Goal: Information Seeking & Learning: Check status

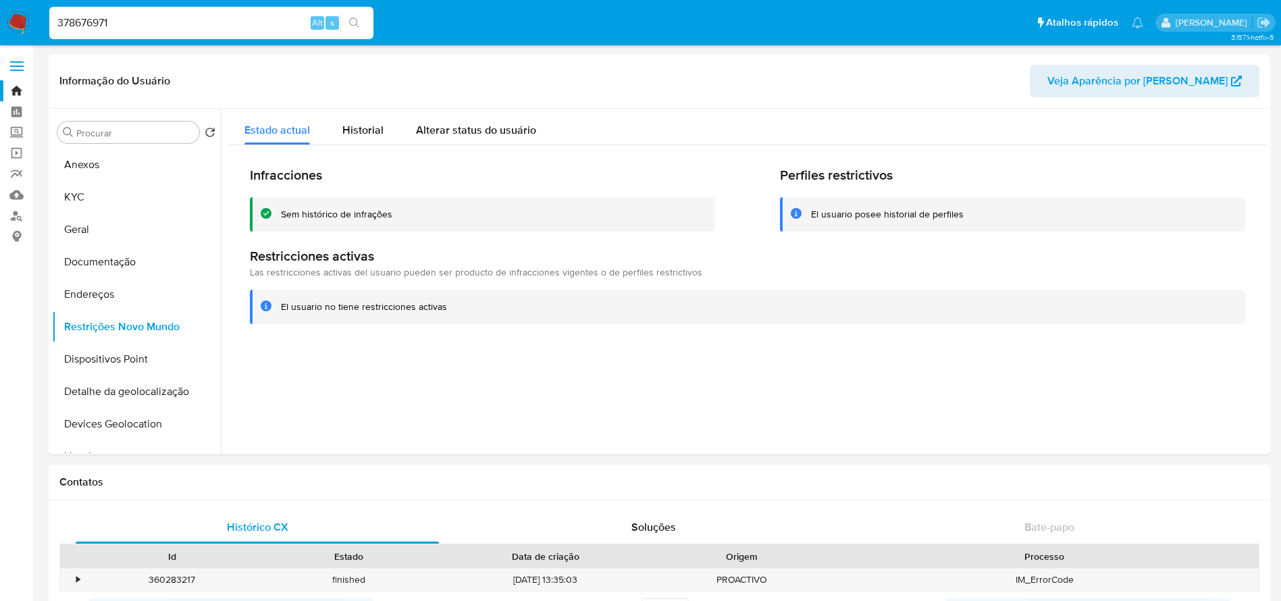
select select "10"
click at [147, 12] on div "378676971 Alt s" at bounding box center [211, 23] width 324 height 32
click at [140, 28] on input "378676971" at bounding box center [211, 23] width 324 height 18
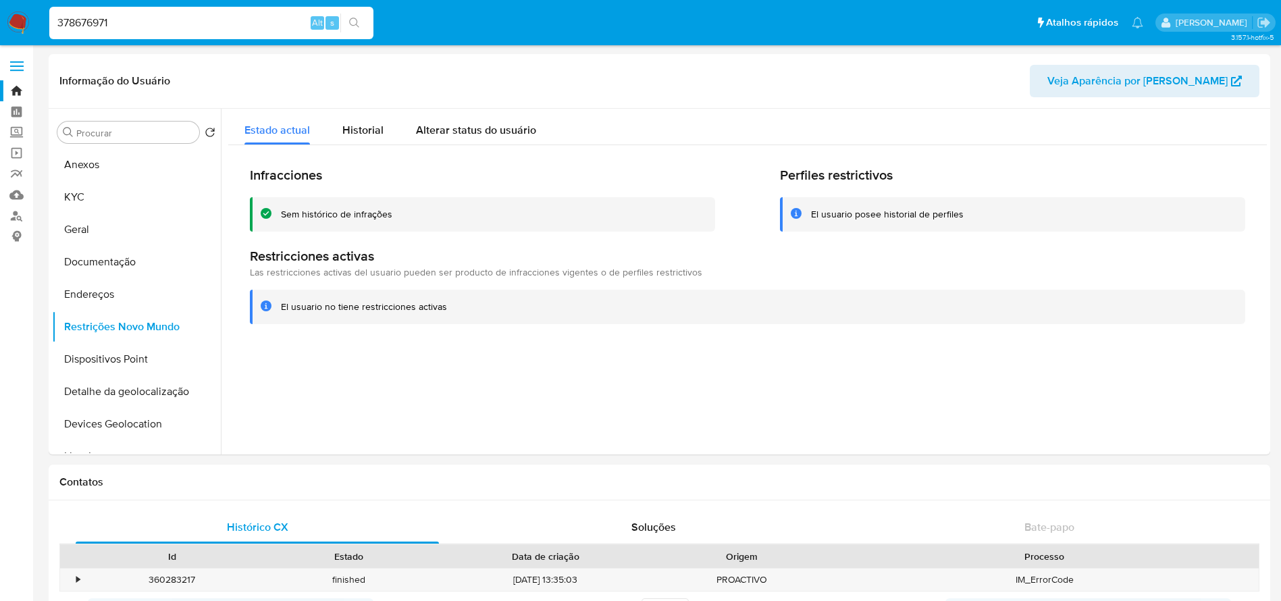
paste input "100425628"
type input "1004256281"
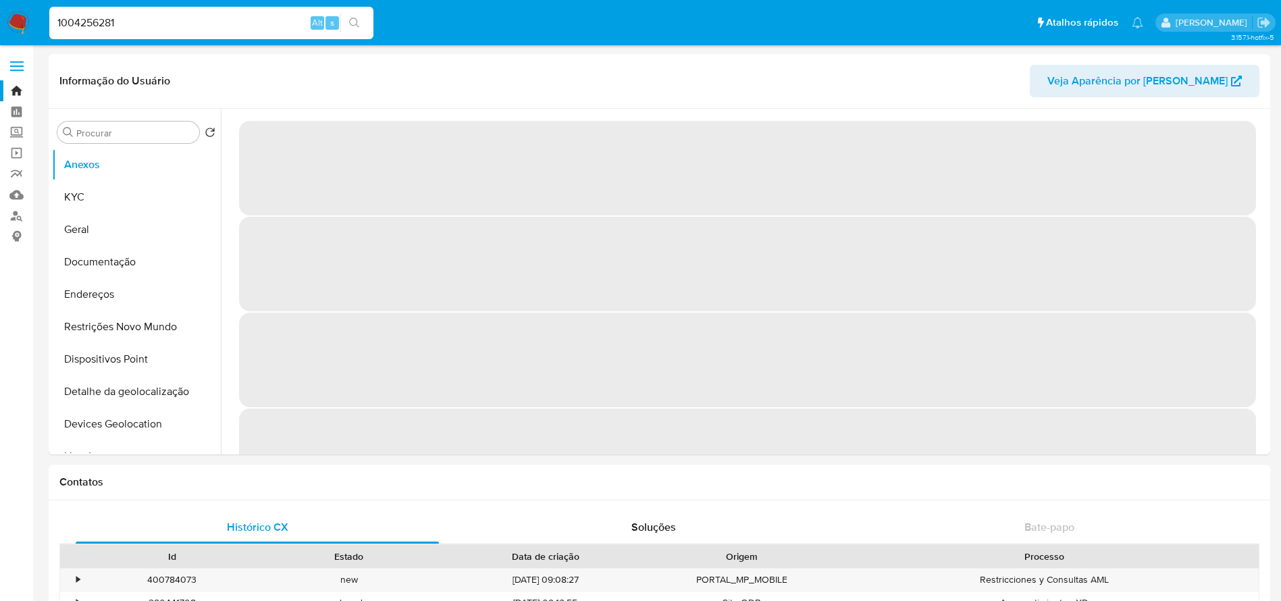
select select "10"
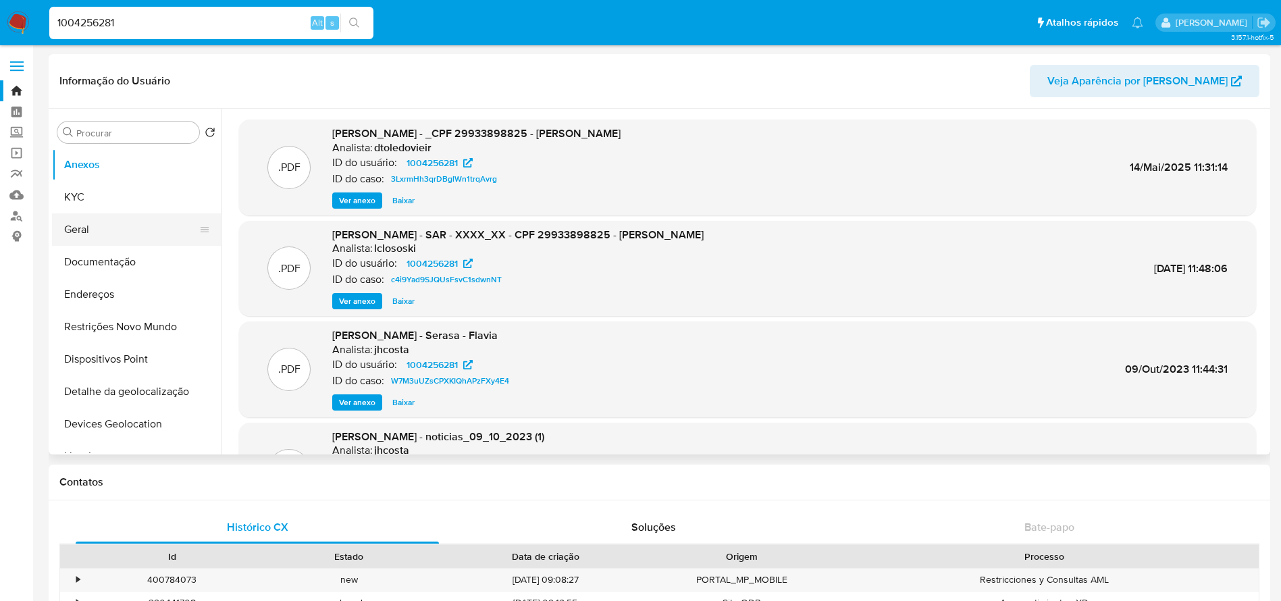
click at [99, 234] on button "Geral" at bounding box center [131, 229] width 158 height 32
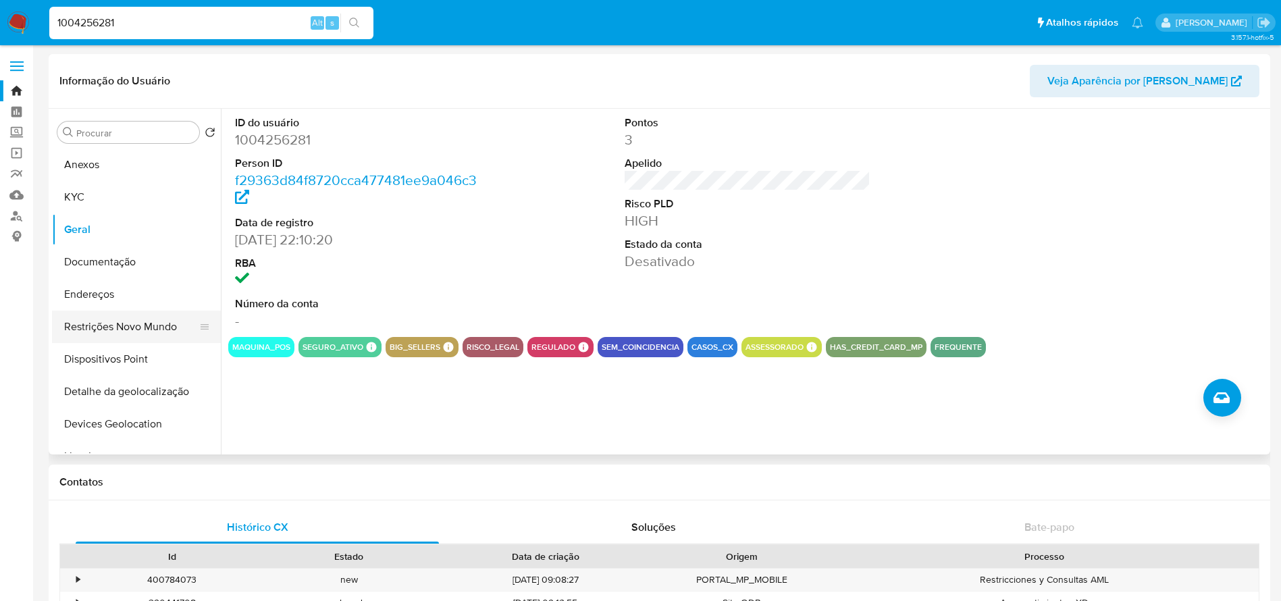
click at [101, 330] on button "Restrições Novo Mundo" at bounding box center [131, 327] width 158 height 32
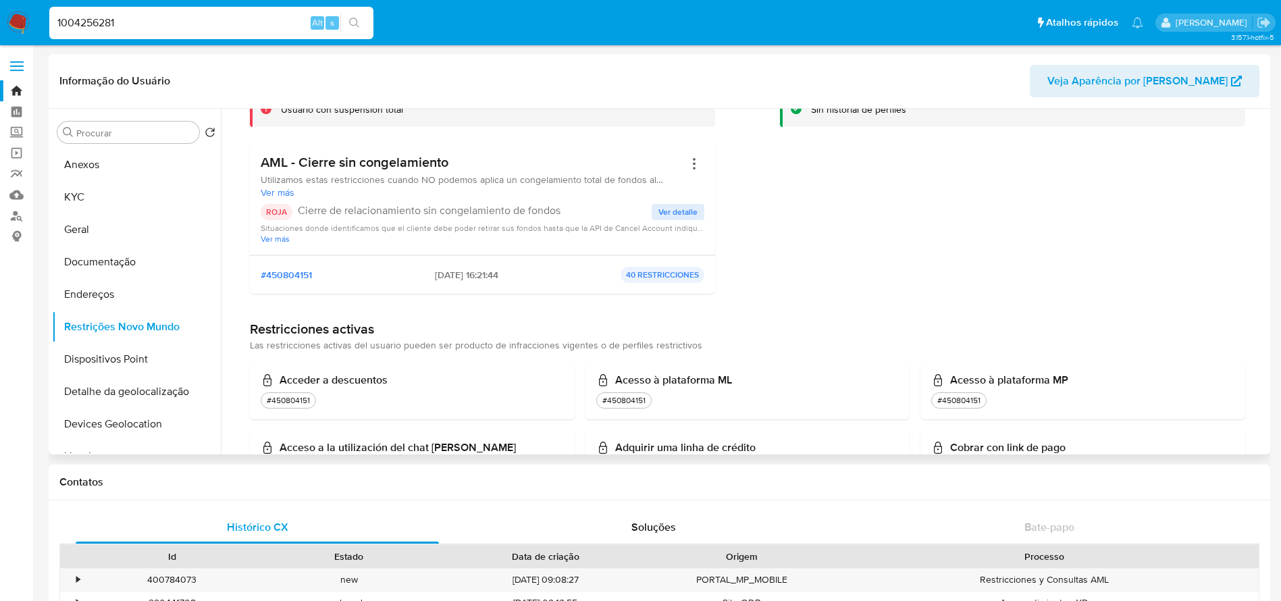
scroll to position [135, 0]
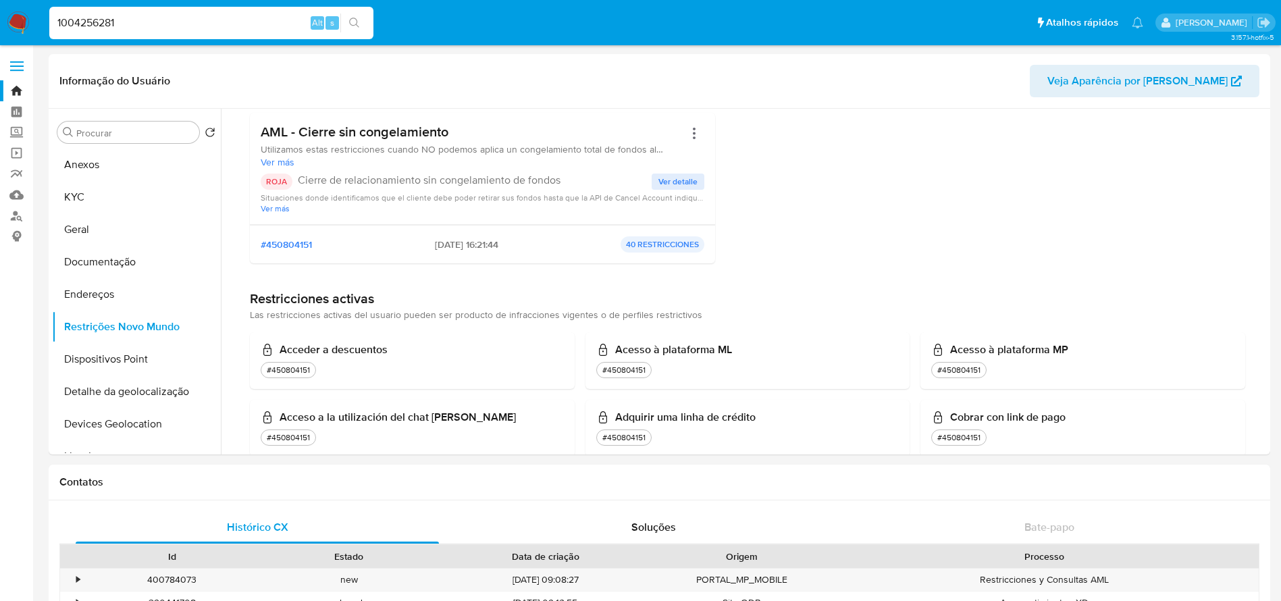
click at [161, 22] on input "1004256281" at bounding box center [211, 23] width 324 height 18
paste input "245261768"
type input "1245261768"
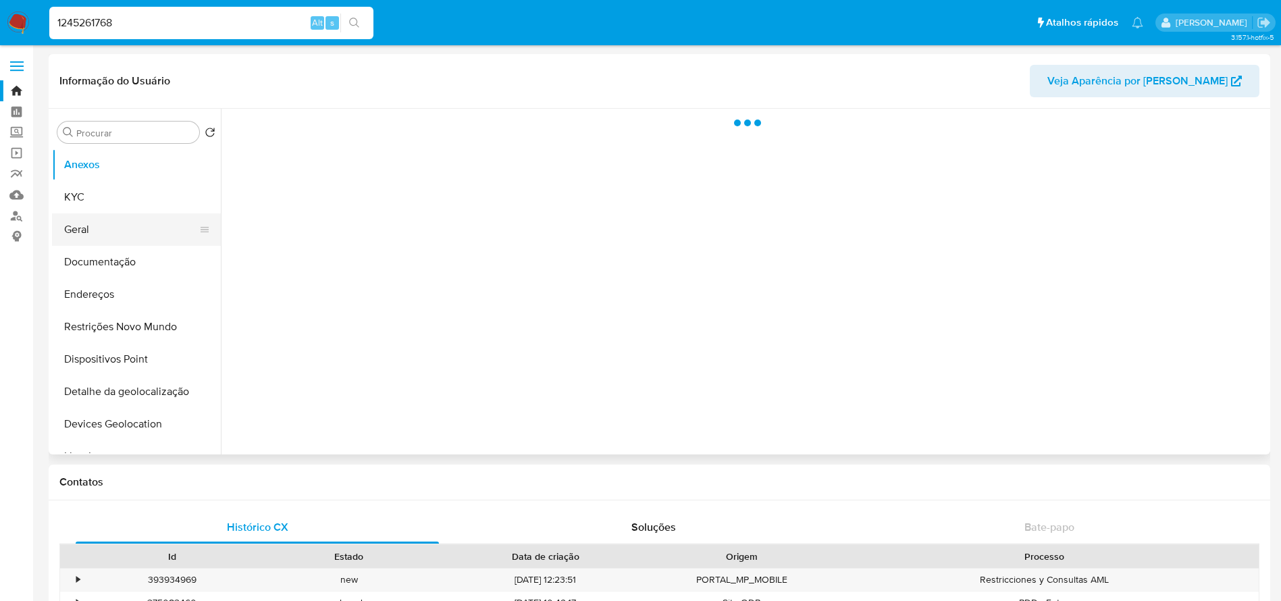
click at [93, 232] on button "Geral" at bounding box center [131, 229] width 158 height 32
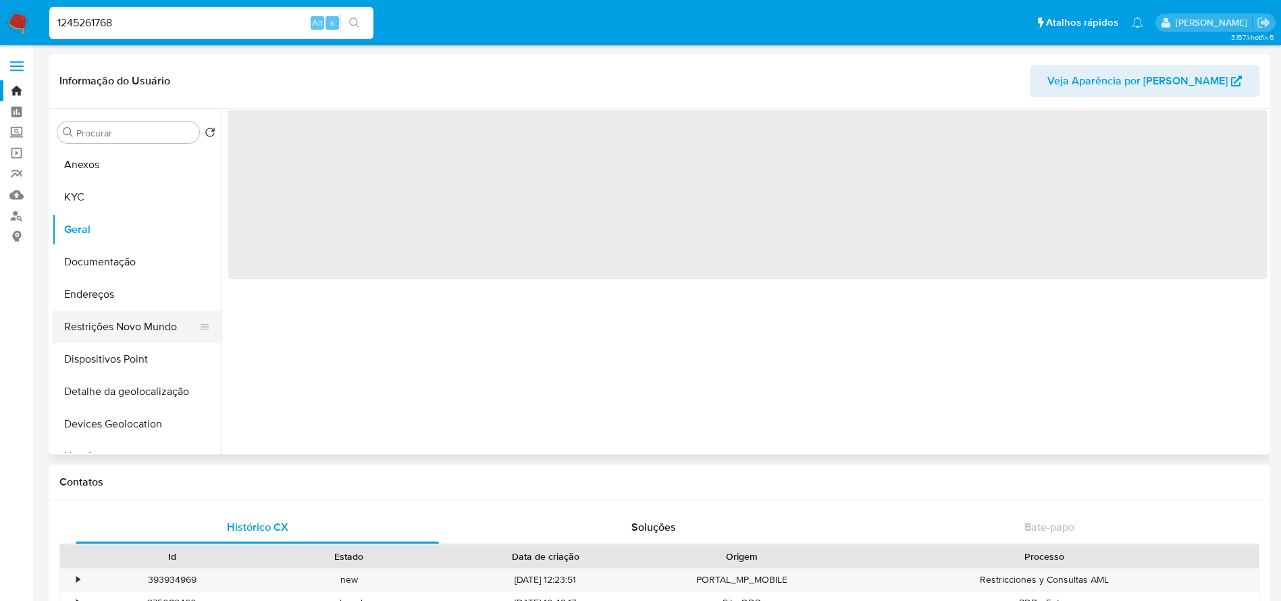
select select "10"
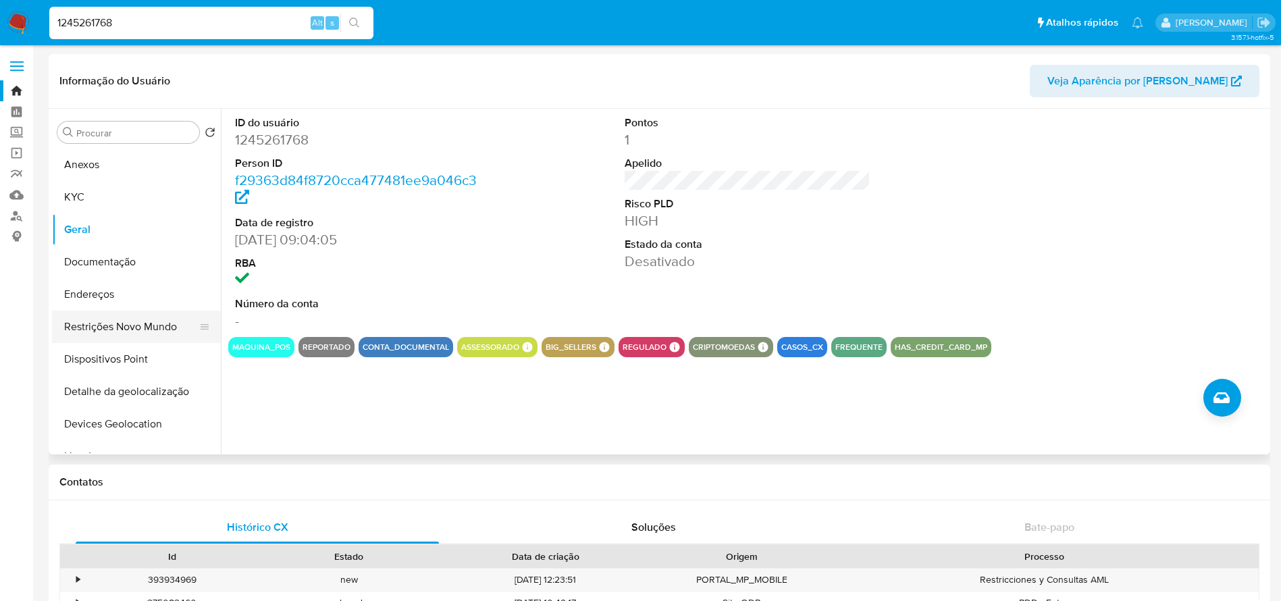
click at [99, 328] on button "Restrições Novo Mundo" at bounding box center [131, 327] width 158 height 32
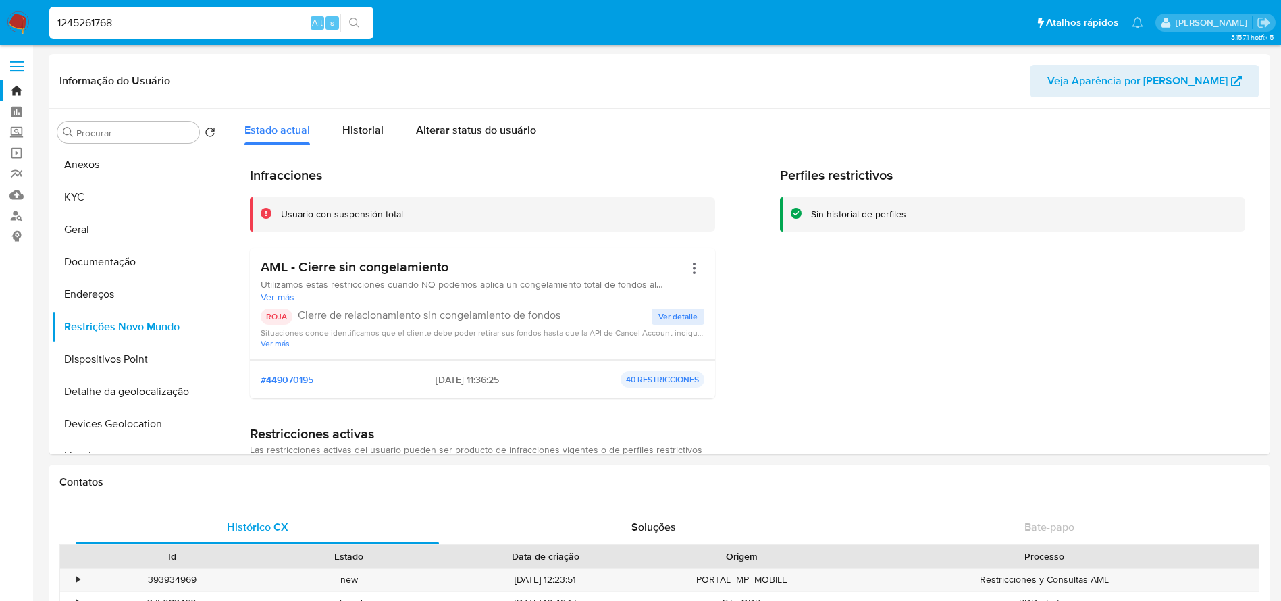
click at [228, 24] on input "1245261768" at bounding box center [211, 23] width 324 height 18
paste input "24076"
type input "1245224076"
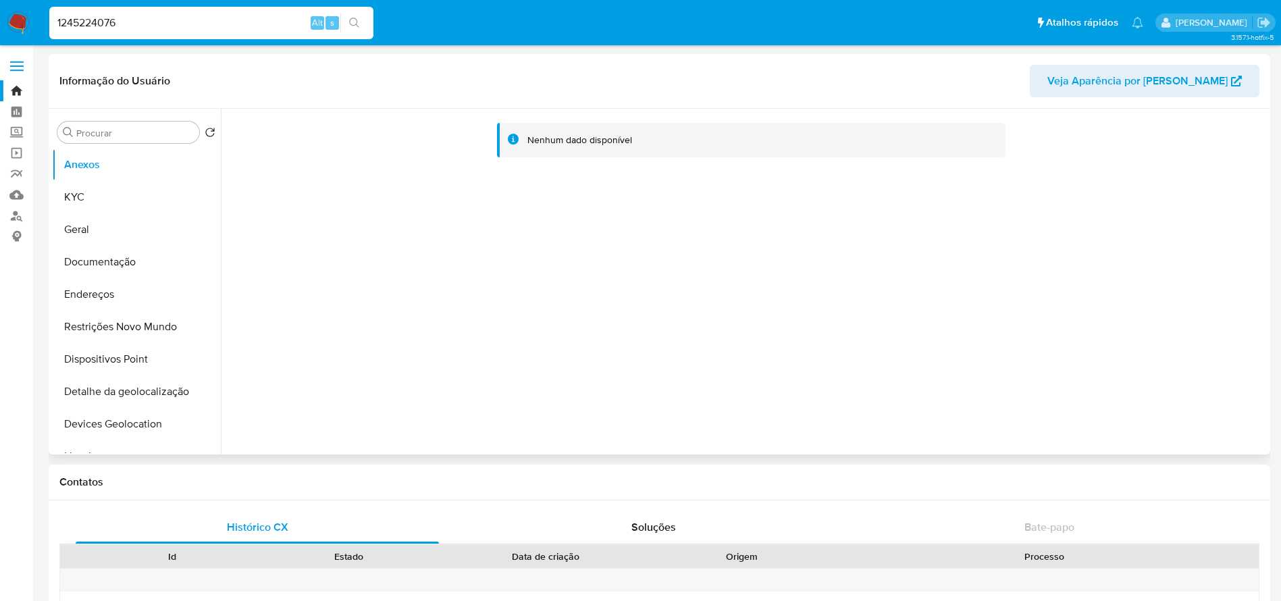
select select "10"
click at [95, 223] on button "Geral" at bounding box center [131, 229] width 158 height 32
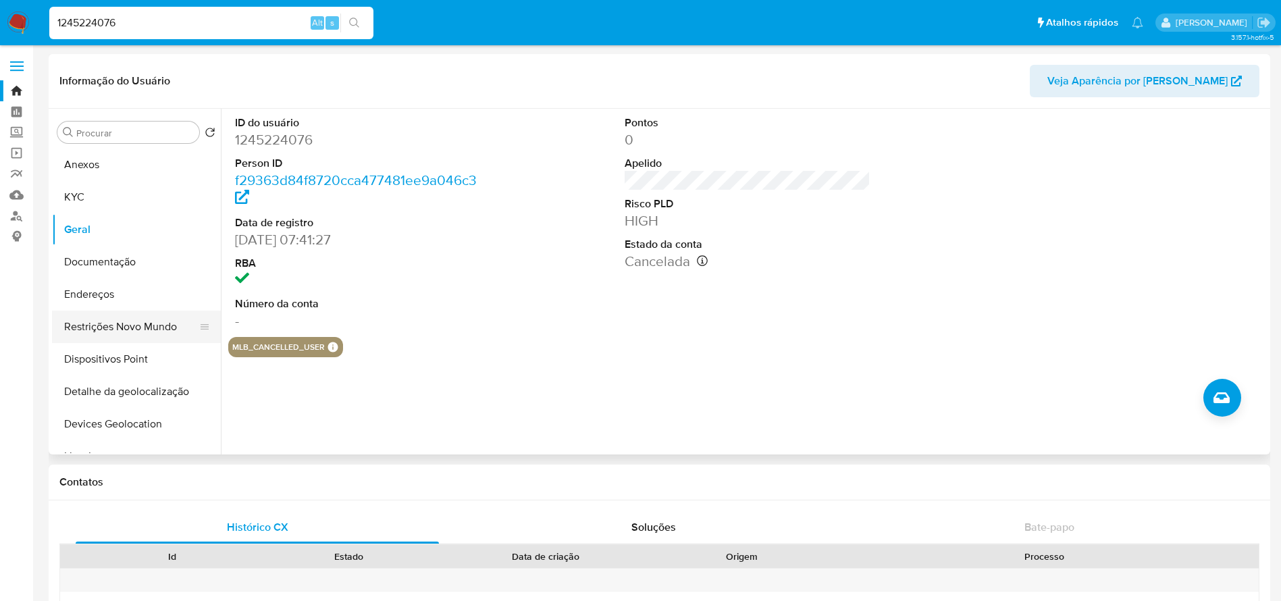
click at [109, 327] on button "Restrições Novo Mundo" at bounding box center [131, 327] width 158 height 32
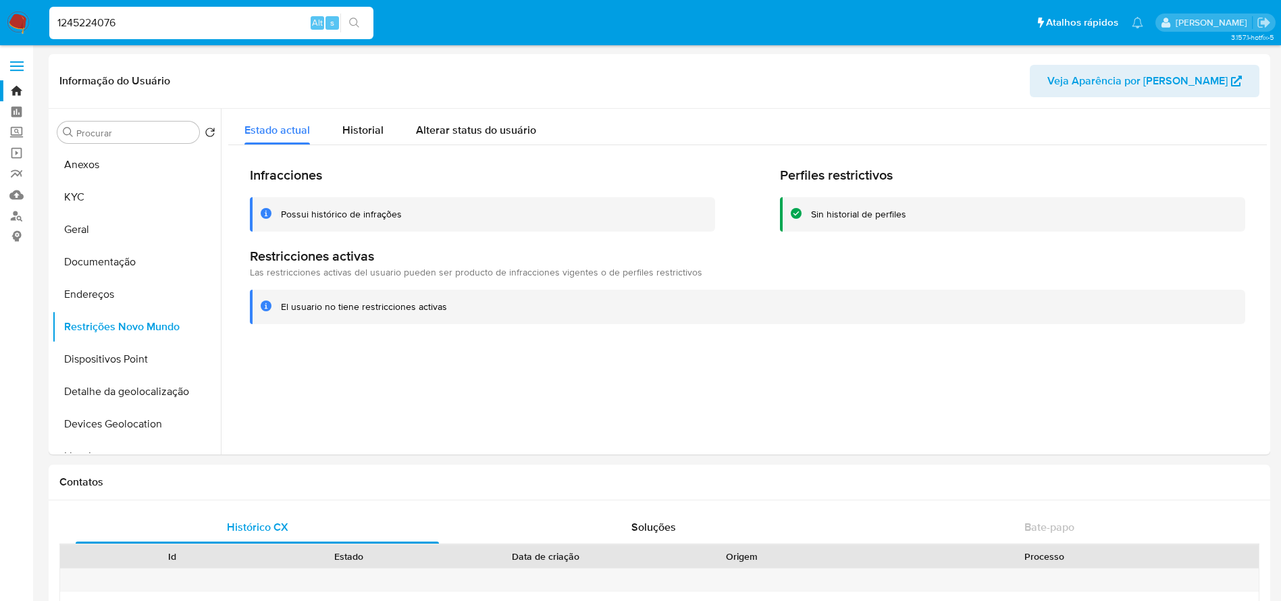
click at [156, 24] on input "1245224076" at bounding box center [211, 23] width 324 height 18
paste input "848702114"
type input "1848702114"
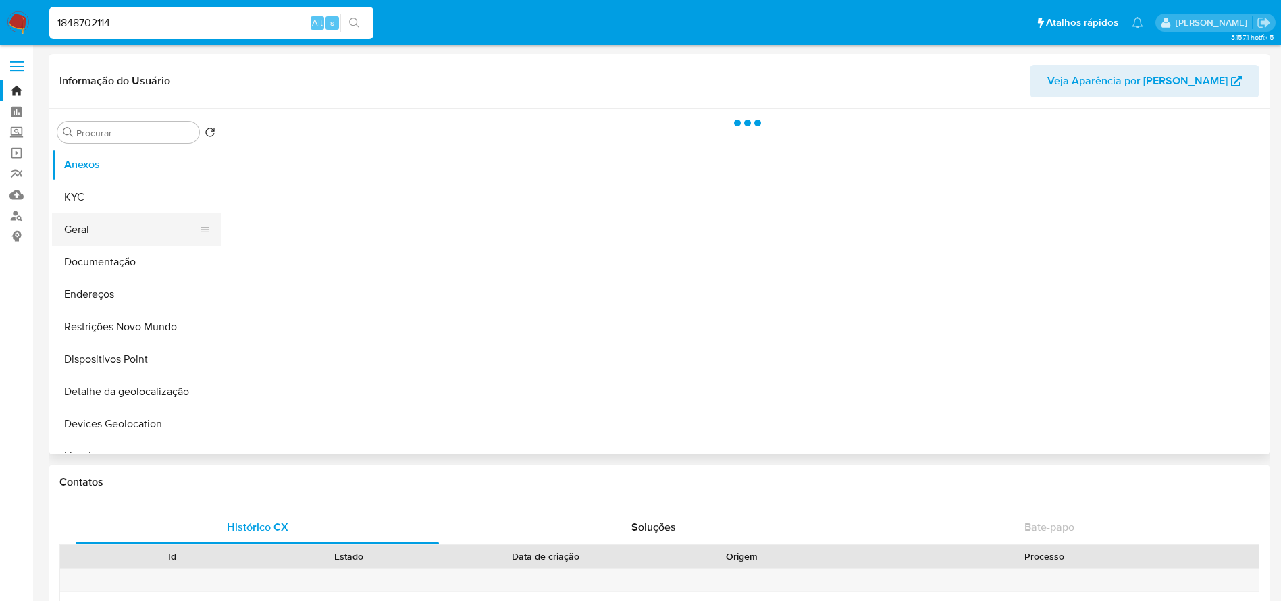
click at [86, 228] on button "Geral" at bounding box center [131, 229] width 158 height 32
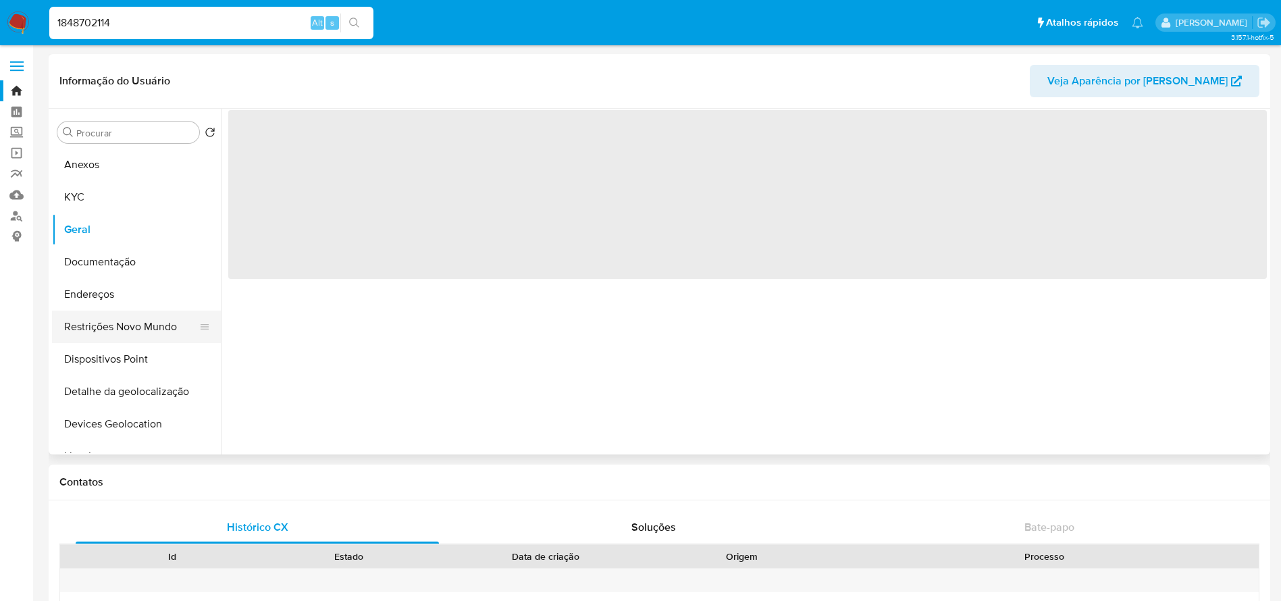
select select "10"
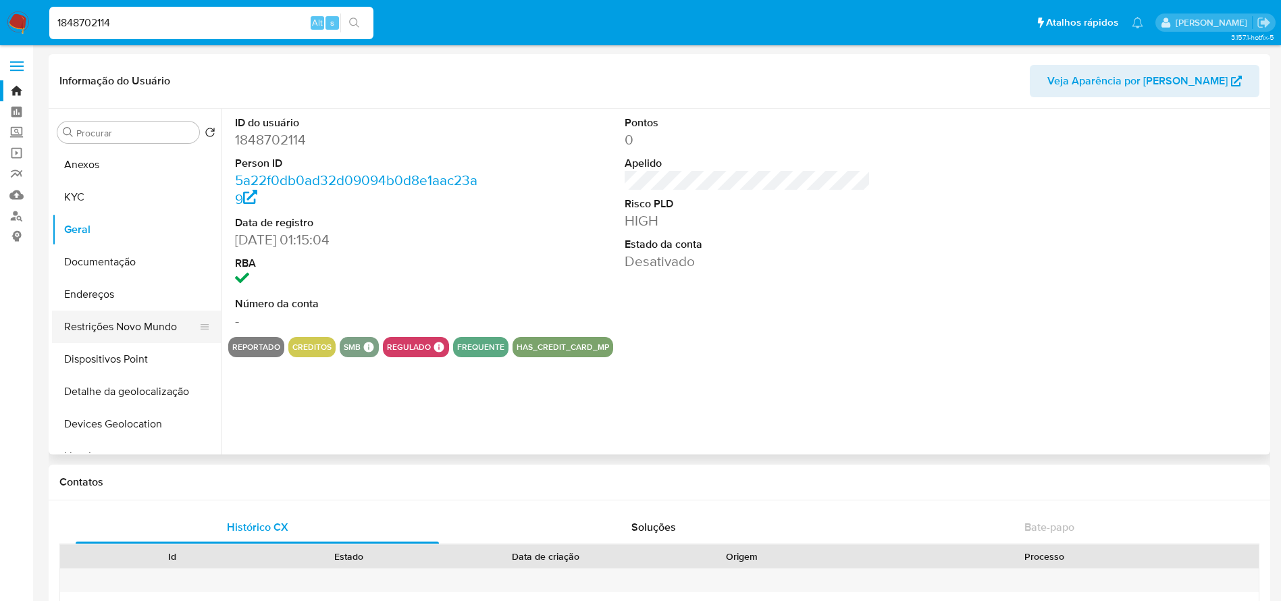
click at [103, 328] on button "Restrições Novo Mundo" at bounding box center [131, 327] width 158 height 32
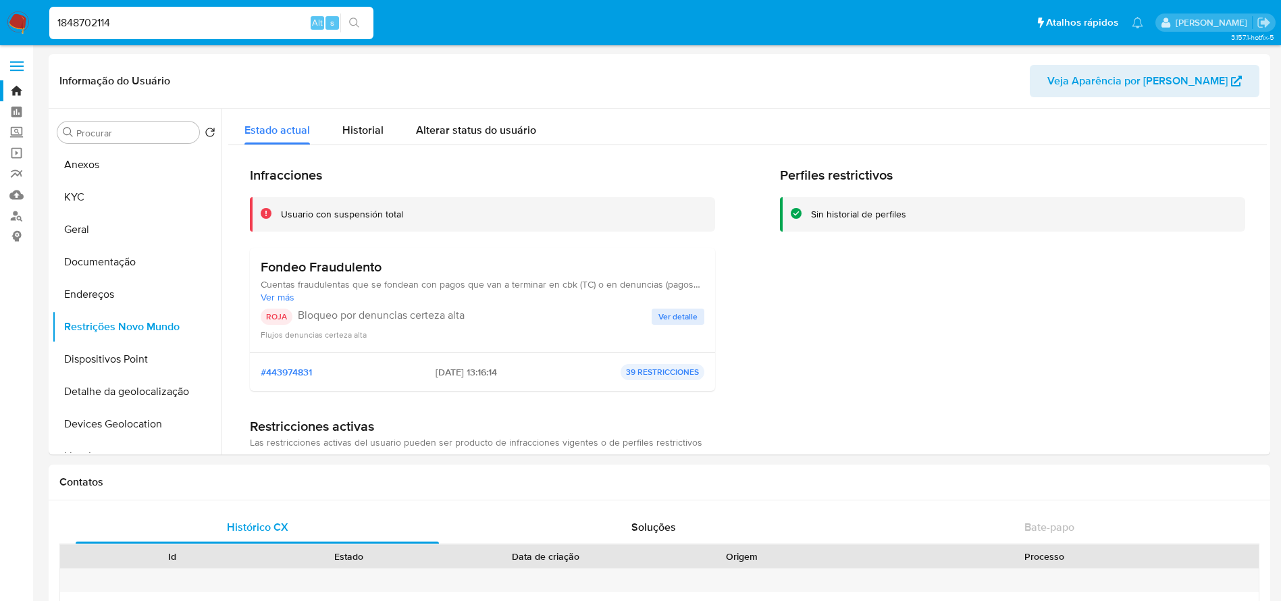
click at [194, 26] on input "1848702114" at bounding box center [211, 23] width 324 height 18
click at [136, 23] on input "1848702114" at bounding box center [211, 23] width 324 height 18
paste input "111470143"
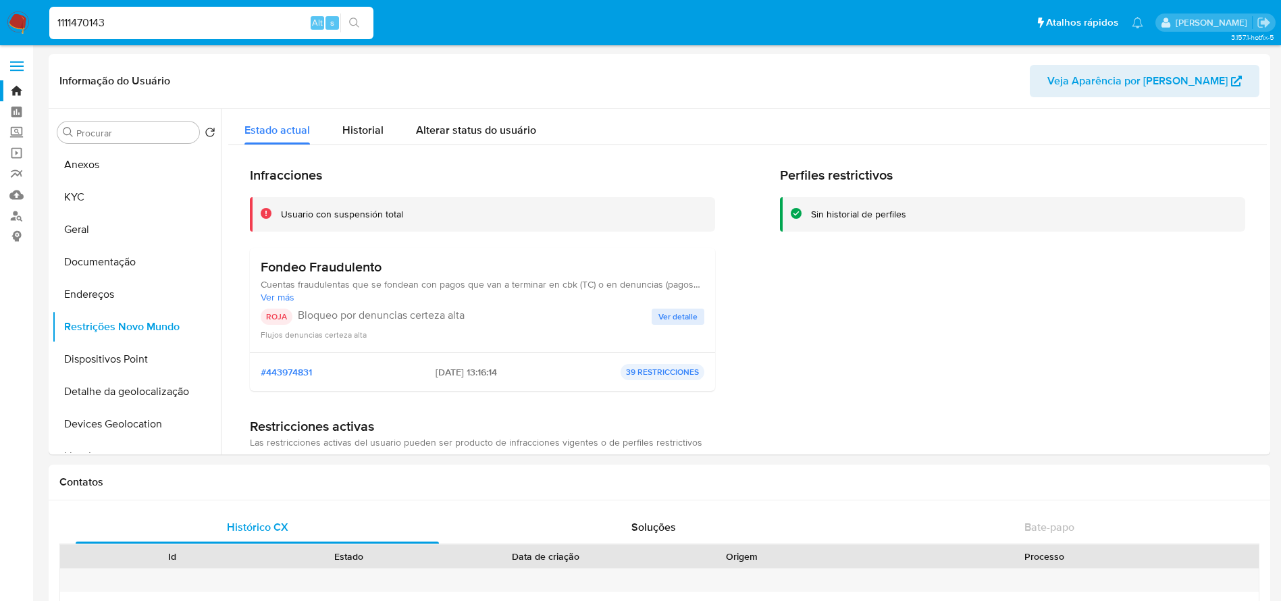
type input "1111470143"
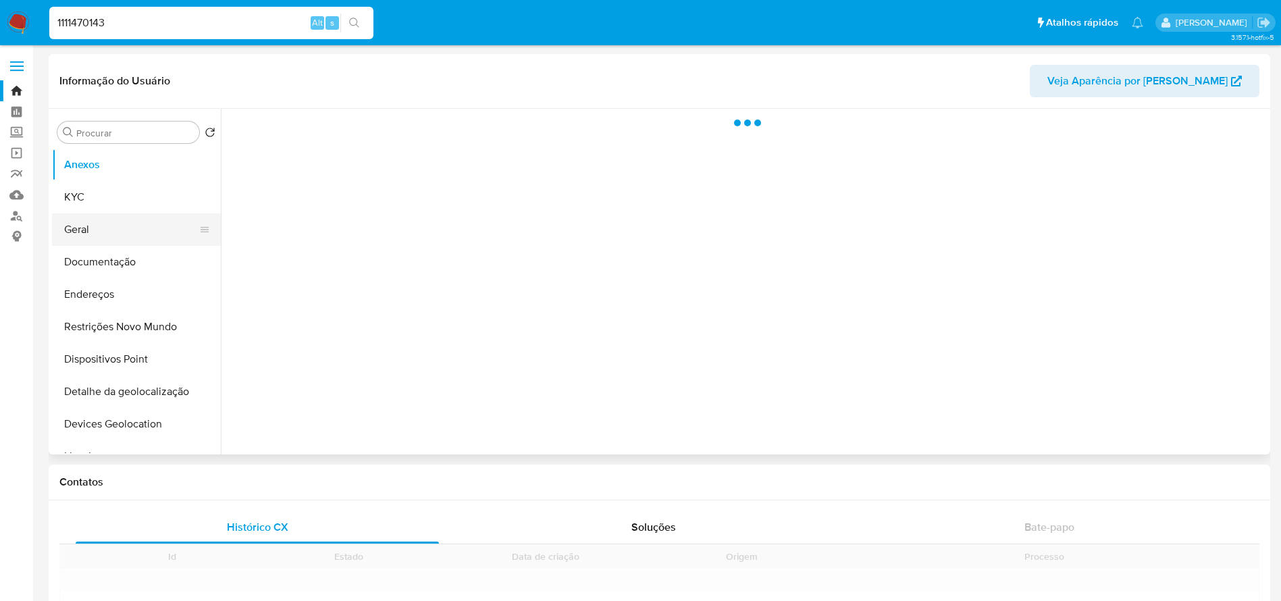
click at [93, 236] on button "Geral" at bounding box center [131, 229] width 158 height 32
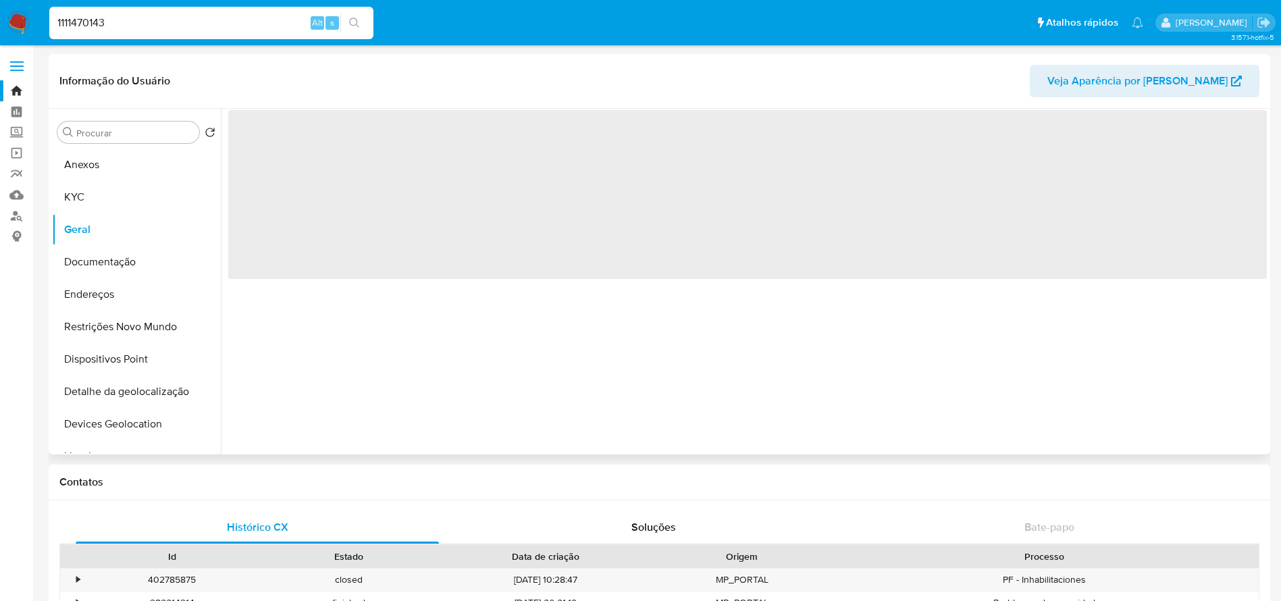
select select "10"
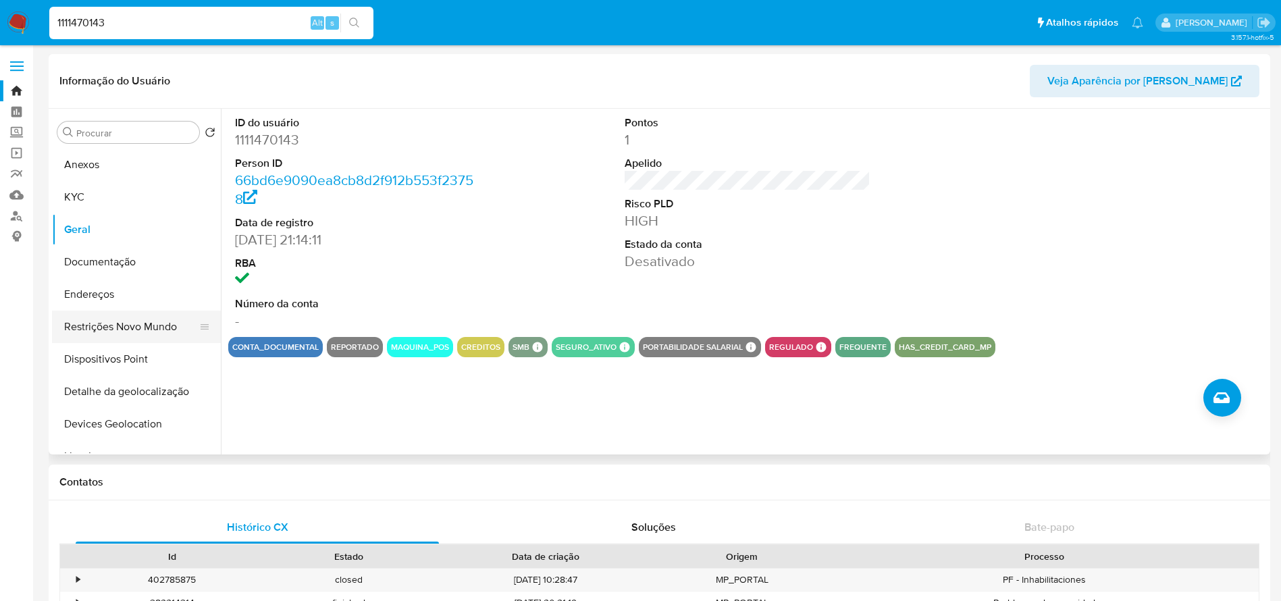
click at [110, 325] on button "Restrições Novo Mundo" at bounding box center [131, 327] width 158 height 32
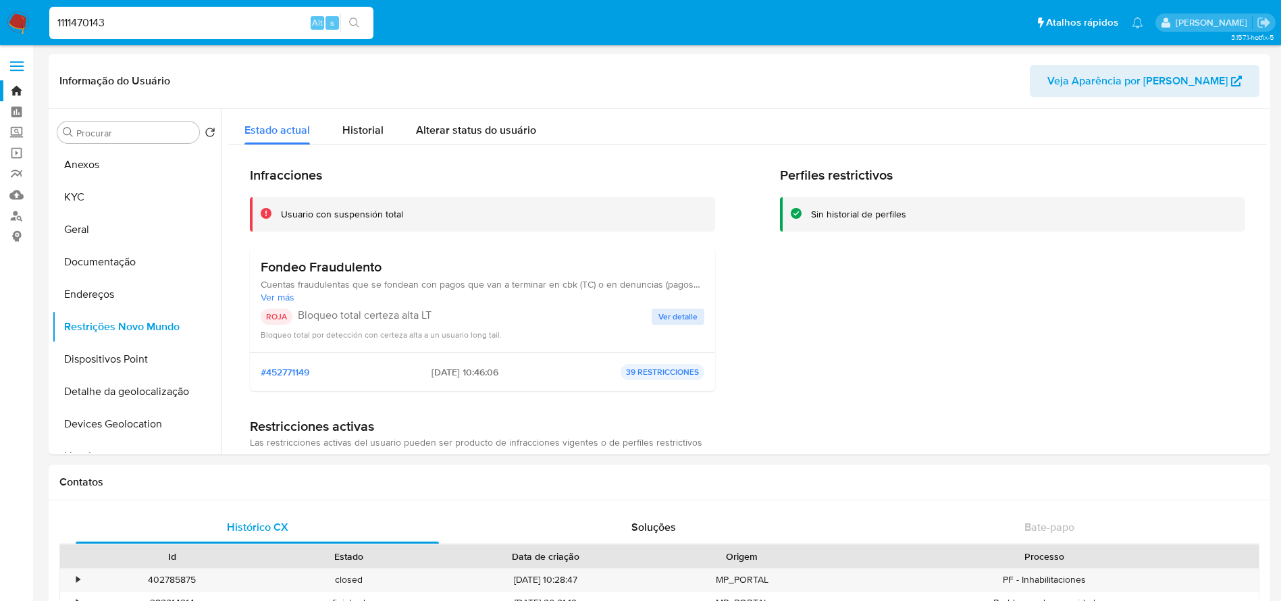
click at [117, 26] on input "1111470143" at bounding box center [211, 23] width 324 height 18
paste input "276893686"
type input "276893686"
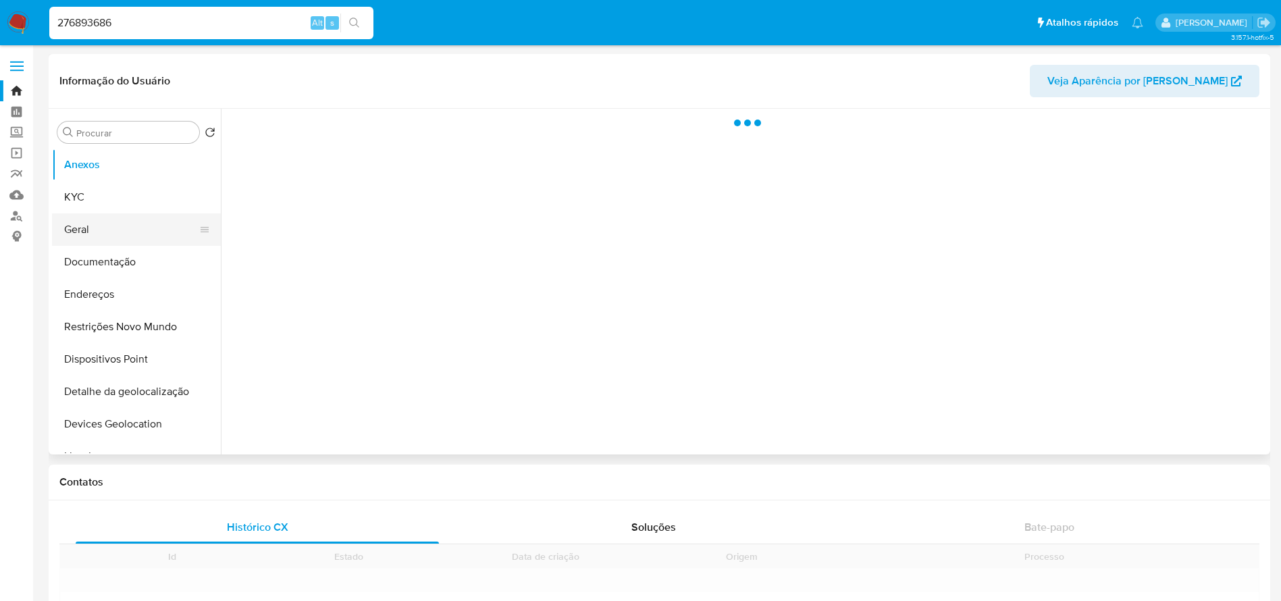
click at [72, 226] on button "Geral" at bounding box center [131, 229] width 158 height 32
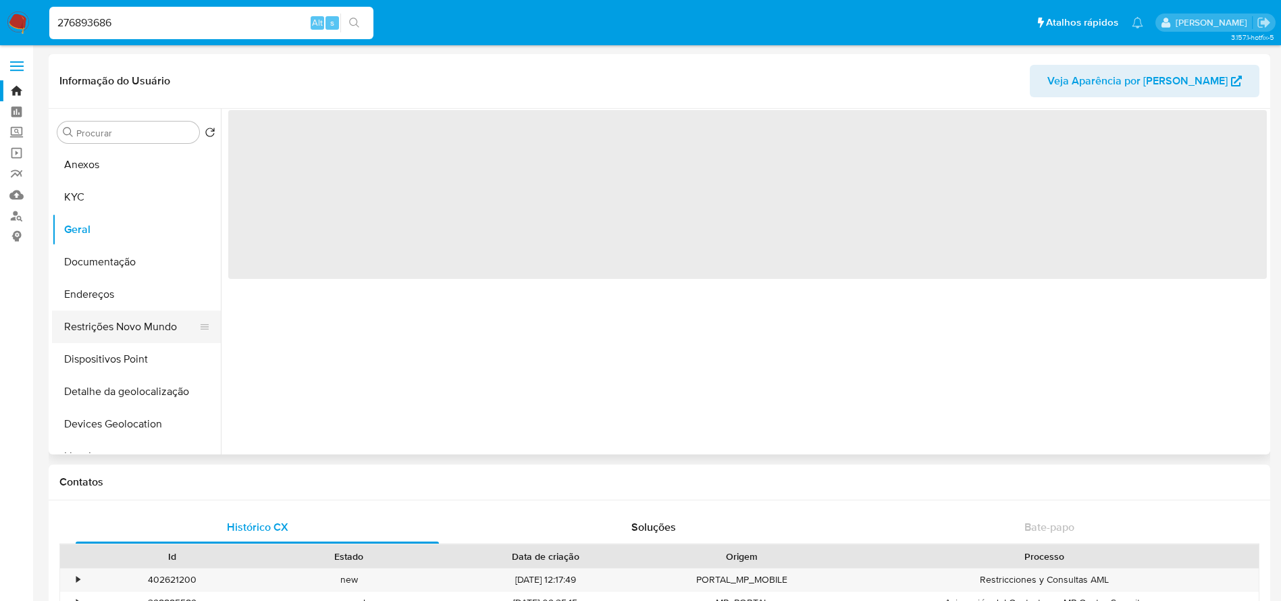
select select "10"
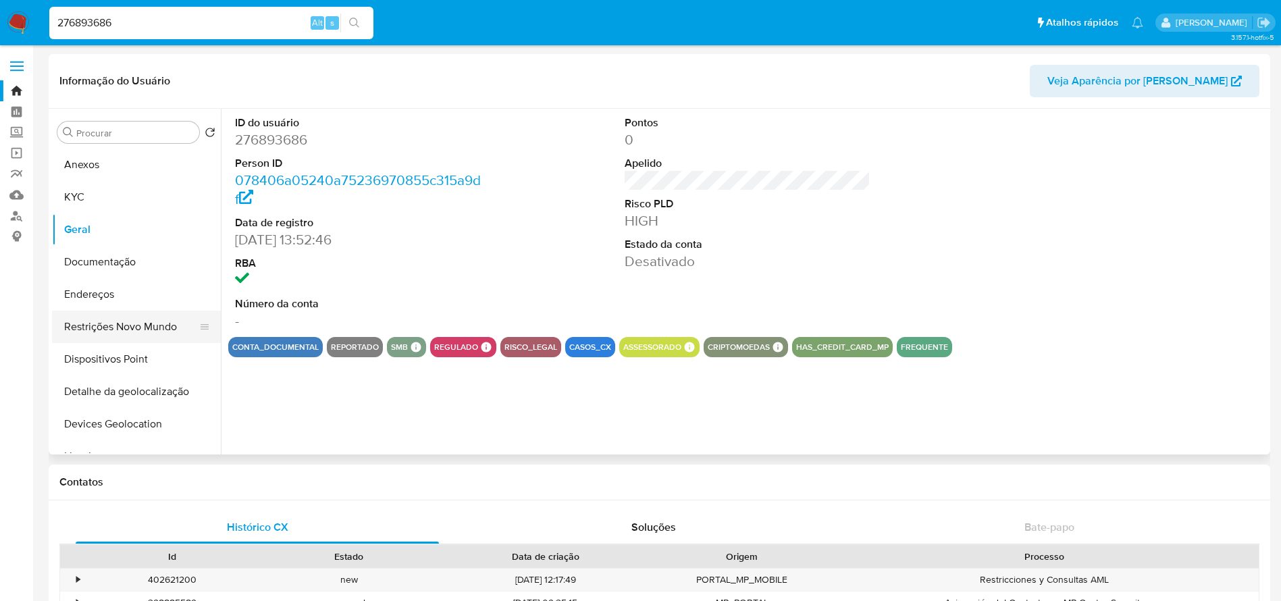
click at [108, 327] on button "Restrições Novo Mundo" at bounding box center [131, 327] width 158 height 32
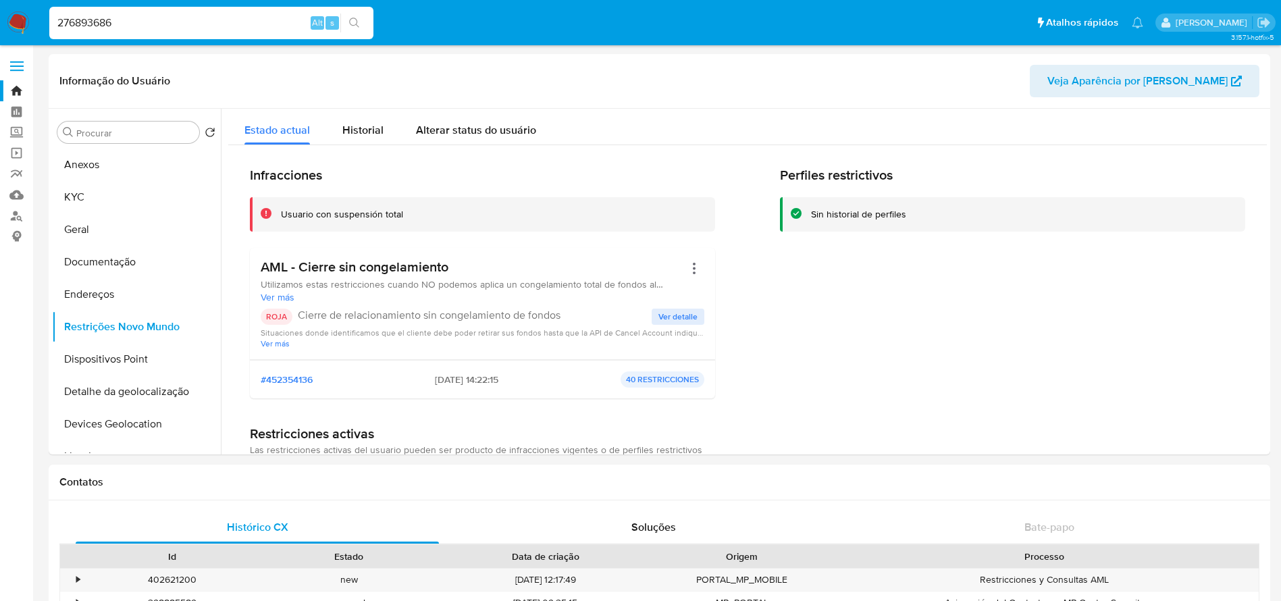
click at [144, 14] on input "276893686" at bounding box center [211, 23] width 324 height 18
paste input "427222442"
type input "427222442"
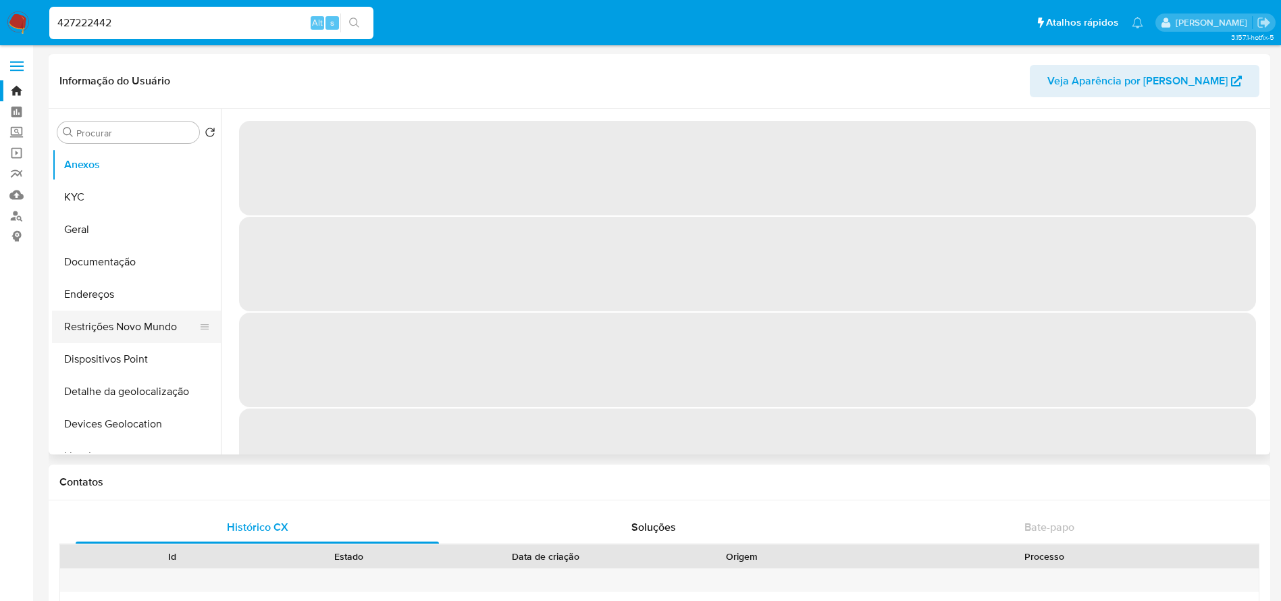
click at [94, 323] on button "Restrições Novo Mundo" at bounding box center [131, 327] width 158 height 32
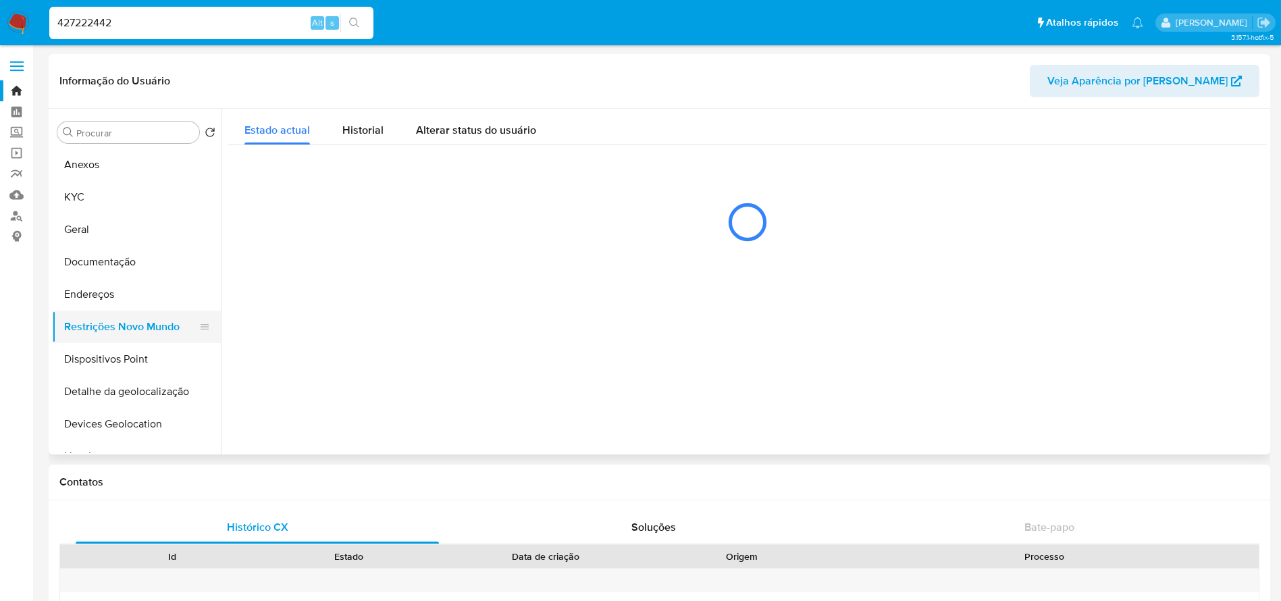
select select "10"
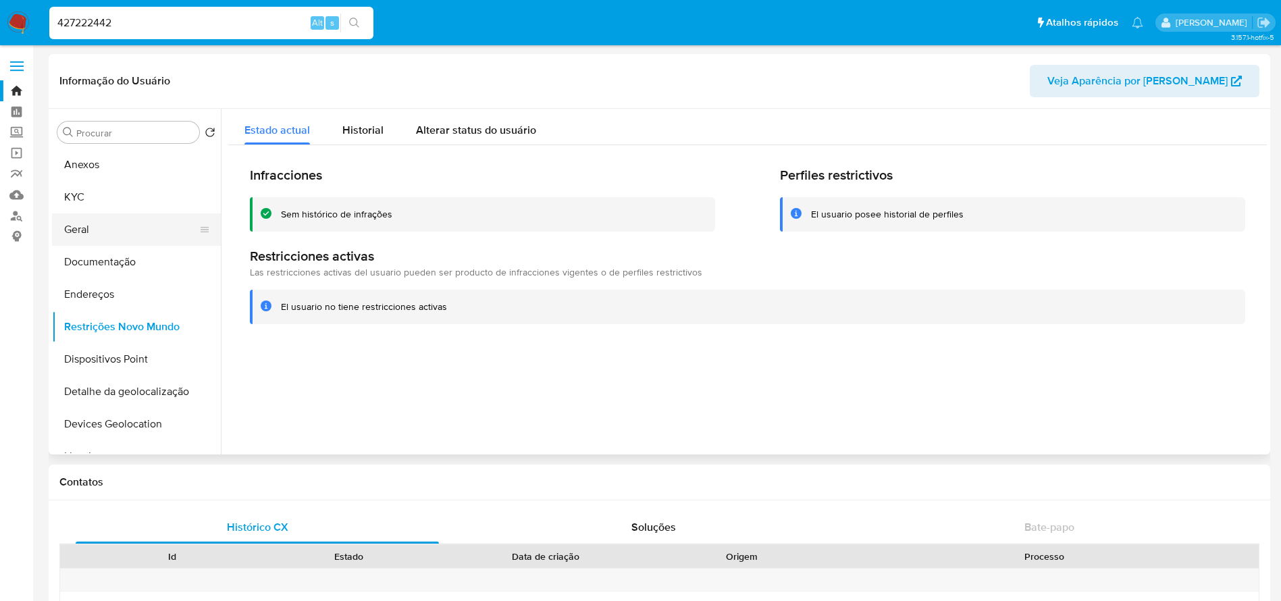
click at [79, 235] on button "Geral" at bounding box center [131, 229] width 158 height 32
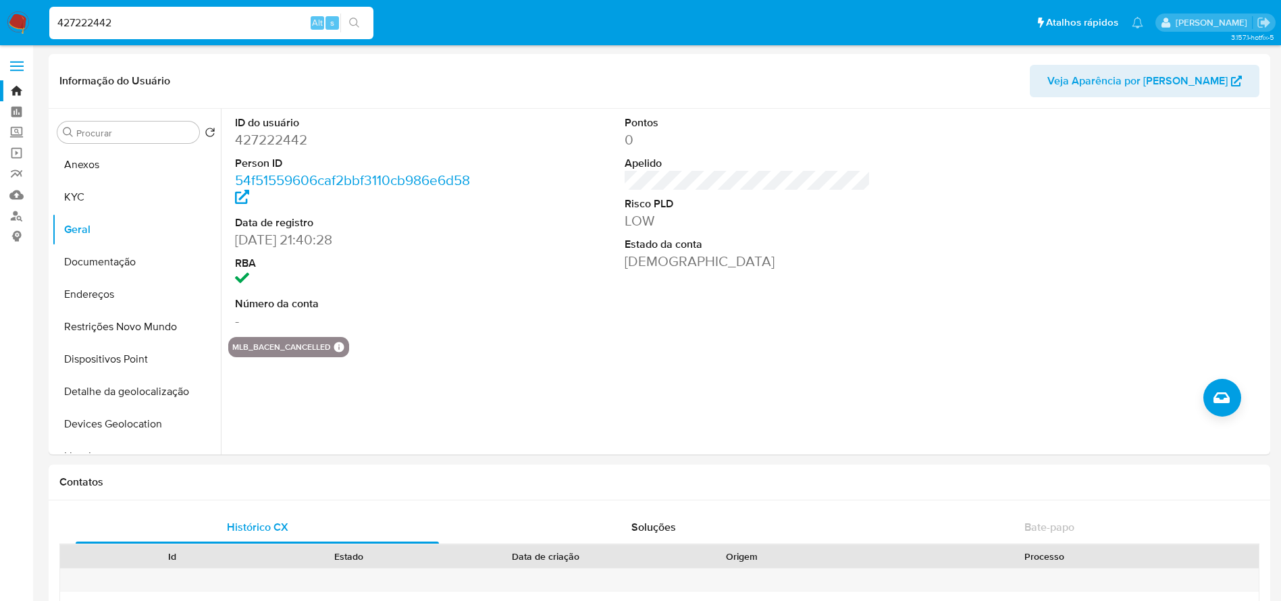
click at [180, 23] on input "427222442" at bounding box center [211, 23] width 324 height 18
paste input "1101235394"
type input "1101235394"
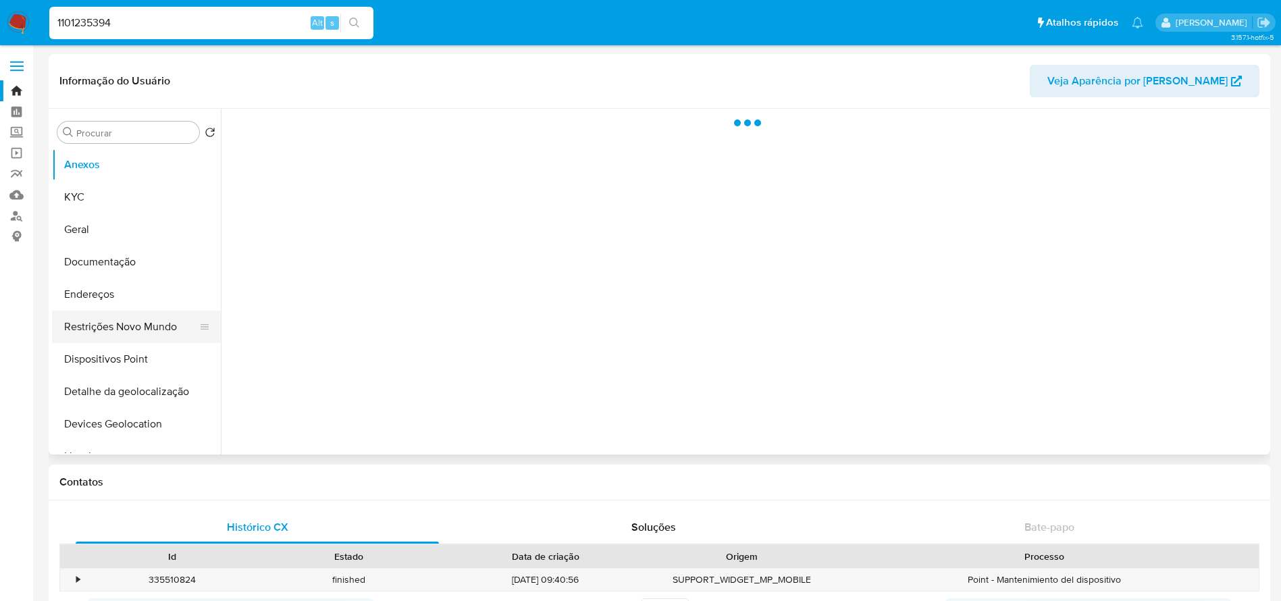
click at [123, 332] on button "Restrições Novo Mundo" at bounding box center [131, 327] width 158 height 32
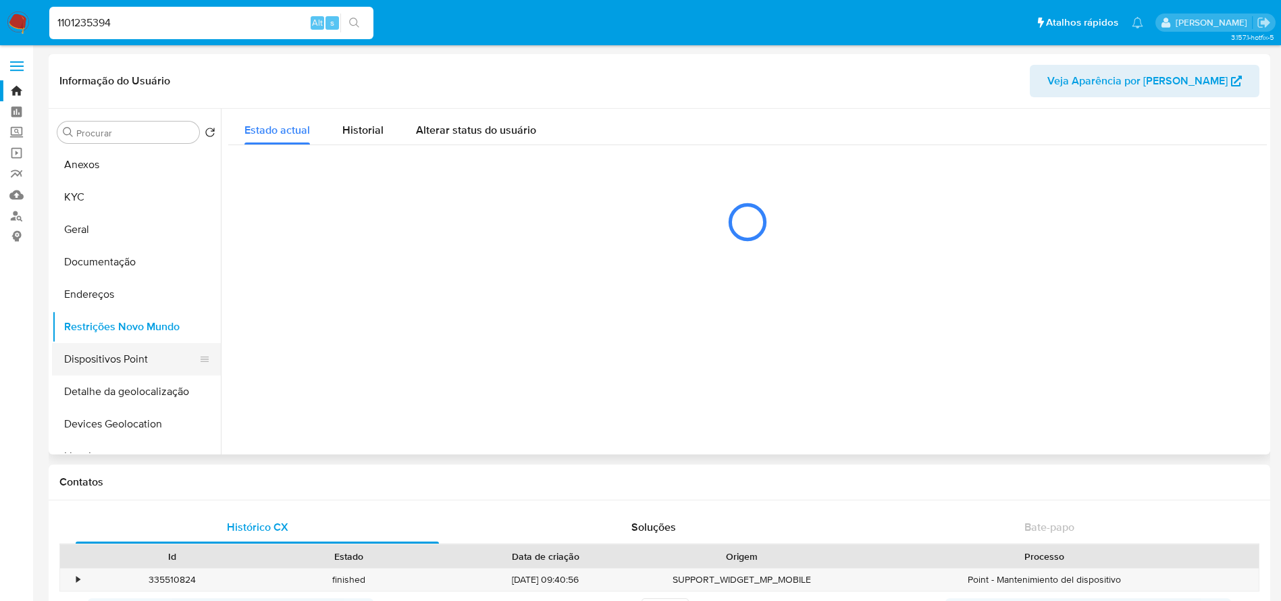
select select "10"
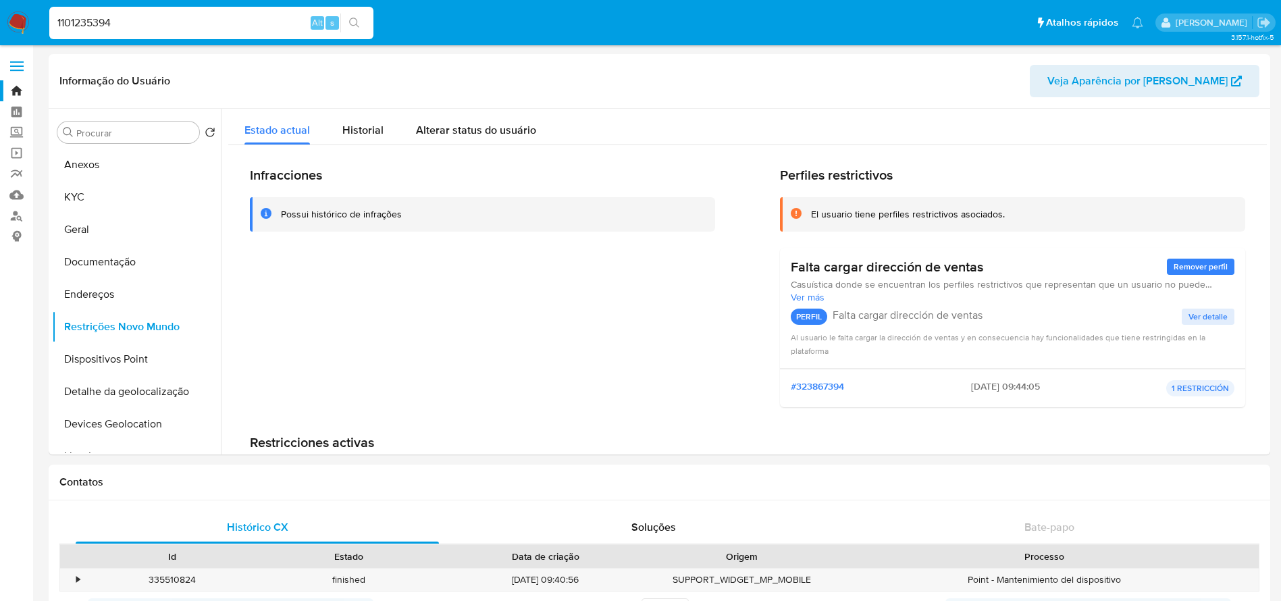
click at [185, 37] on div "1101235394 Alt s" at bounding box center [211, 23] width 324 height 32
click at [164, 27] on input "1101235394" at bounding box center [211, 23] width 324 height 18
paste input "046939405"
type input "1046939405"
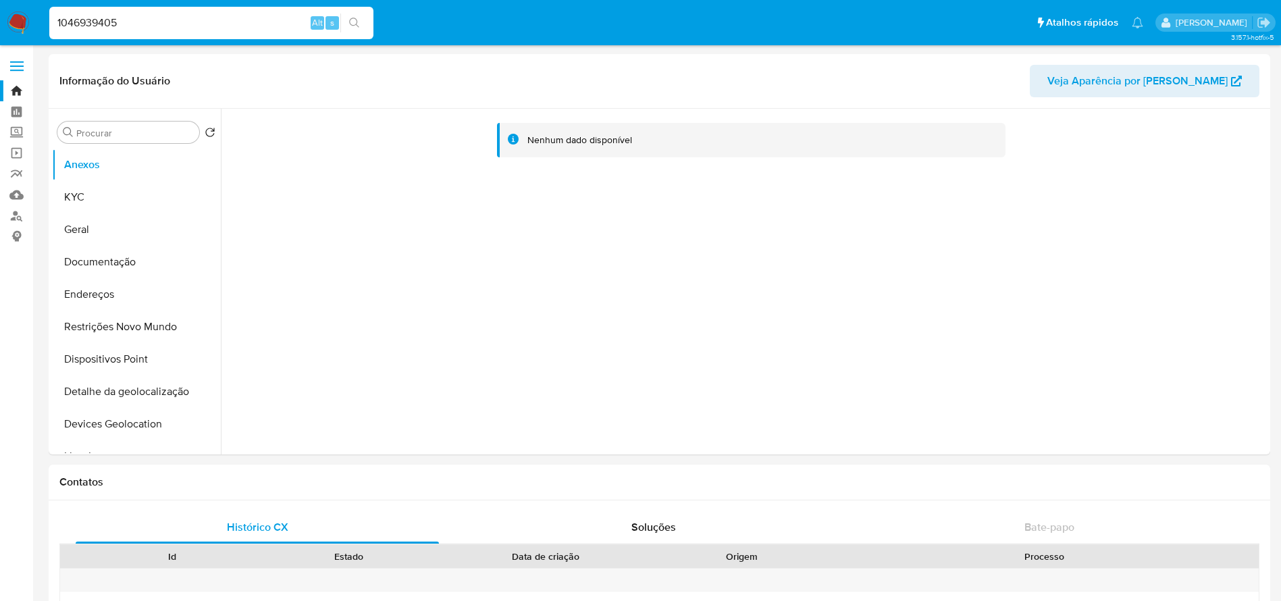
select select "10"
click at [81, 234] on button "Geral" at bounding box center [131, 229] width 158 height 32
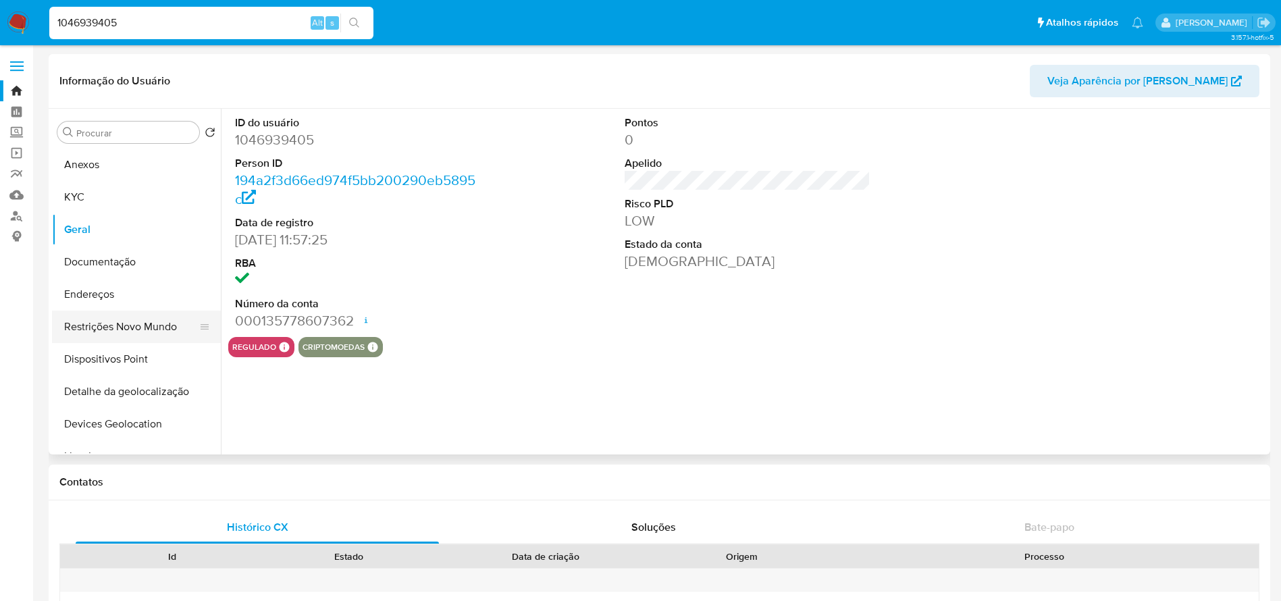
click at [110, 328] on button "Restrições Novo Mundo" at bounding box center [131, 327] width 158 height 32
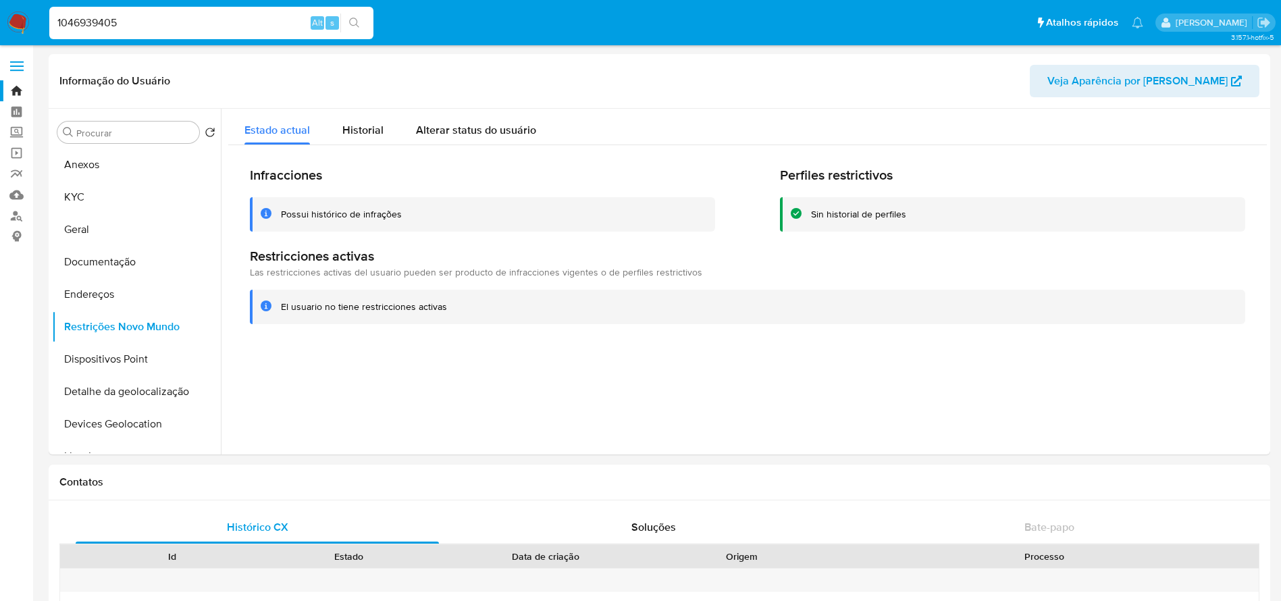
click at [194, 10] on div "1046939405 Alt s" at bounding box center [211, 23] width 324 height 32
click at [175, 24] on input "1046939405" at bounding box center [211, 23] width 324 height 18
paste input "87758983"
type input "87758983"
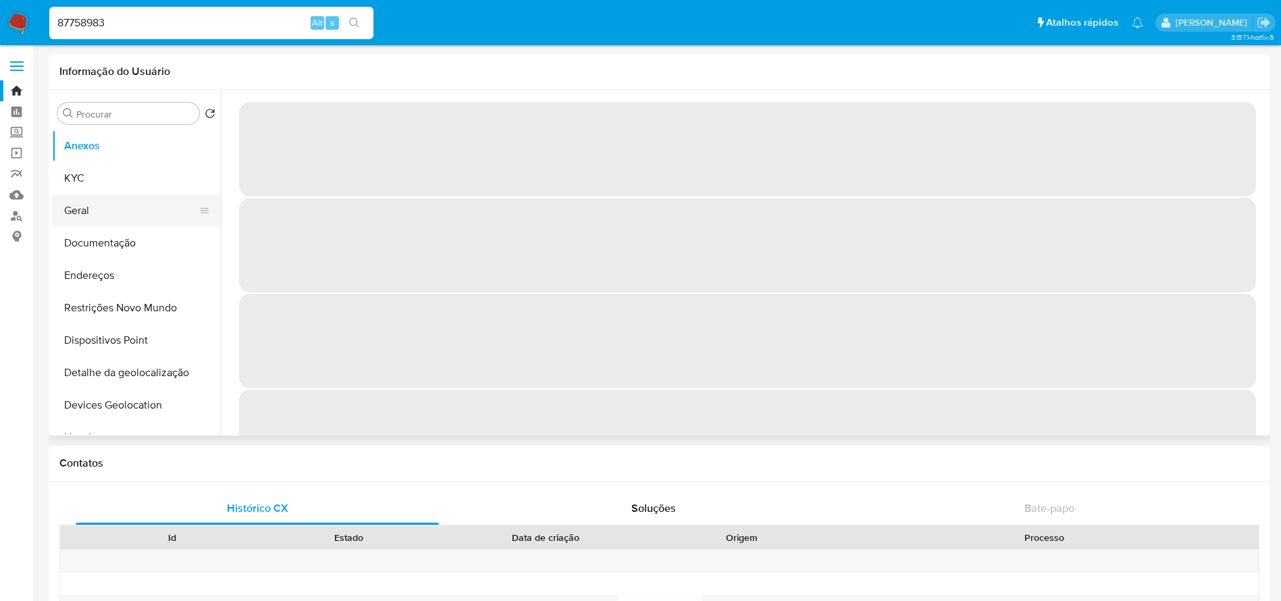
select select "10"
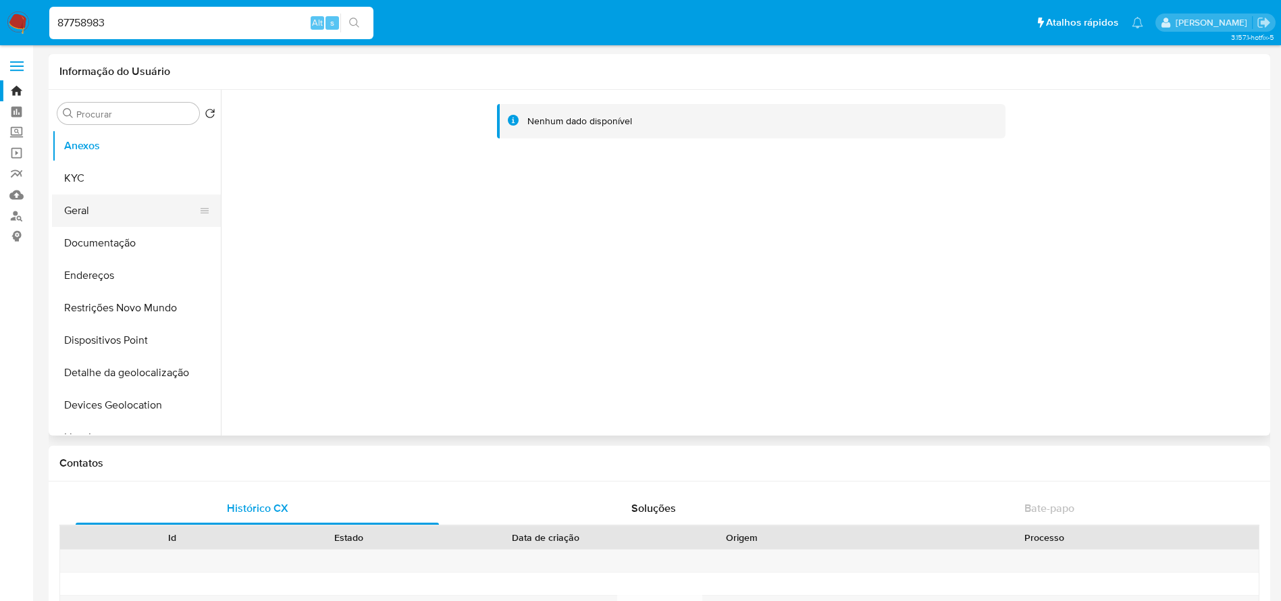
click at [88, 223] on button "Geral" at bounding box center [131, 210] width 158 height 32
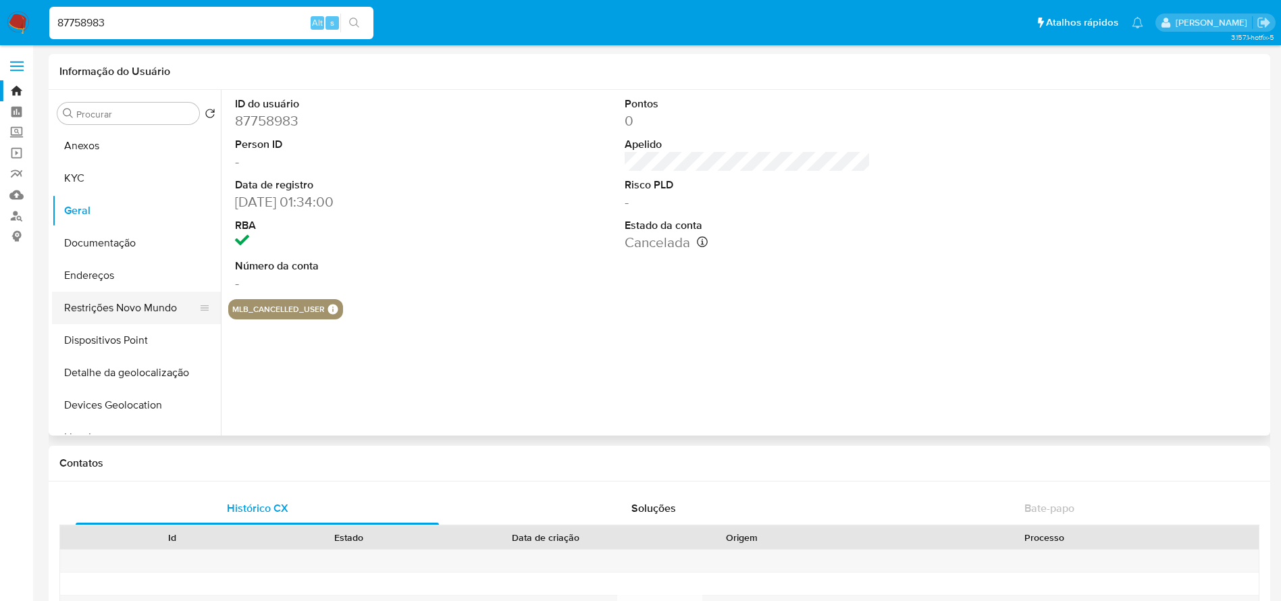
click at [101, 311] on button "Restrições Novo Mundo" at bounding box center [131, 308] width 158 height 32
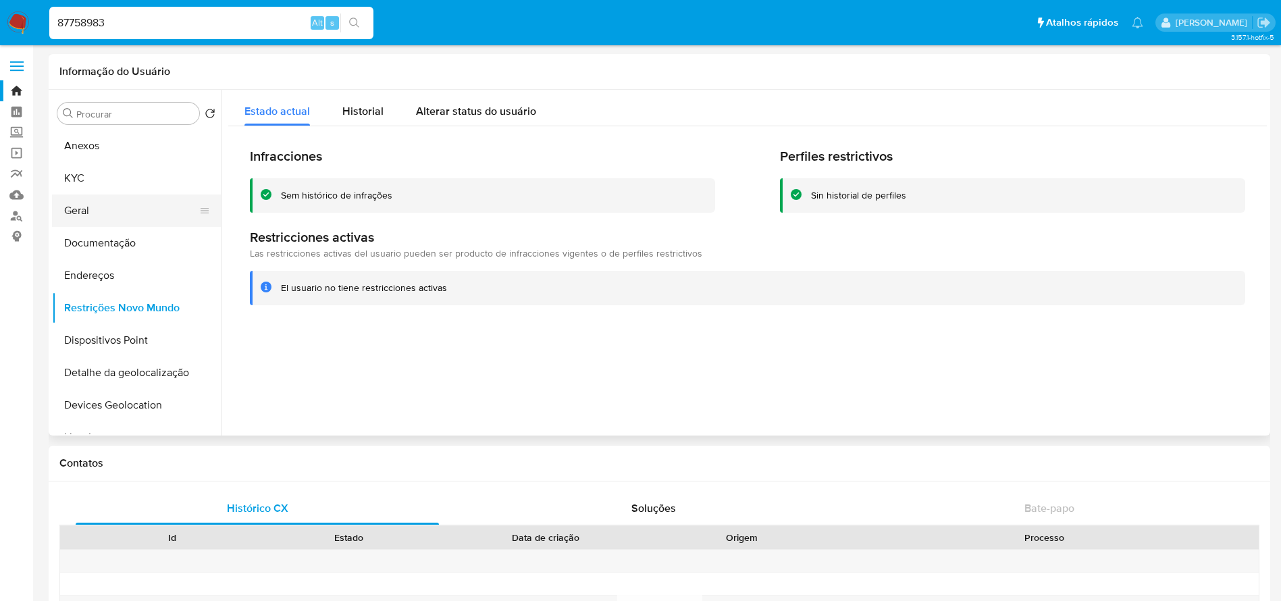
click at [101, 217] on button "Geral" at bounding box center [131, 210] width 158 height 32
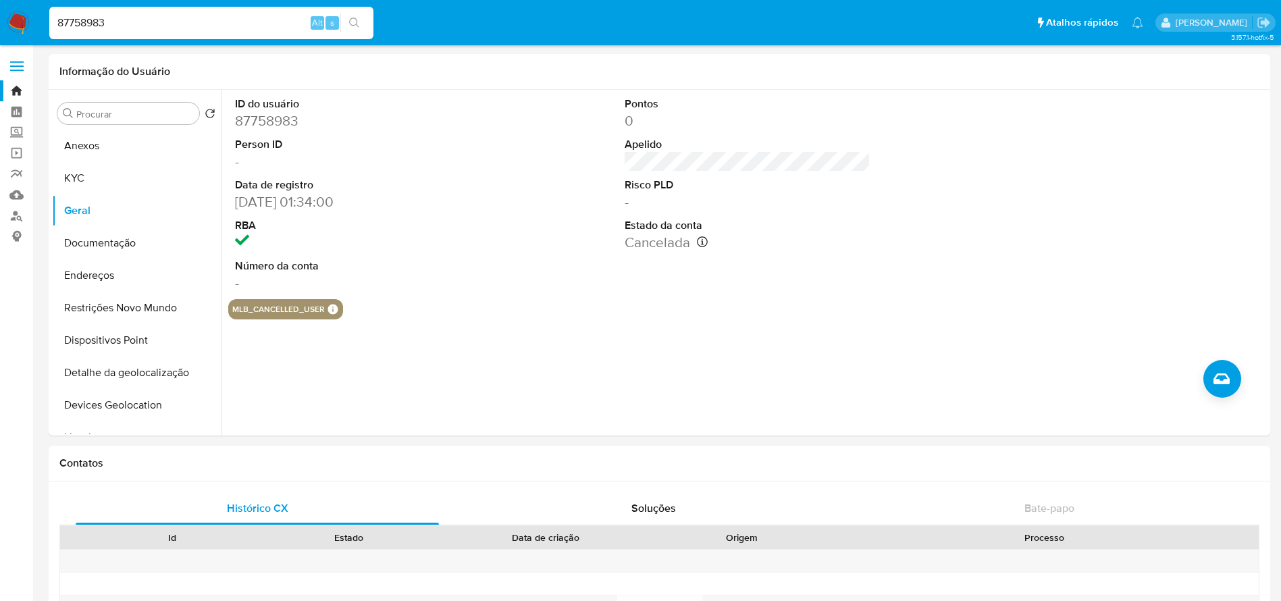
click at [186, 25] on input "87758983" at bounding box center [211, 23] width 324 height 18
paste input "6933177"
type input "86933177"
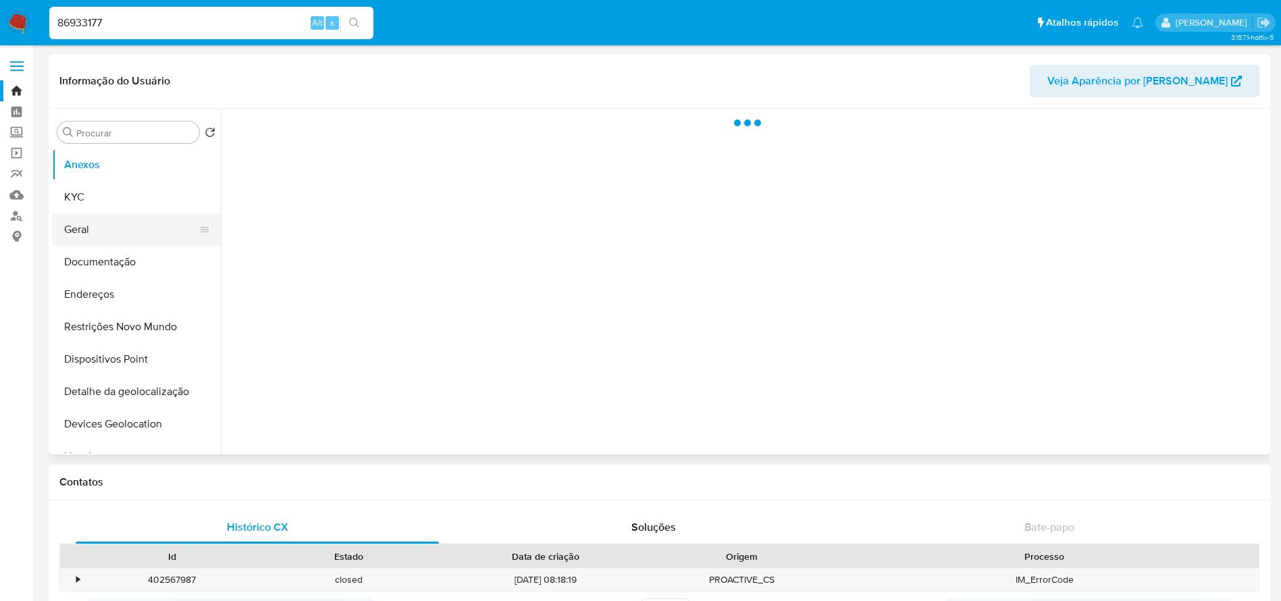
click at [88, 225] on button "Geral" at bounding box center [131, 229] width 158 height 32
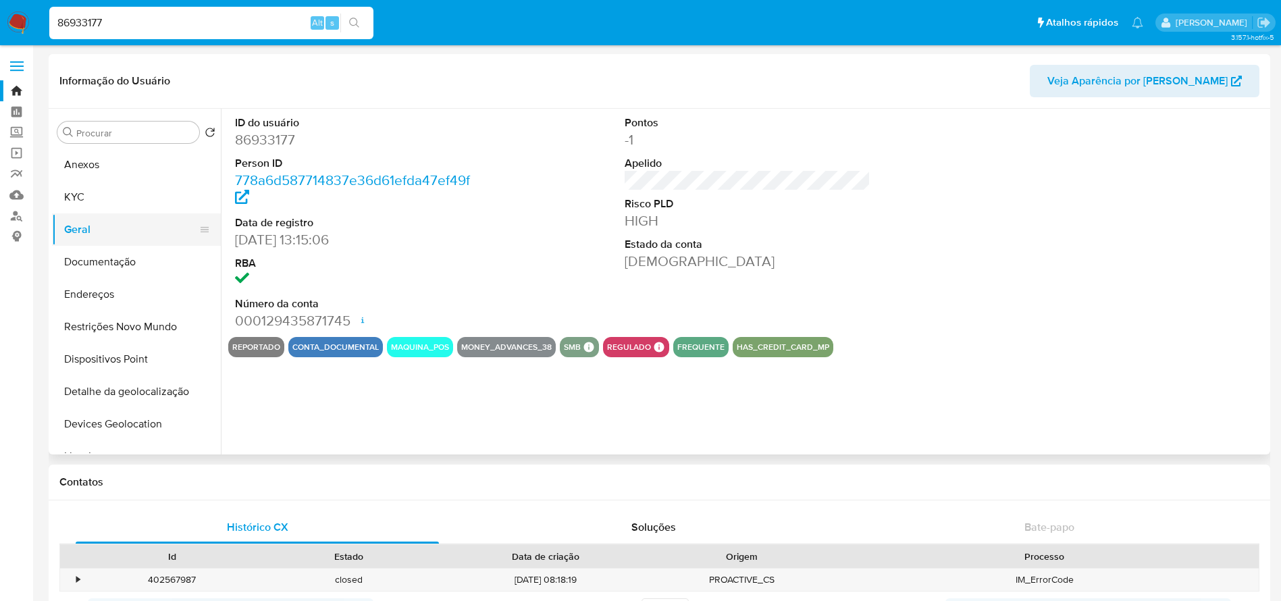
select select "10"
click at [93, 336] on button "Restrições Novo Mundo" at bounding box center [131, 327] width 158 height 32
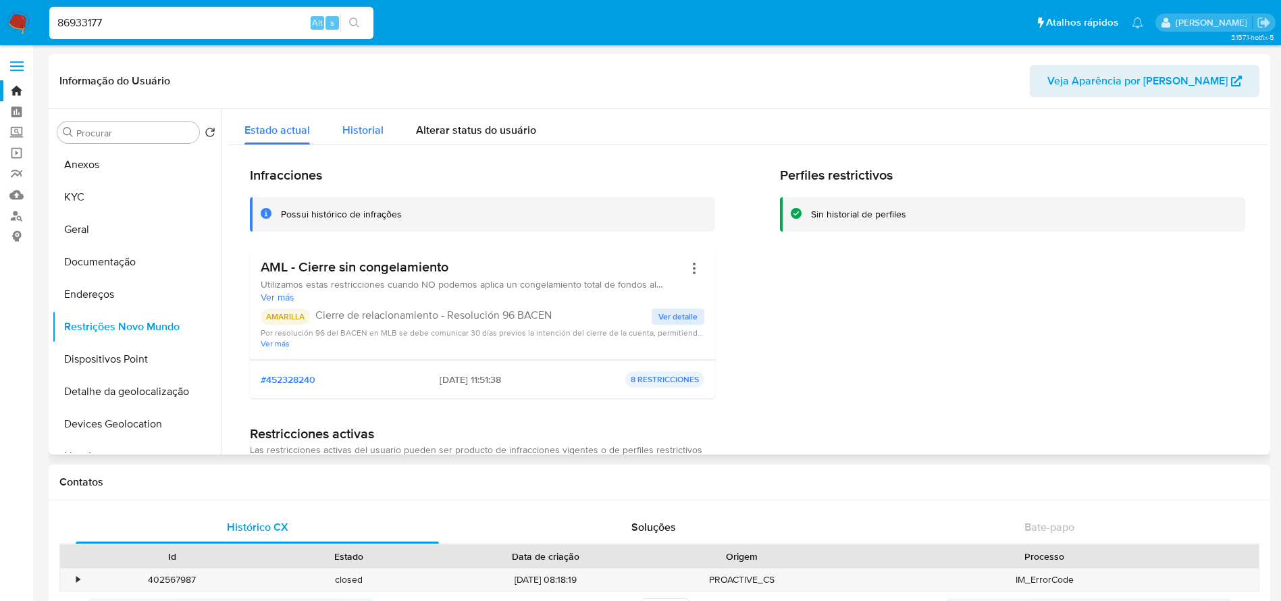
click at [370, 144] on div "Historial" at bounding box center [362, 127] width 41 height 36
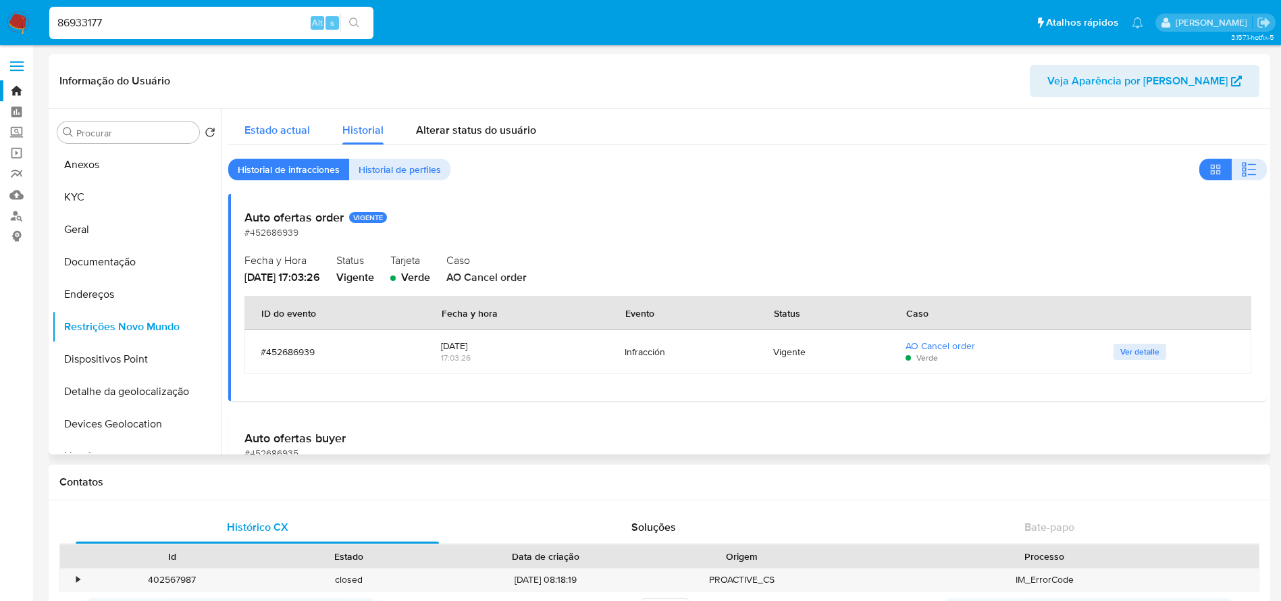
click at [294, 124] on span "Estado actual" at bounding box center [276, 130] width 65 height 16
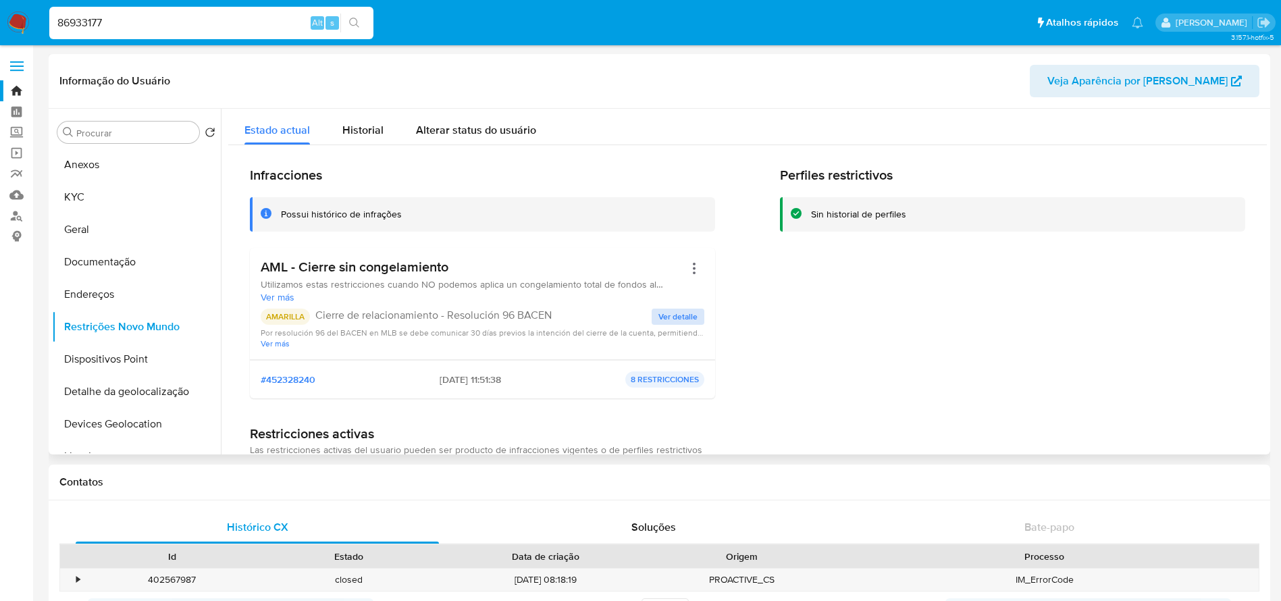
click at [660, 315] on span "Ver detalle" at bounding box center [677, 317] width 39 height 14
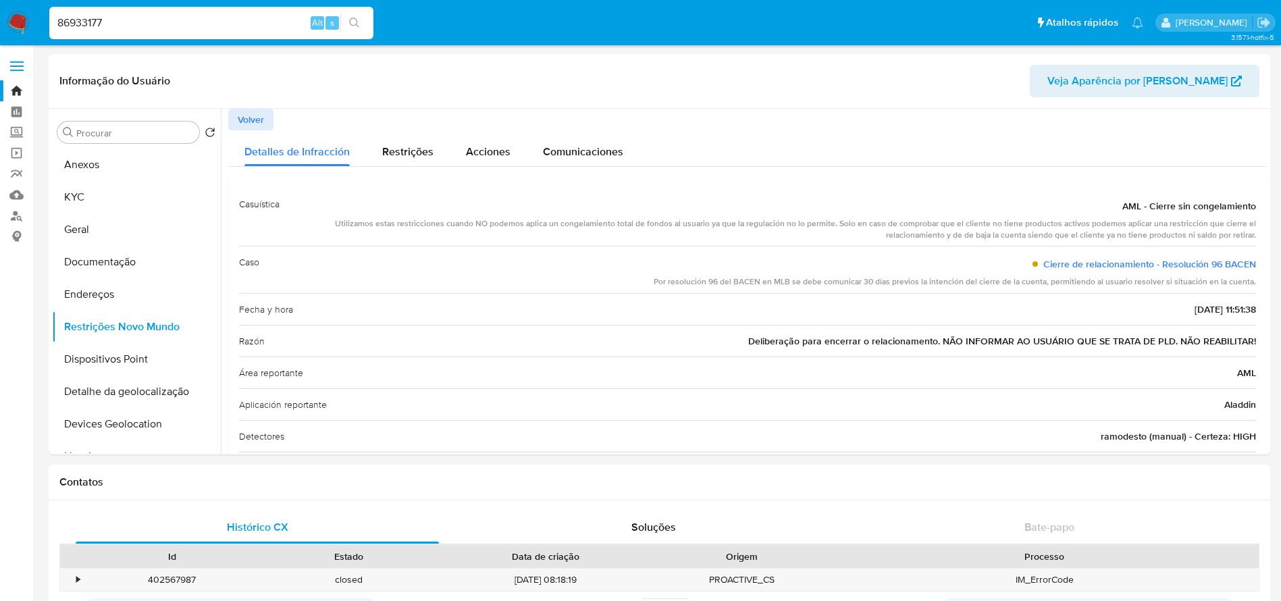
click at [151, 36] on div "86933177 Alt s" at bounding box center [211, 23] width 324 height 32
click at [132, 29] on input "86933177" at bounding box center [211, 23] width 324 height 18
paste input "1945155901"
type input "1945155901"
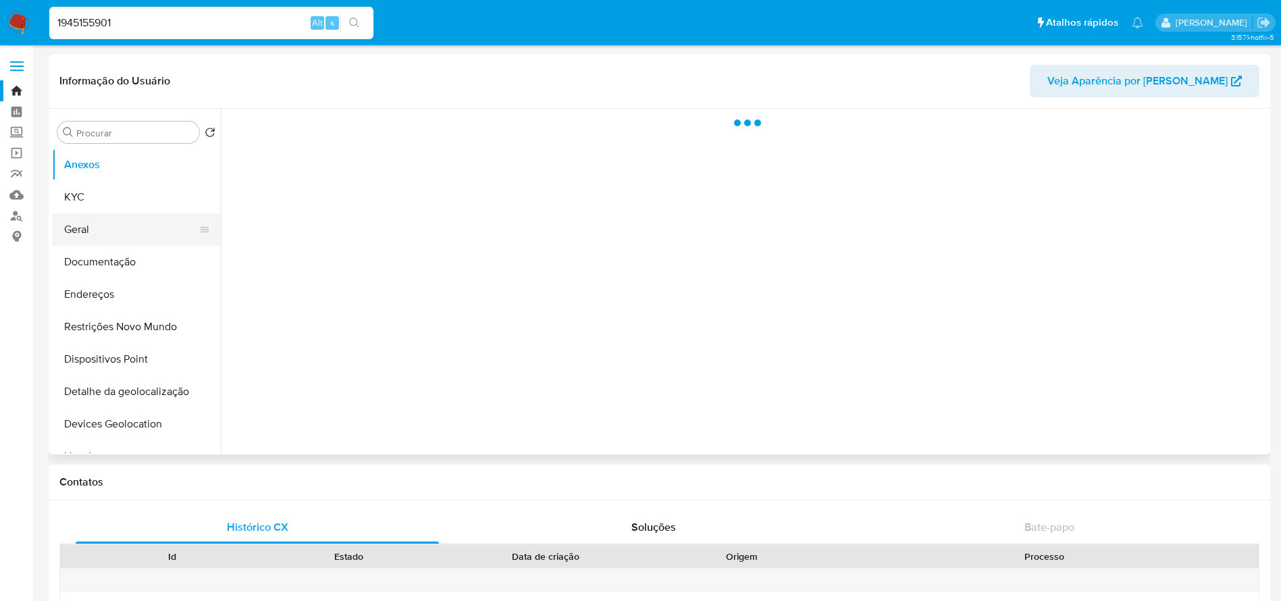
click at [71, 243] on button "Geral" at bounding box center [131, 229] width 158 height 32
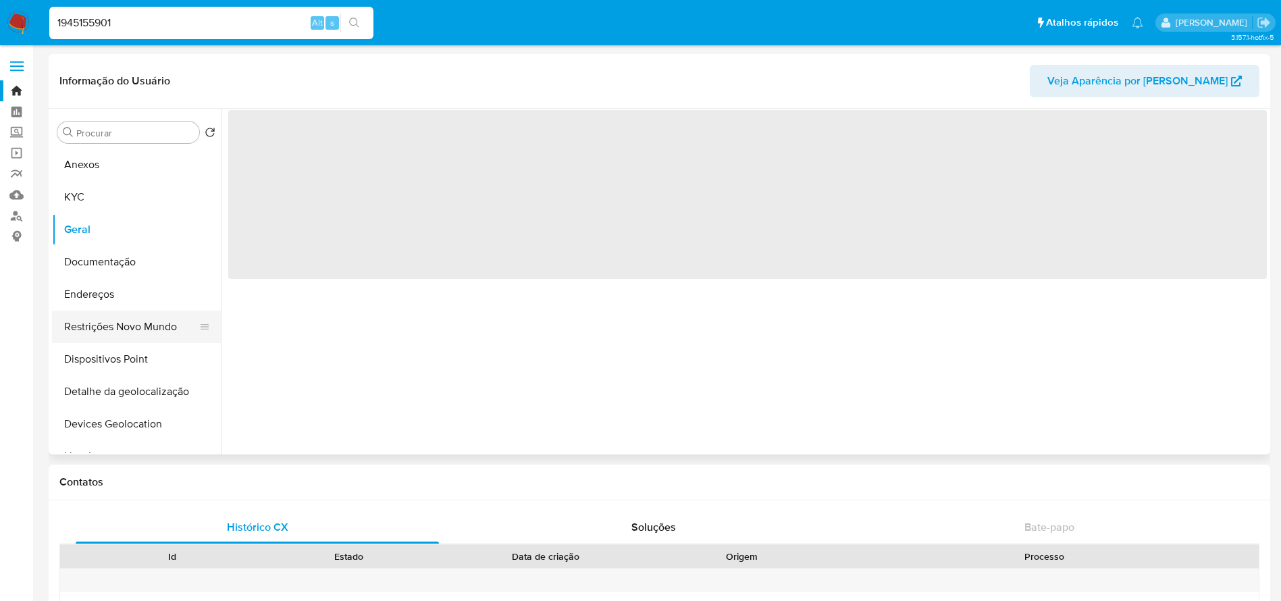
select select "10"
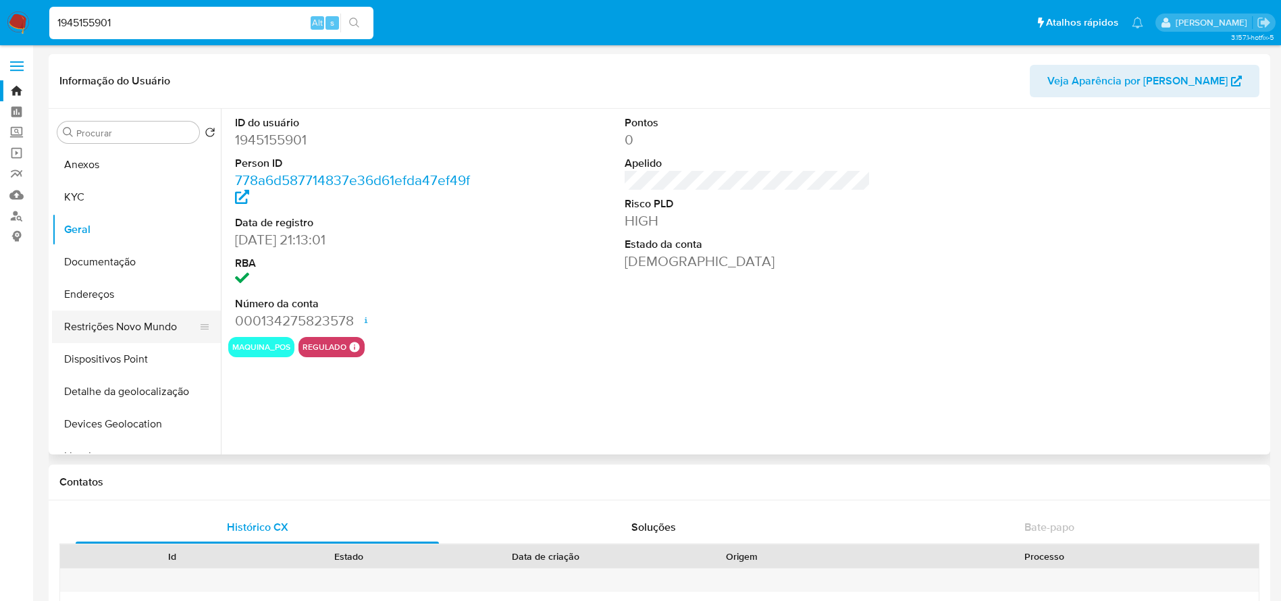
click at [106, 322] on button "Restrições Novo Mundo" at bounding box center [131, 327] width 158 height 32
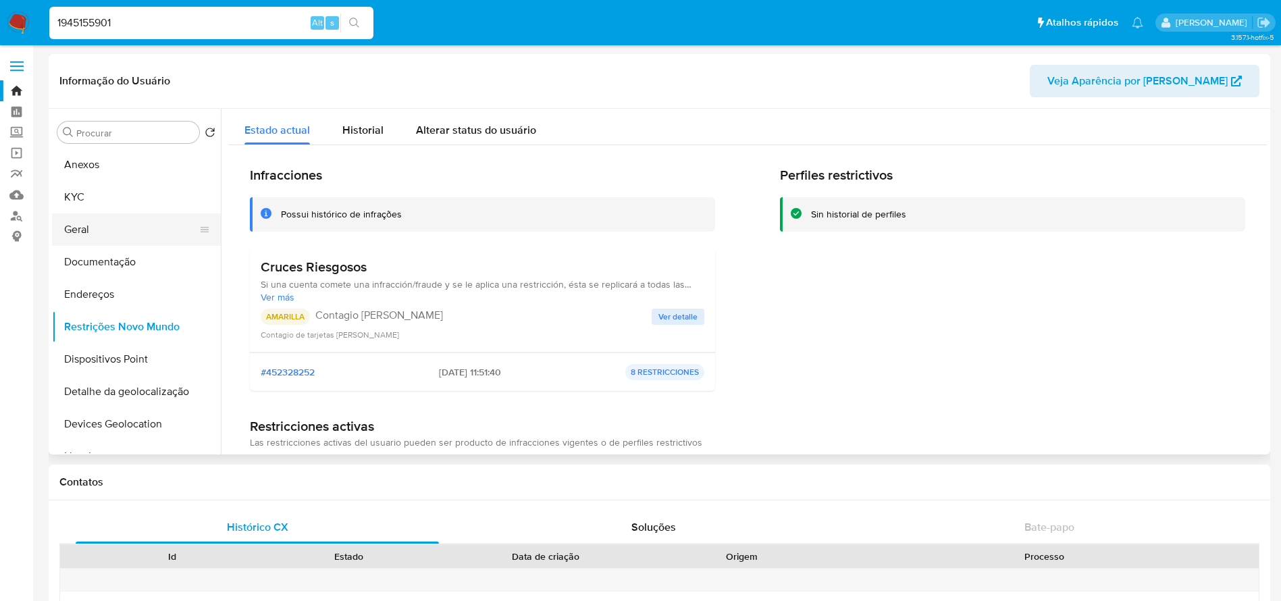
click at [105, 240] on button "Geral" at bounding box center [131, 229] width 158 height 32
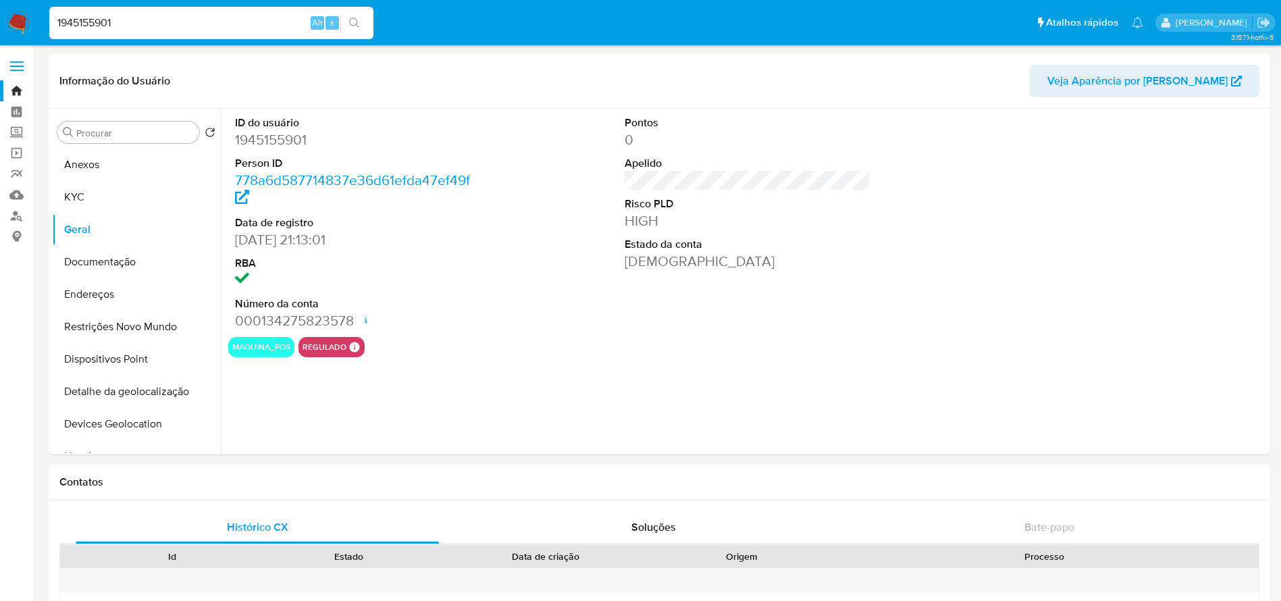
click at [134, 22] on input "1945155901" at bounding box center [211, 23] width 324 height 18
paste input "212131039"
type input "2121310391"
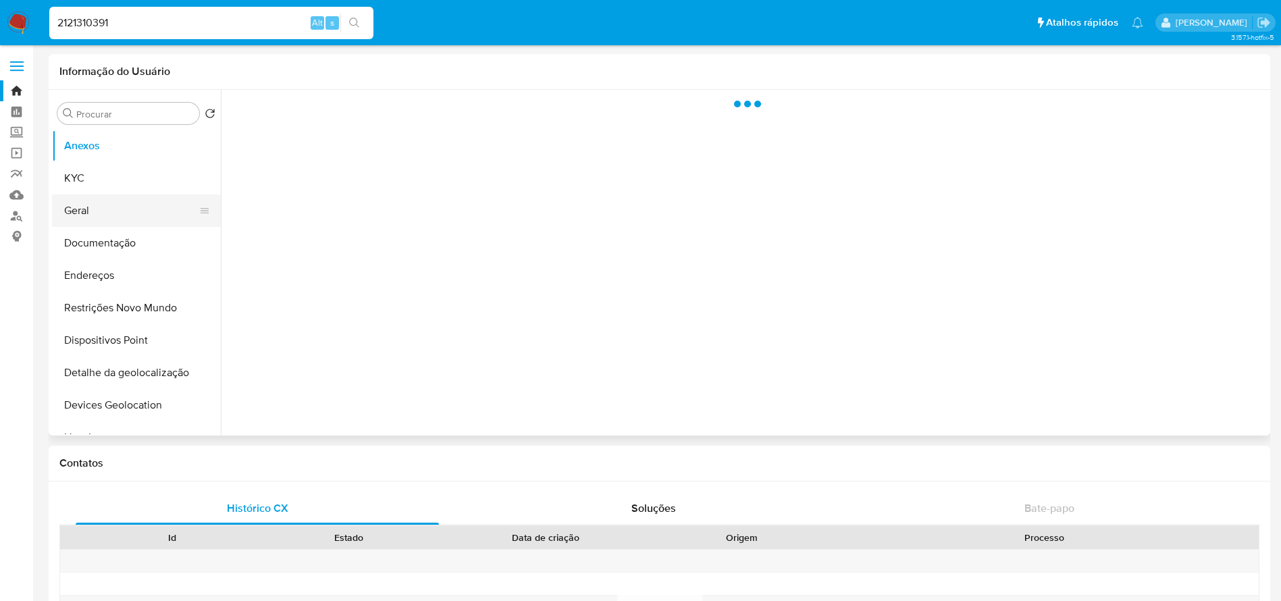
click at [77, 212] on button "Geral" at bounding box center [131, 210] width 158 height 32
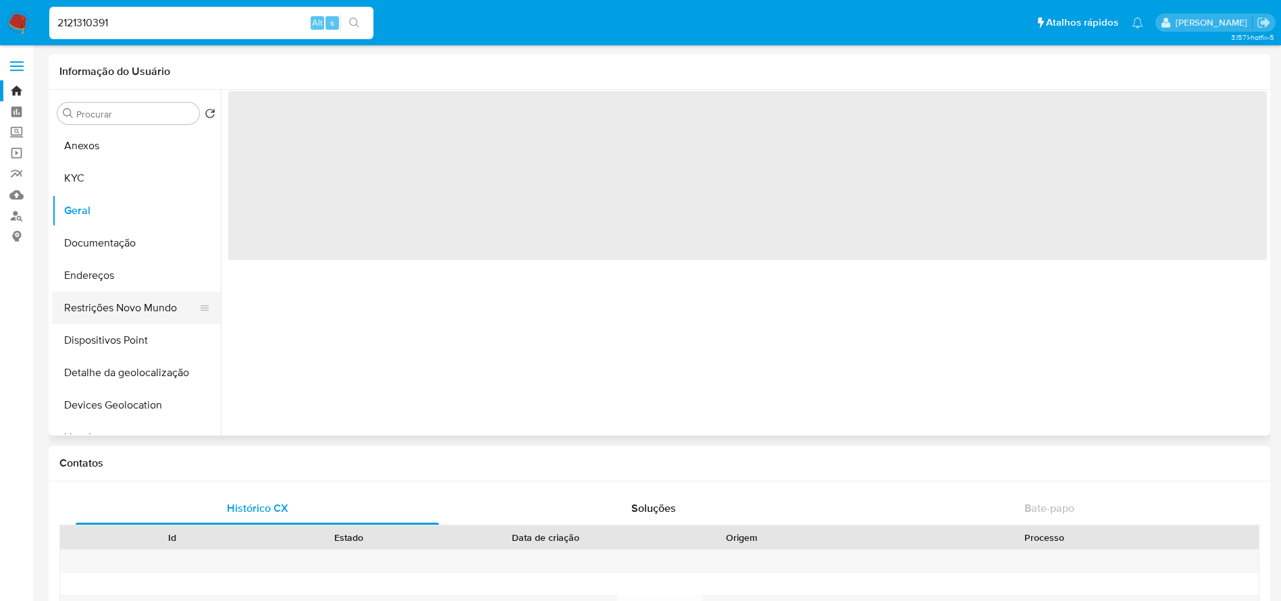
select select "10"
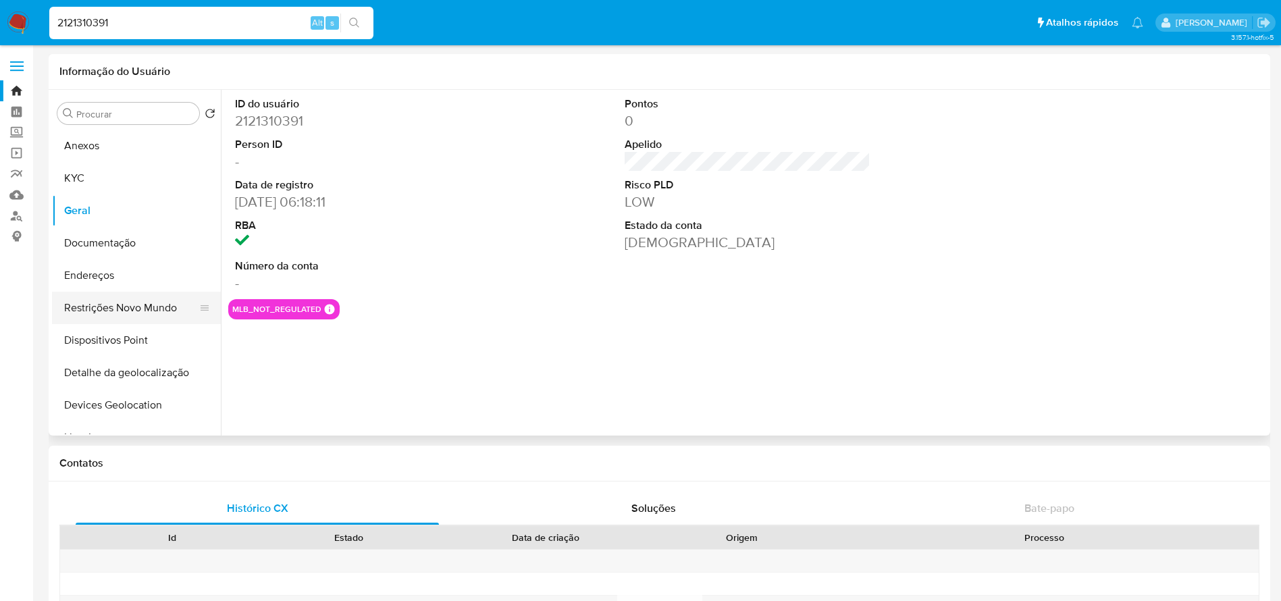
click at [87, 309] on button "Restrições Novo Mundo" at bounding box center [131, 308] width 158 height 32
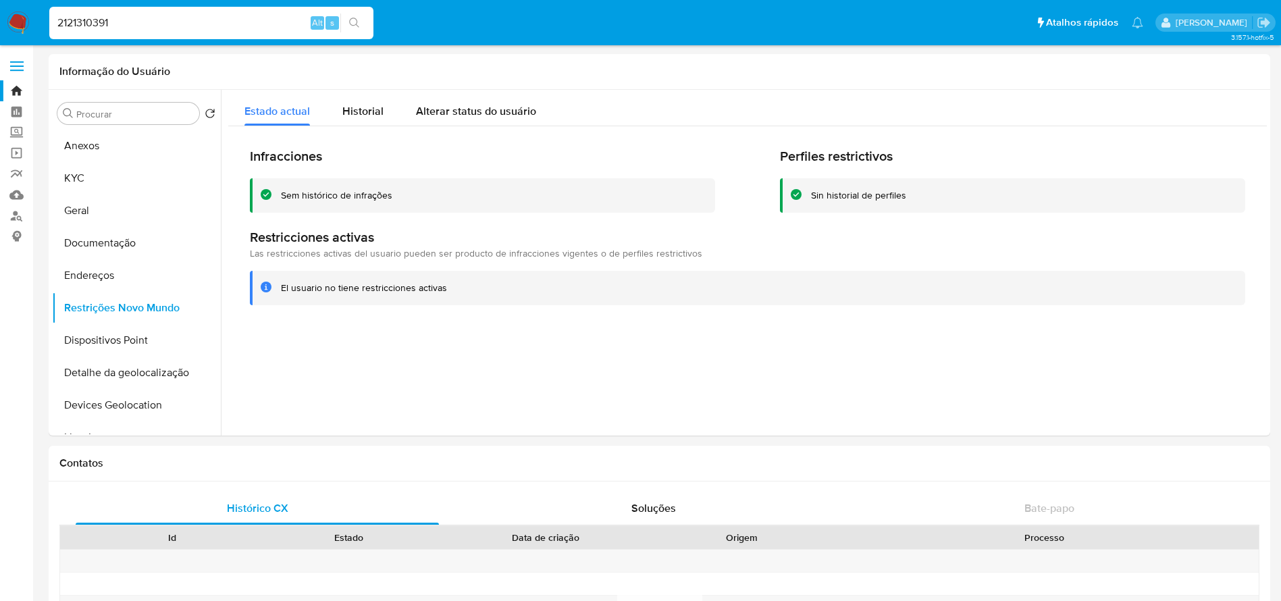
click at [144, 15] on input "2121310391" at bounding box center [211, 23] width 324 height 18
paste input "61362590"
type input "2161362590"
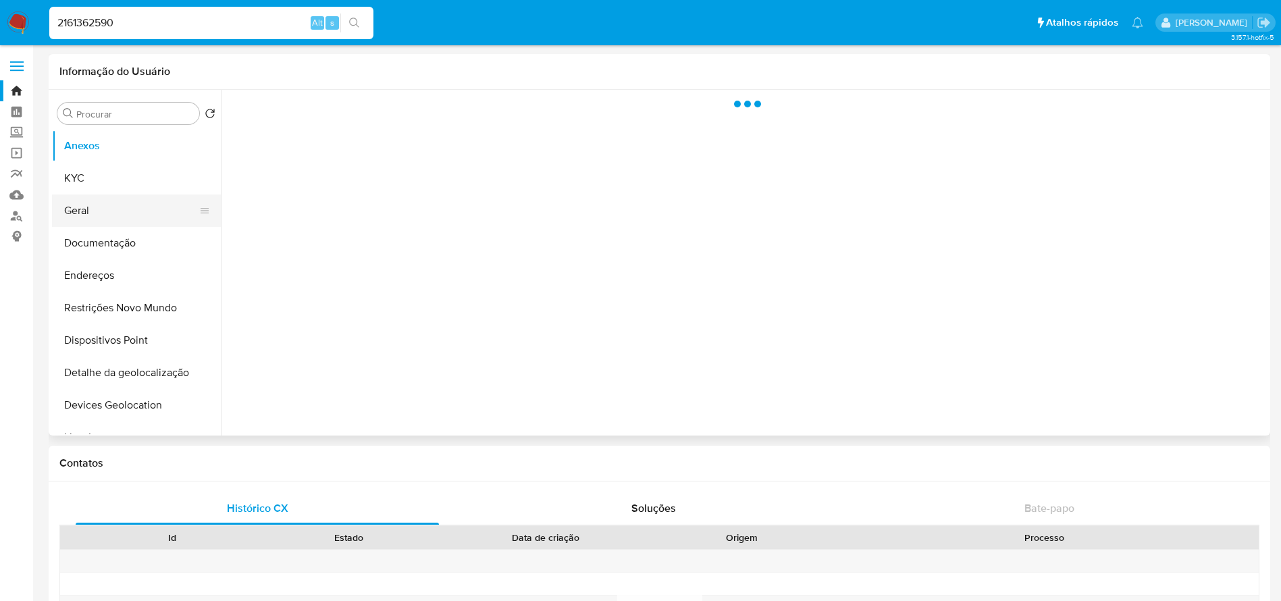
click at [86, 208] on button "Geral" at bounding box center [131, 210] width 158 height 32
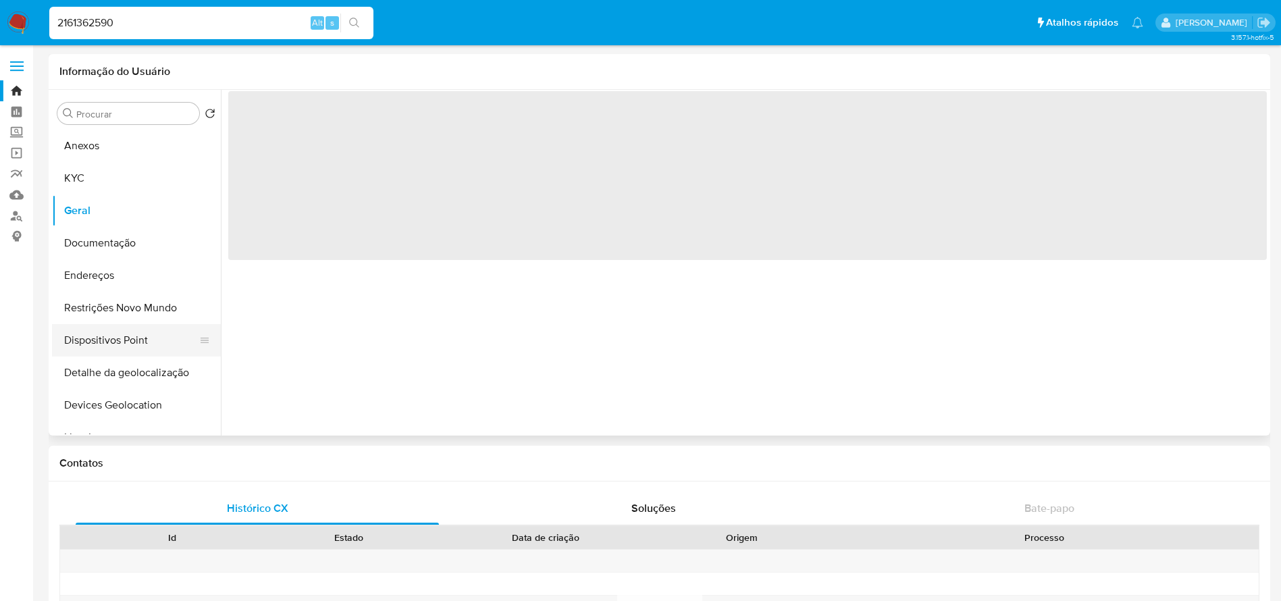
select select "10"
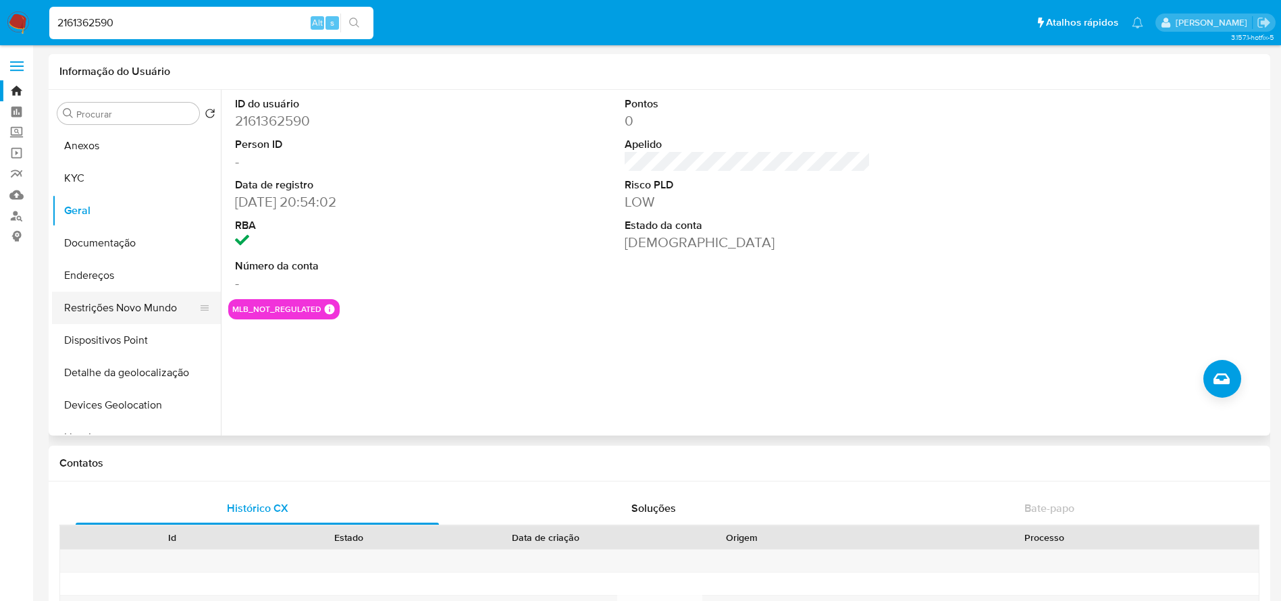
click at [88, 313] on button "Restrições Novo Mundo" at bounding box center [131, 308] width 158 height 32
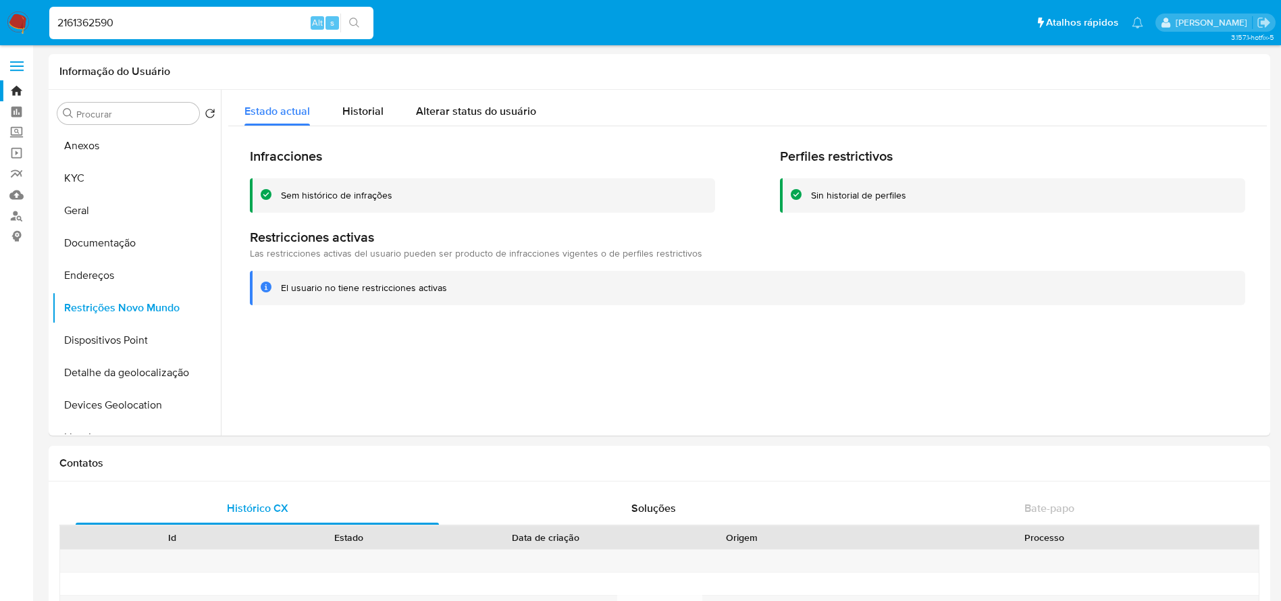
click at [157, 20] on input "2161362590" at bounding box center [211, 23] width 324 height 18
paste input "227306558"
type input "2227306558"
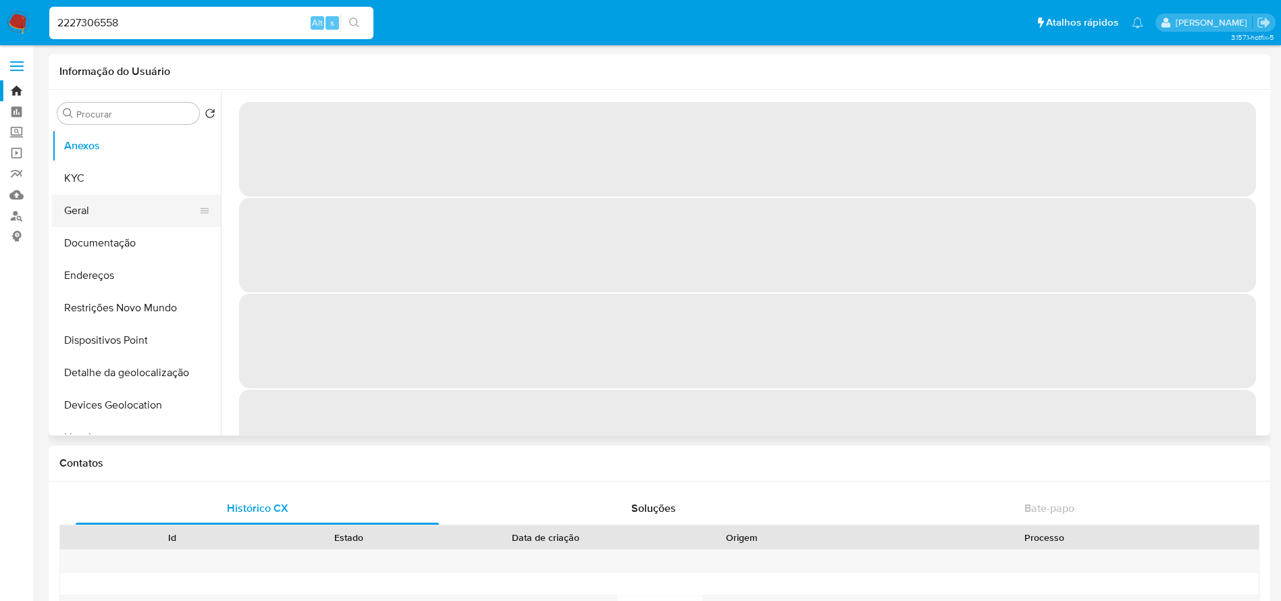
select select "10"
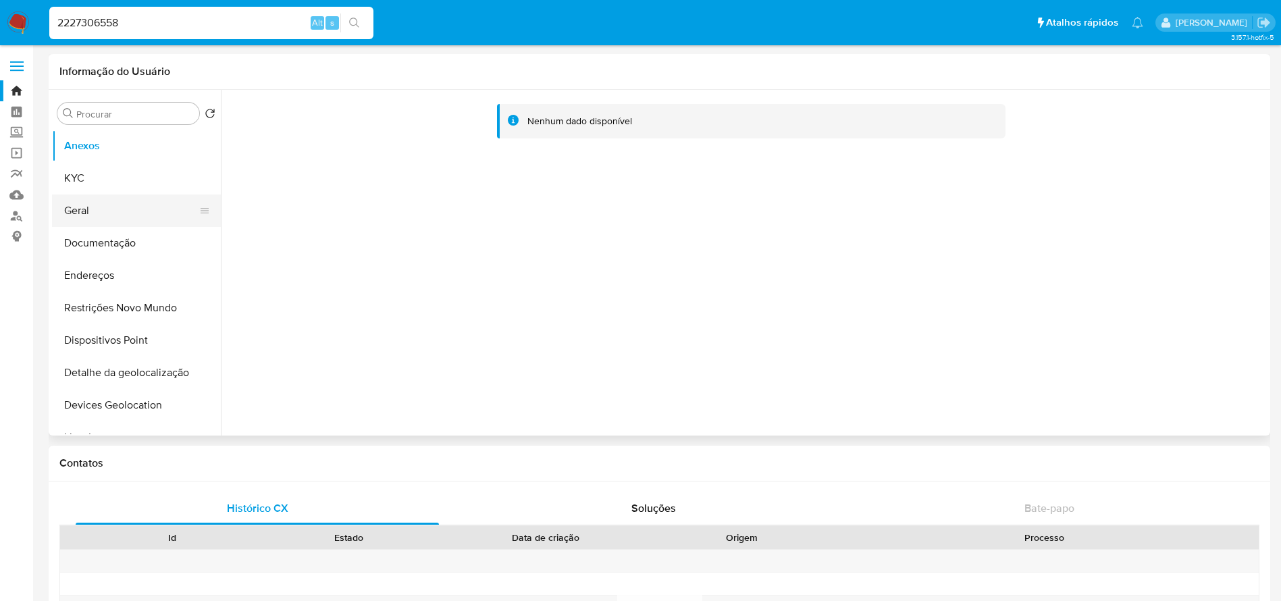
click at [99, 215] on button "Geral" at bounding box center [131, 210] width 158 height 32
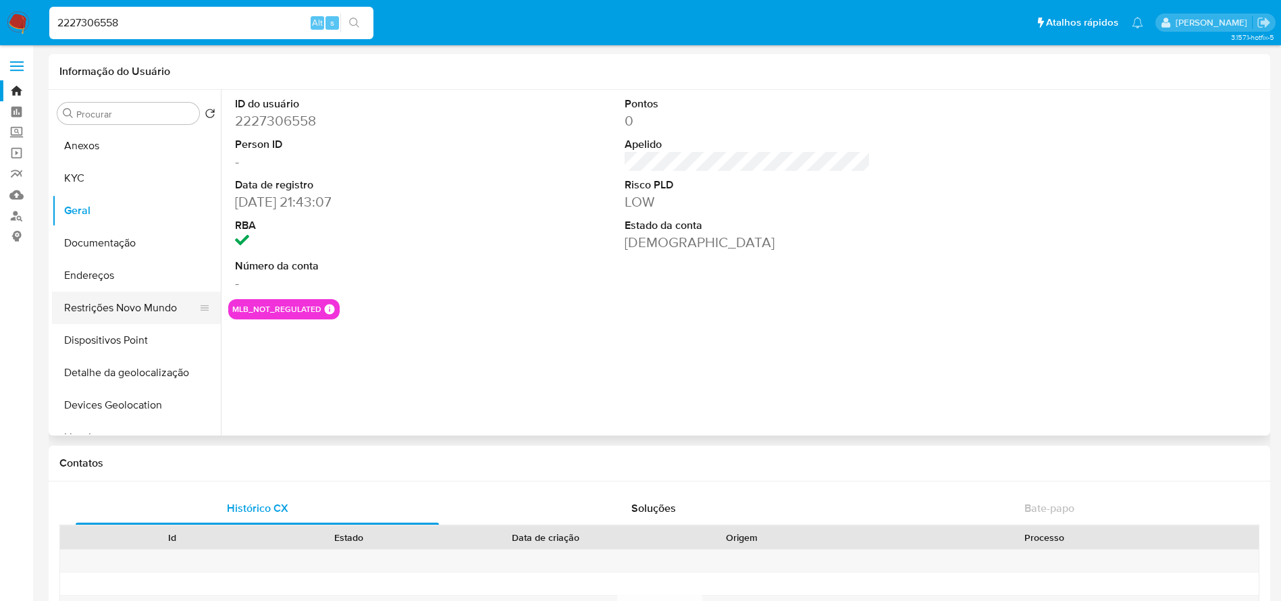
click at [111, 306] on button "Restrições Novo Mundo" at bounding box center [131, 308] width 158 height 32
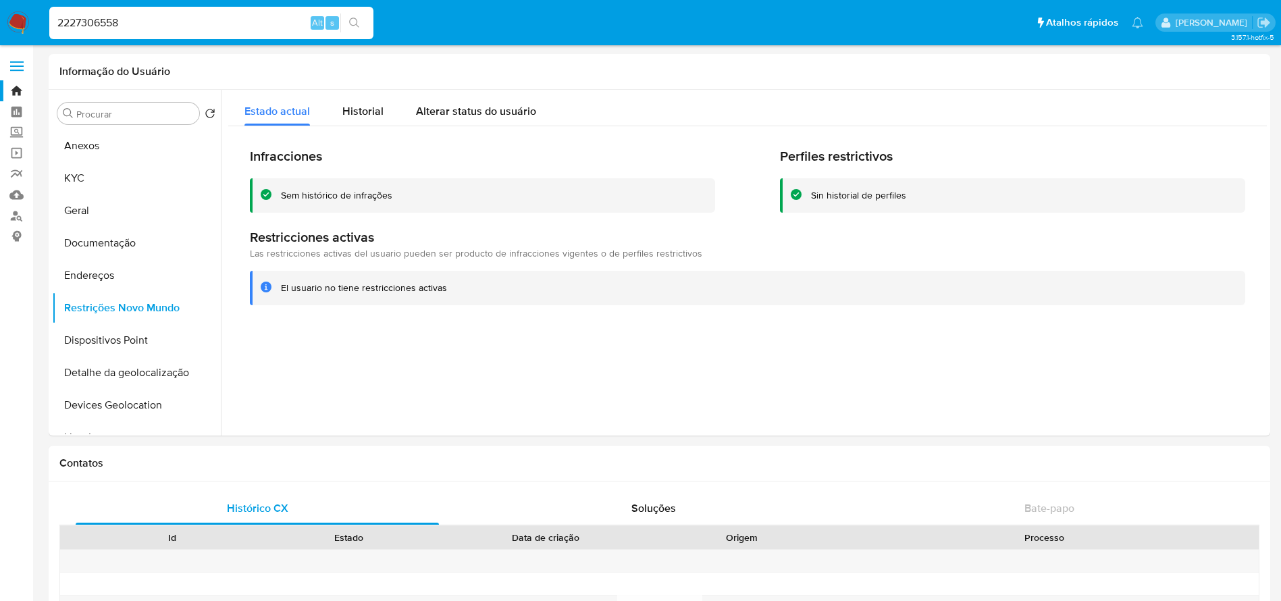
click at [178, 27] on input "2227306558" at bounding box center [211, 23] width 324 height 18
paste input "166381870"
type input "2166381870"
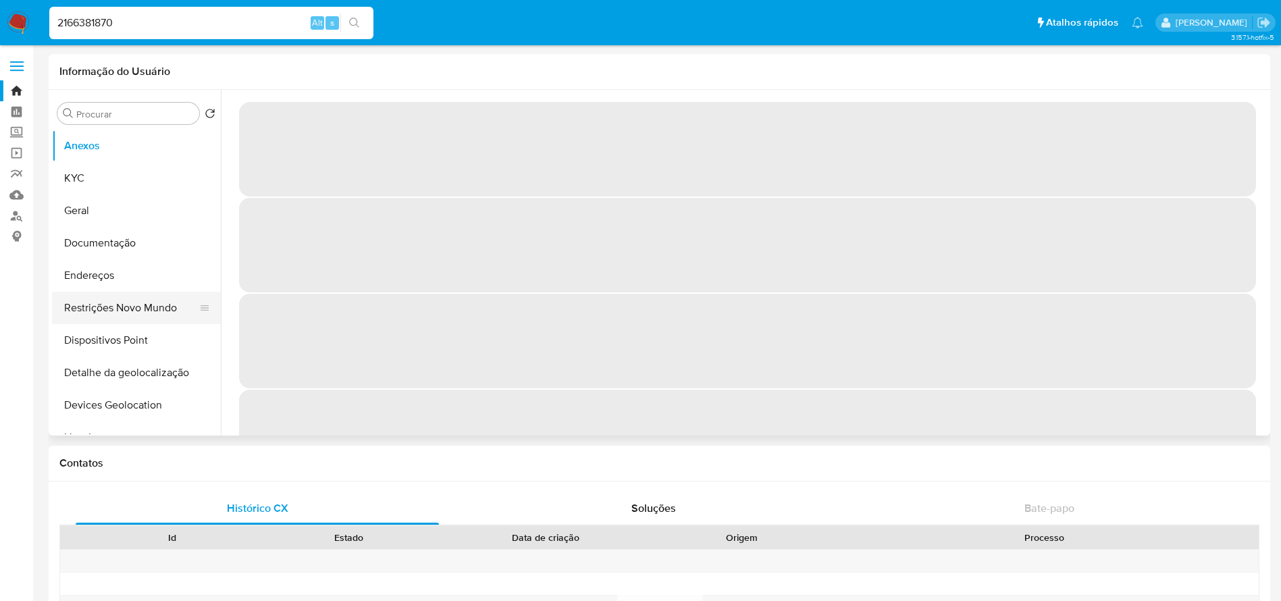
click at [103, 312] on button "Restrições Novo Mundo" at bounding box center [131, 308] width 158 height 32
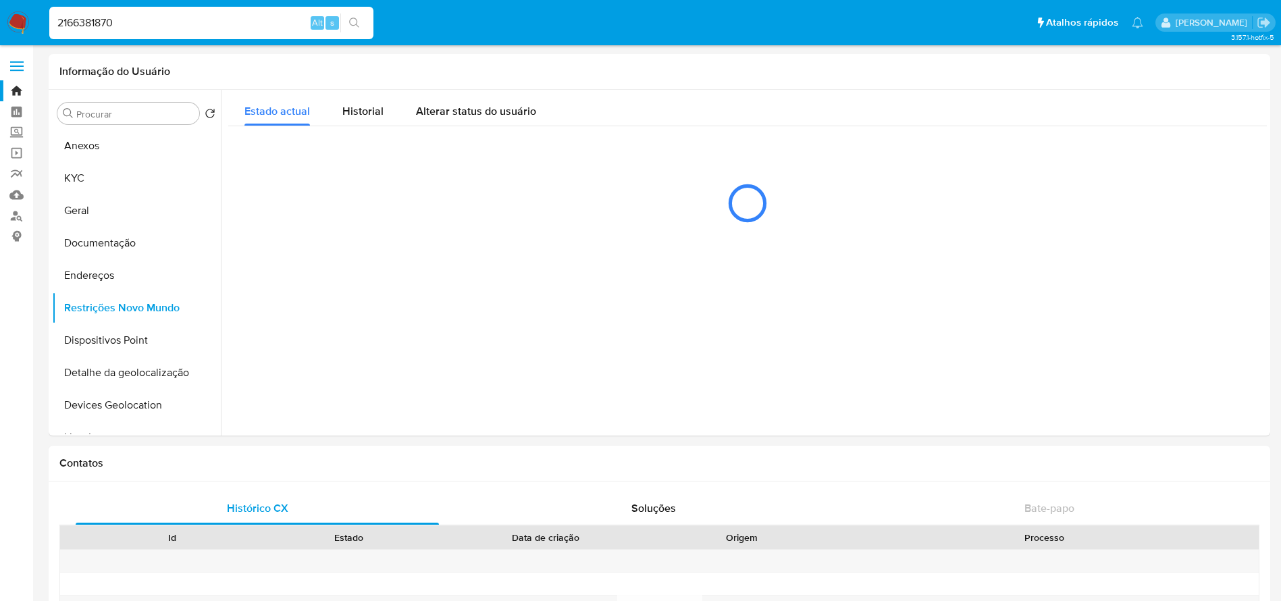
select select "10"
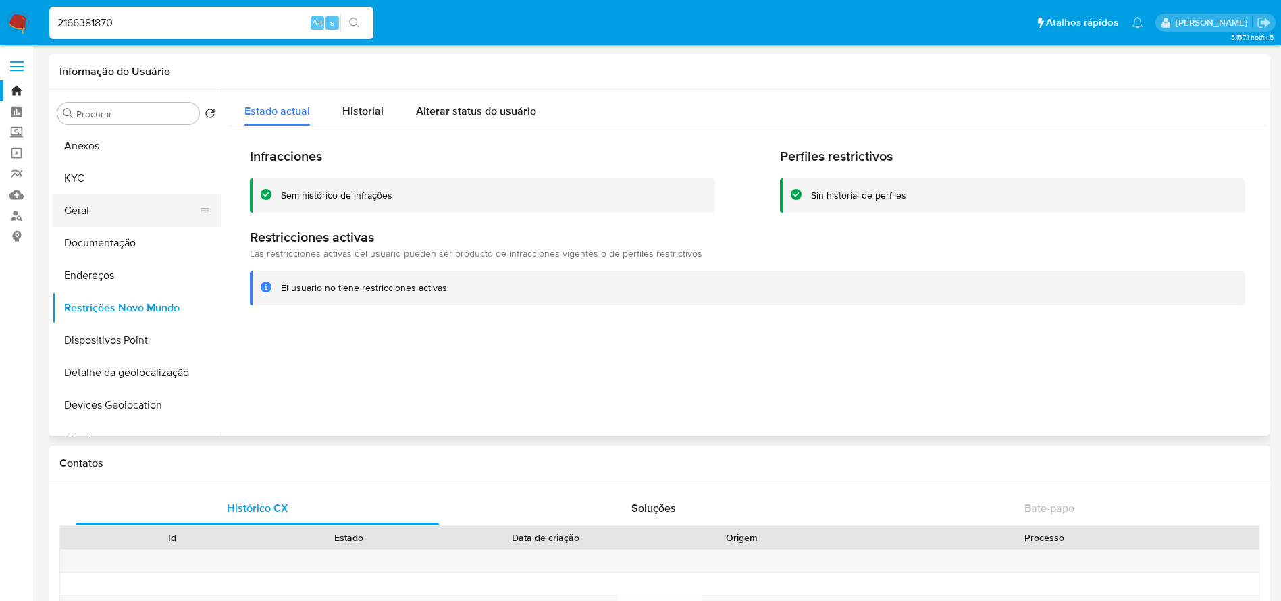
click at [72, 207] on button "Geral" at bounding box center [131, 210] width 158 height 32
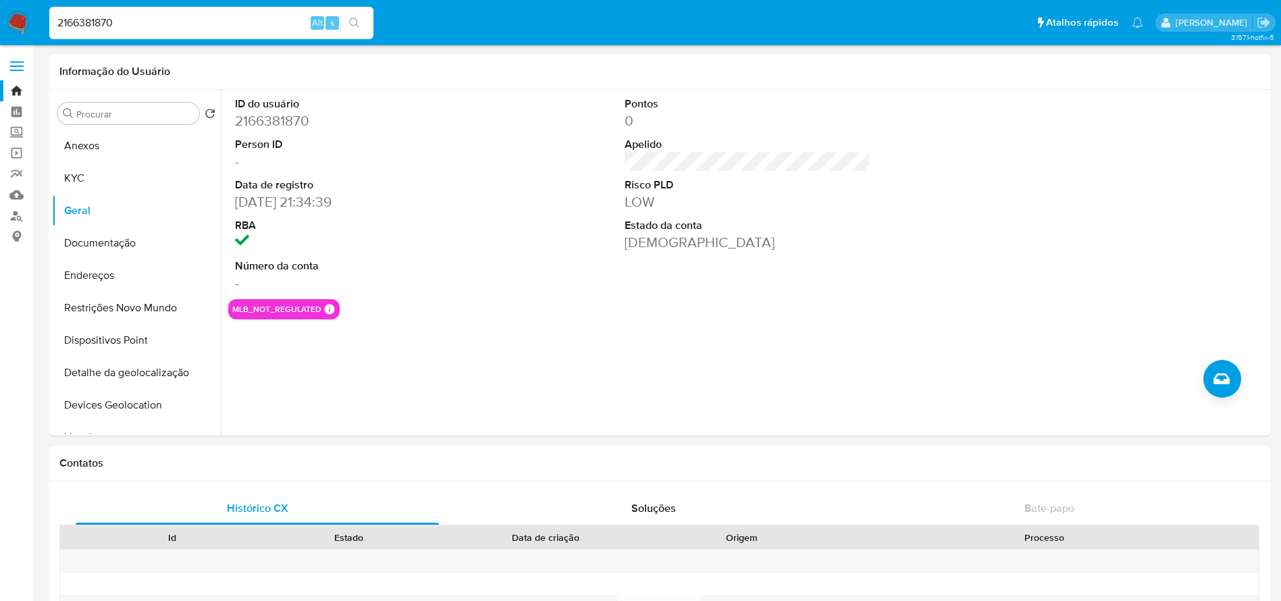
click at [164, 25] on input "2166381870" at bounding box center [211, 23] width 324 height 18
paste input "51303291"
type input "2151303291"
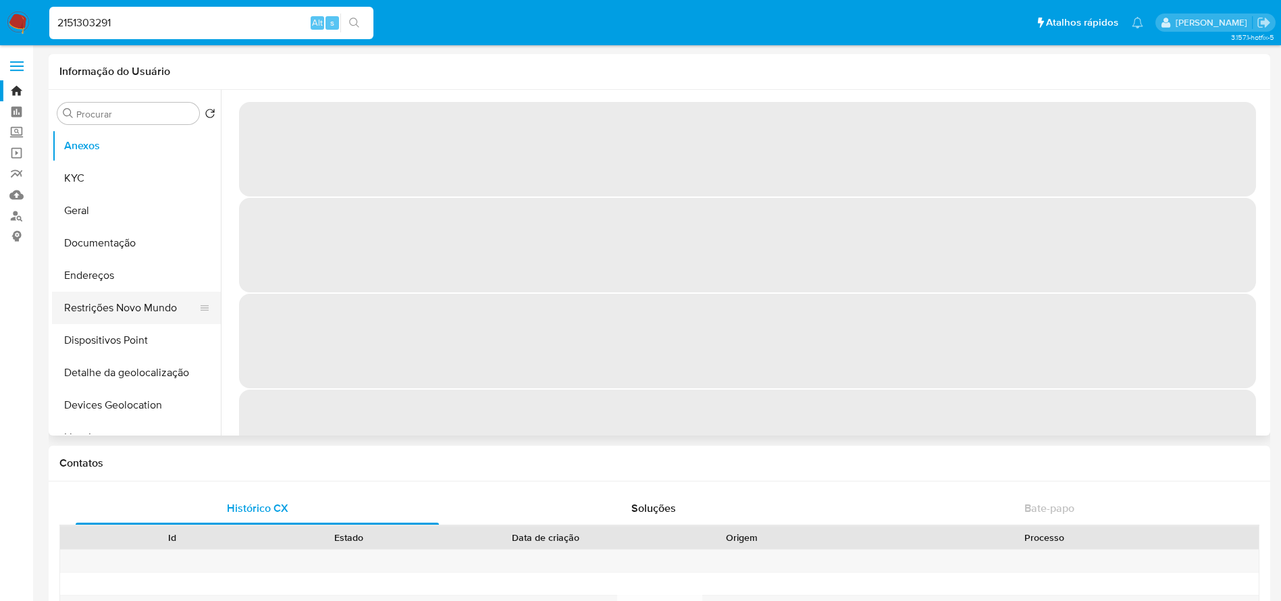
select select "10"
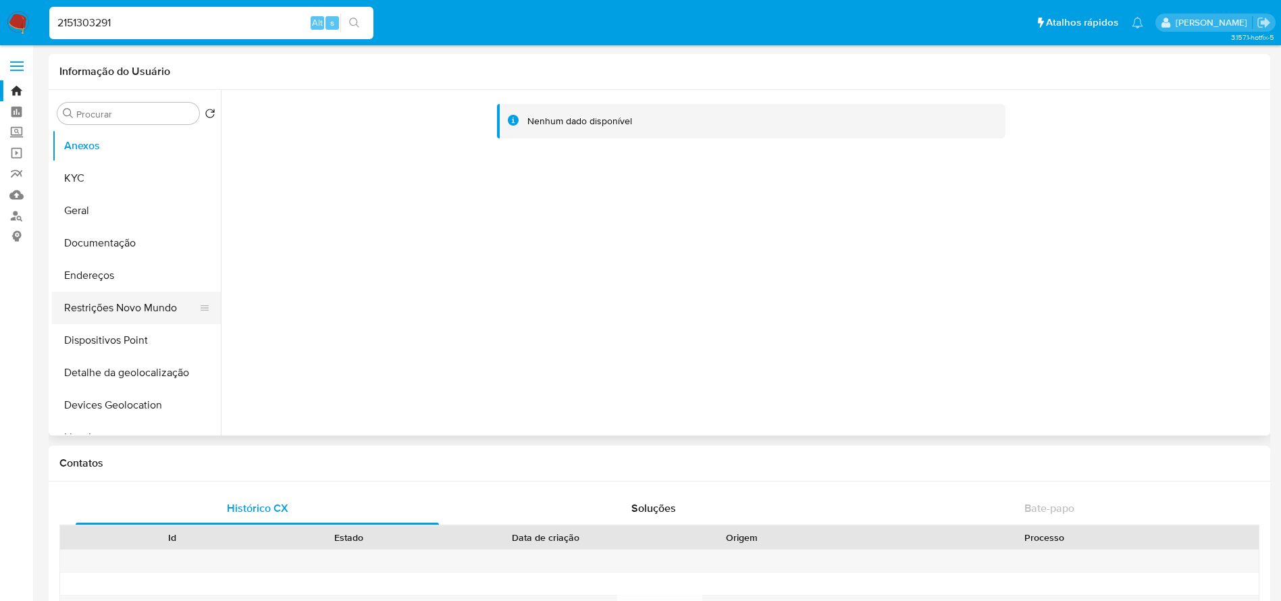
click at [99, 315] on button "Restrições Novo Mundo" at bounding box center [131, 308] width 158 height 32
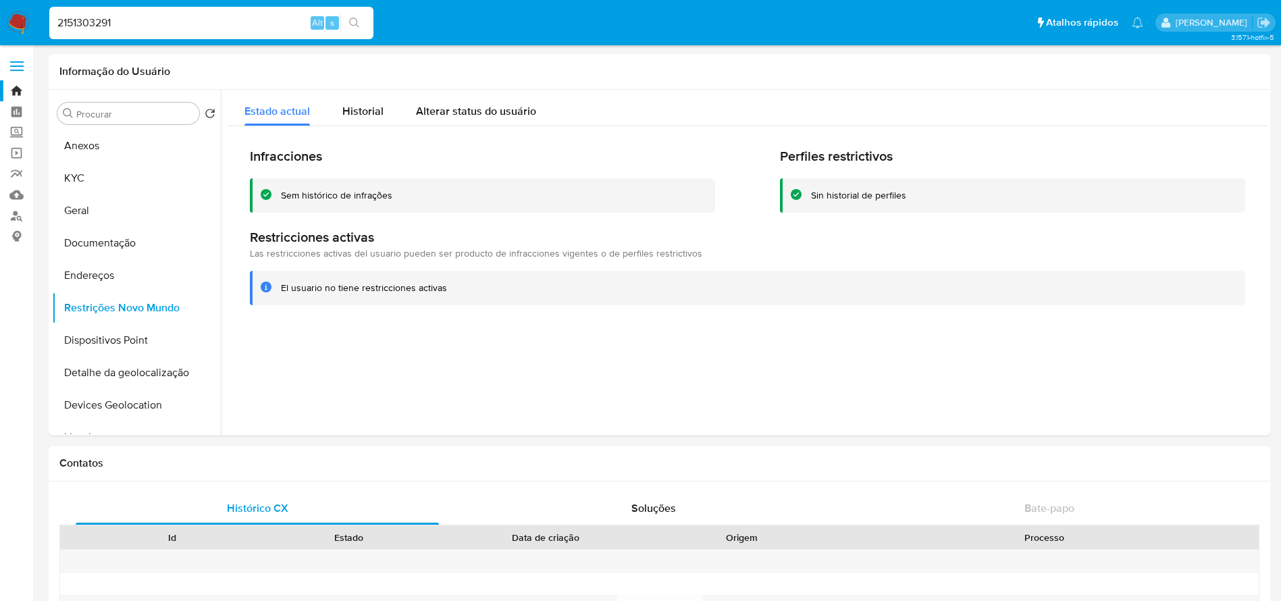
click at [151, 11] on div "2151303291 Alt s" at bounding box center [211, 23] width 324 height 32
click at [139, 22] on input "2151303291" at bounding box center [211, 23] width 324 height 18
paste input "21306875"
type input "2121306875"
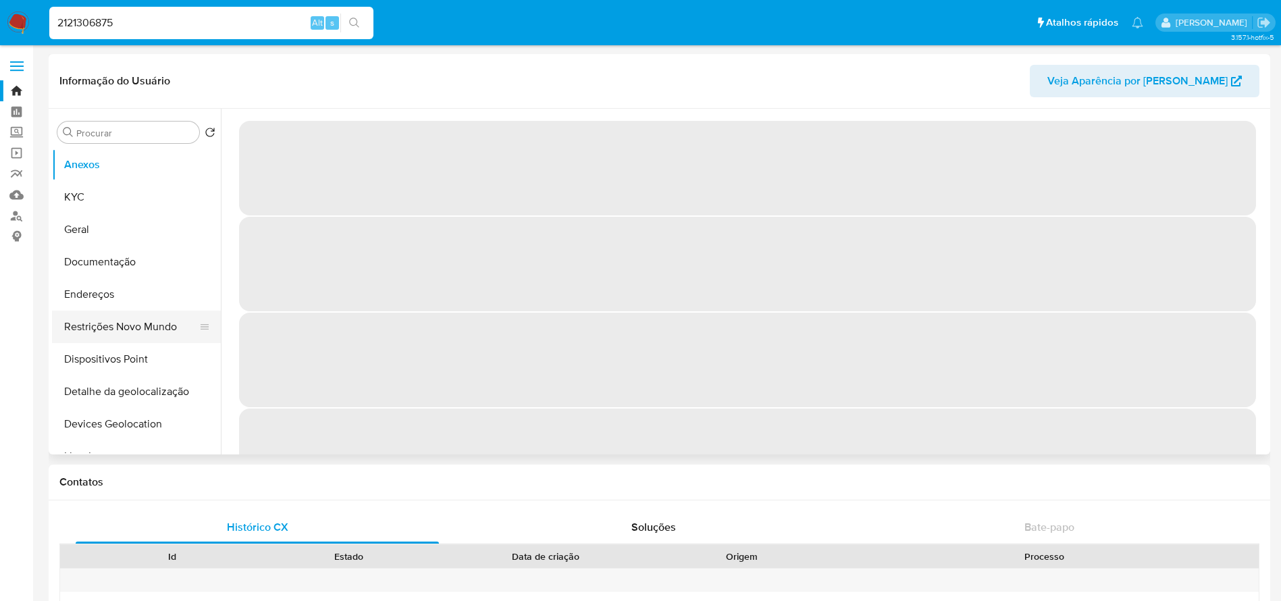
click at [96, 336] on button "Restrições Novo Mundo" at bounding box center [131, 327] width 158 height 32
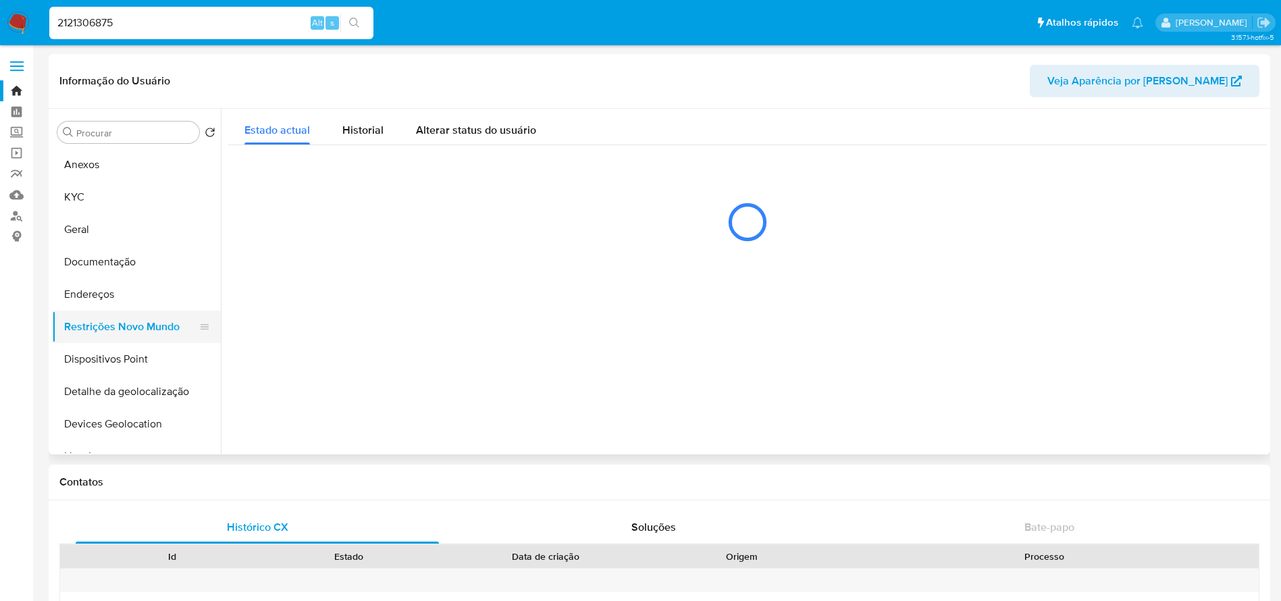
select select "10"
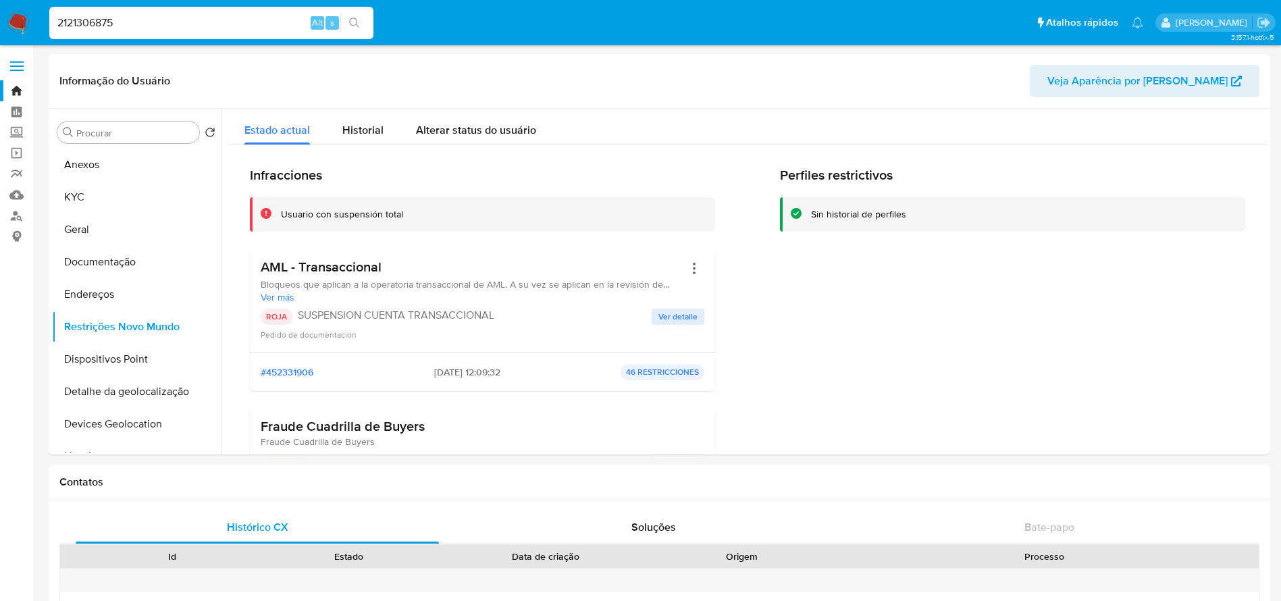
click at [176, 26] on input "2121306875" at bounding box center [211, 23] width 324 height 18
paste input "4075848"
type input "2124075848"
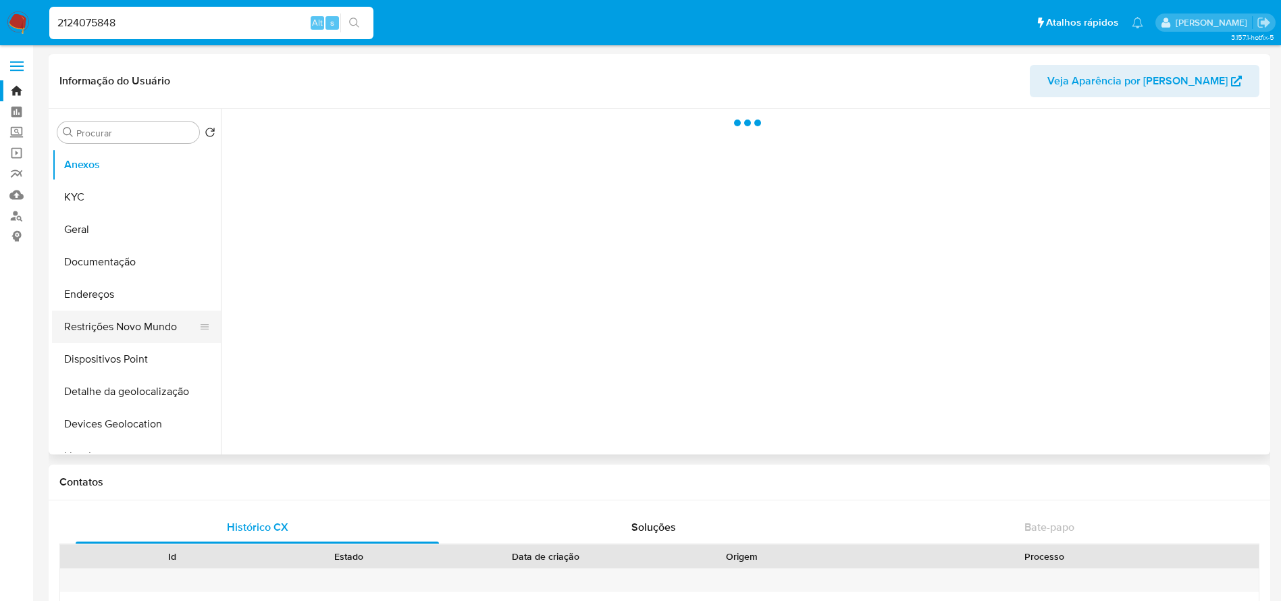
click at [98, 326] on button "Restrições Novo Mundo" at bounding box center [131, 327] width 158 height 32
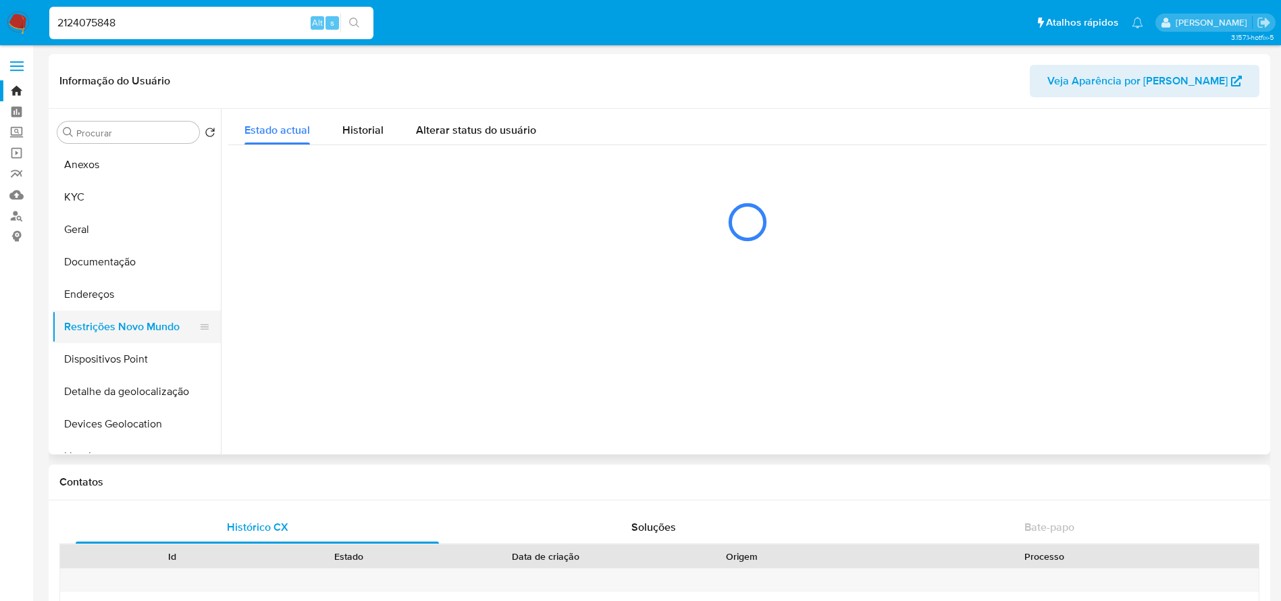
select select "10"
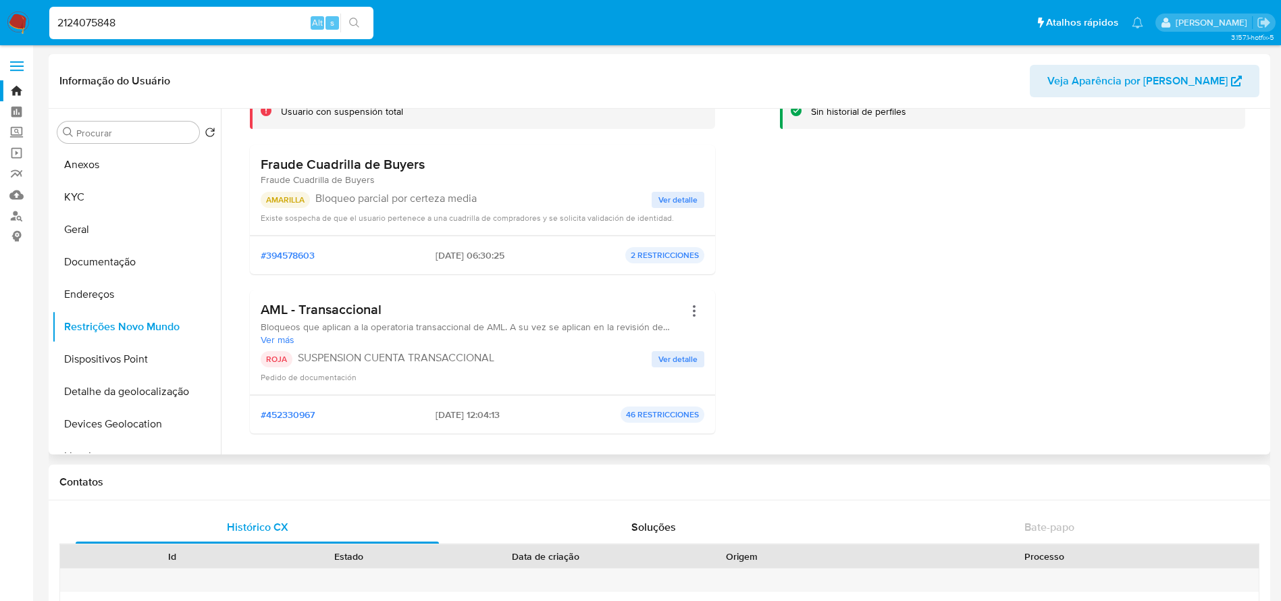
scroll to position [135, 0]
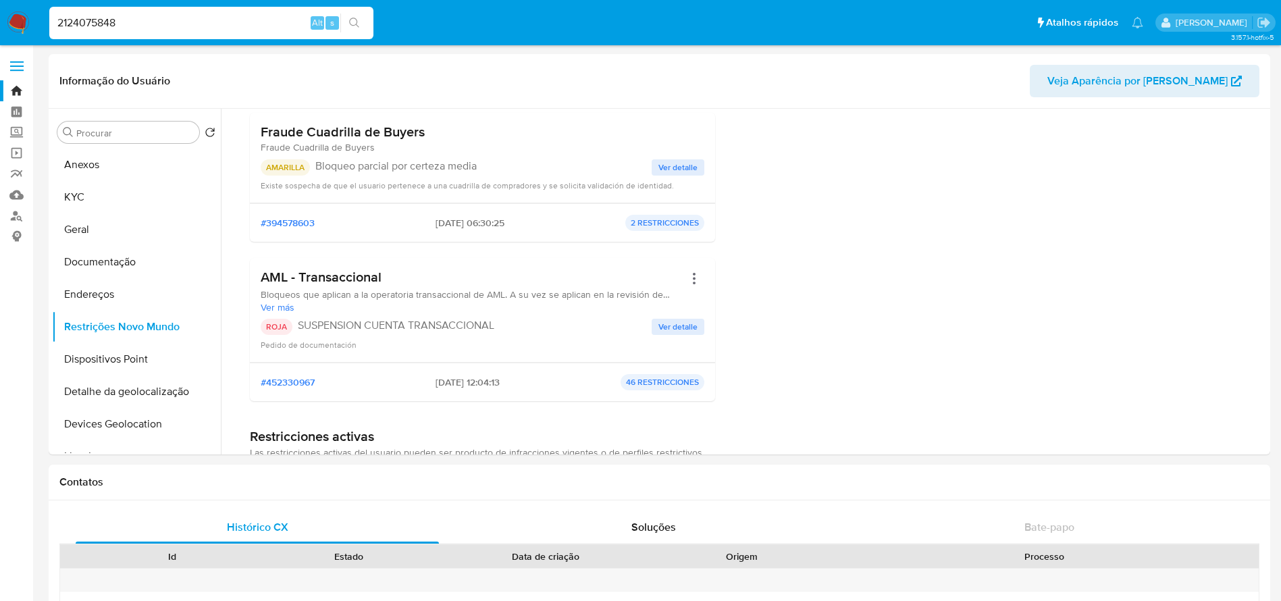
click at [170, 18] on input "2124075848" at bounding box center [211, 23] width 324 height 18
paste input "63571021"
type input "2163571021"
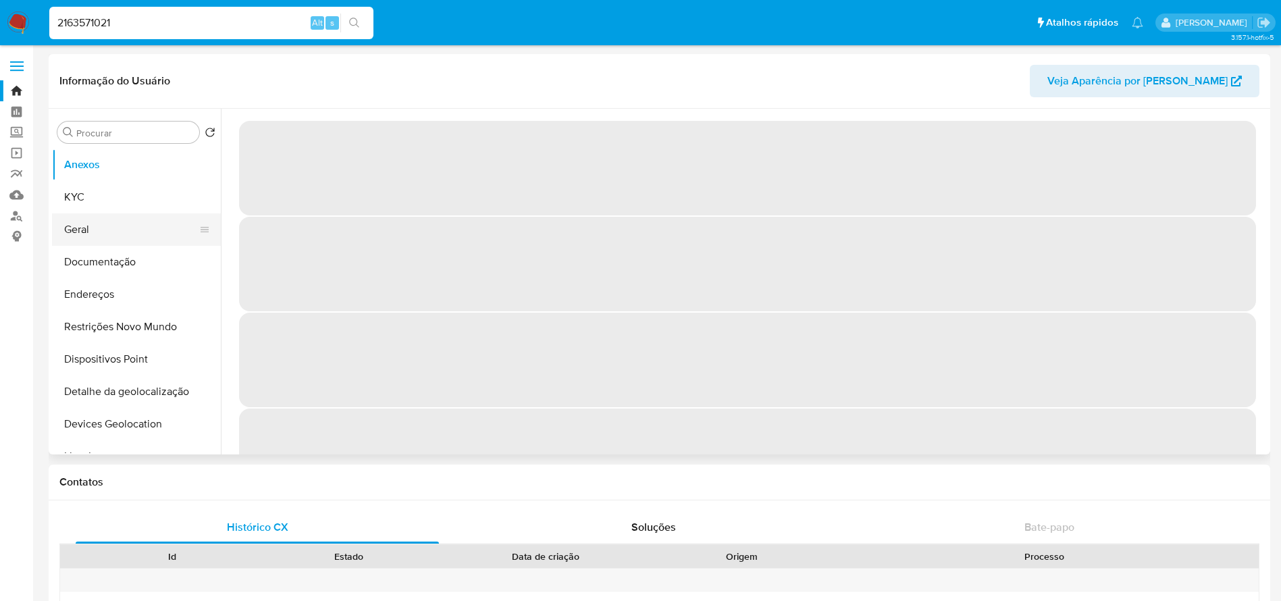
select select "10"
click at [74, 234] on button "Geral" at bounding box center [131, 229] width 158 height 32
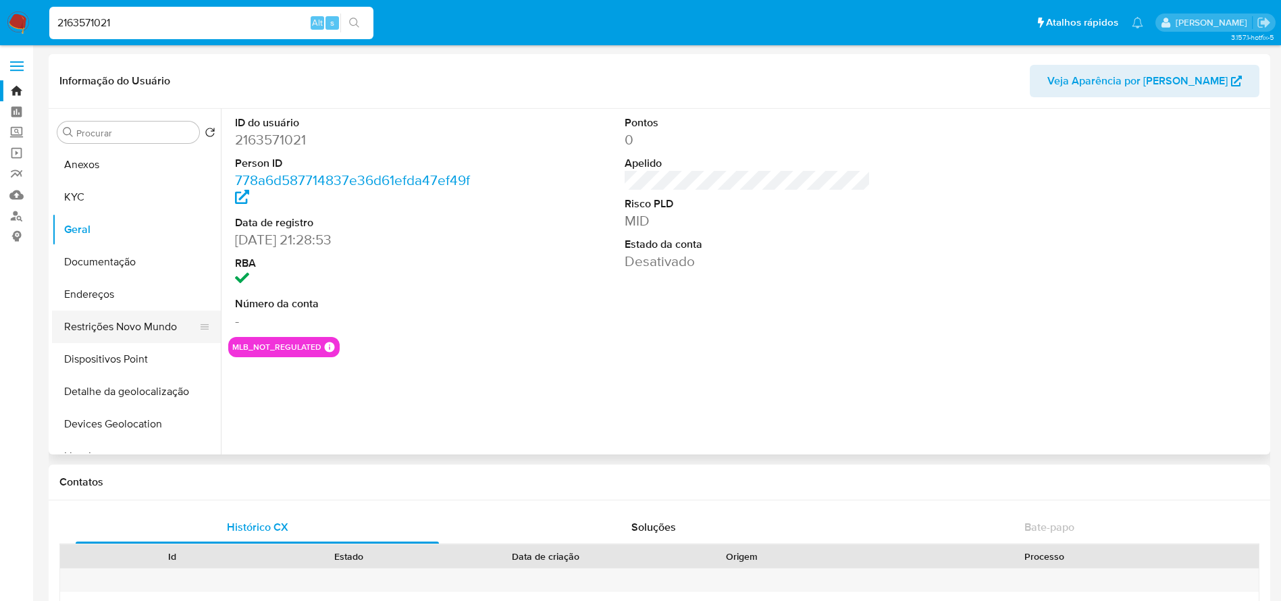
click at [89, 336] on button "Restrições Novo Mundo" at bounding box center [131, 327] width 158 height 32
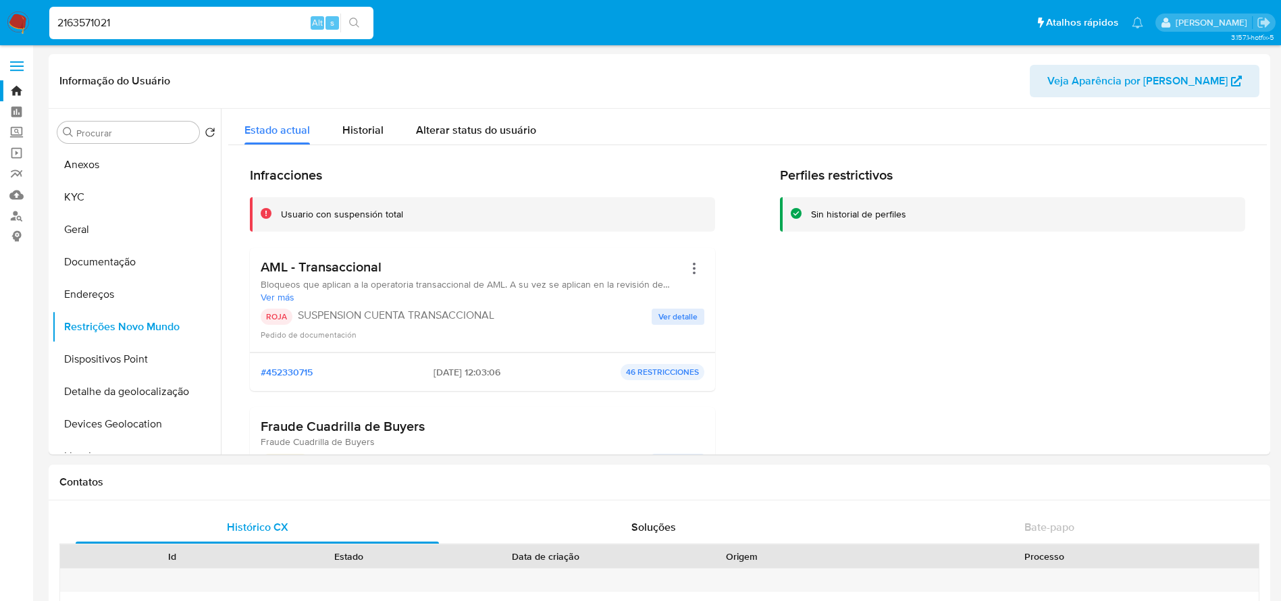
click at [190, 18] on input "2163571021" at bounding box center [211, 23] width 324 height 18
paste input "1377910"
type input "2161377910"
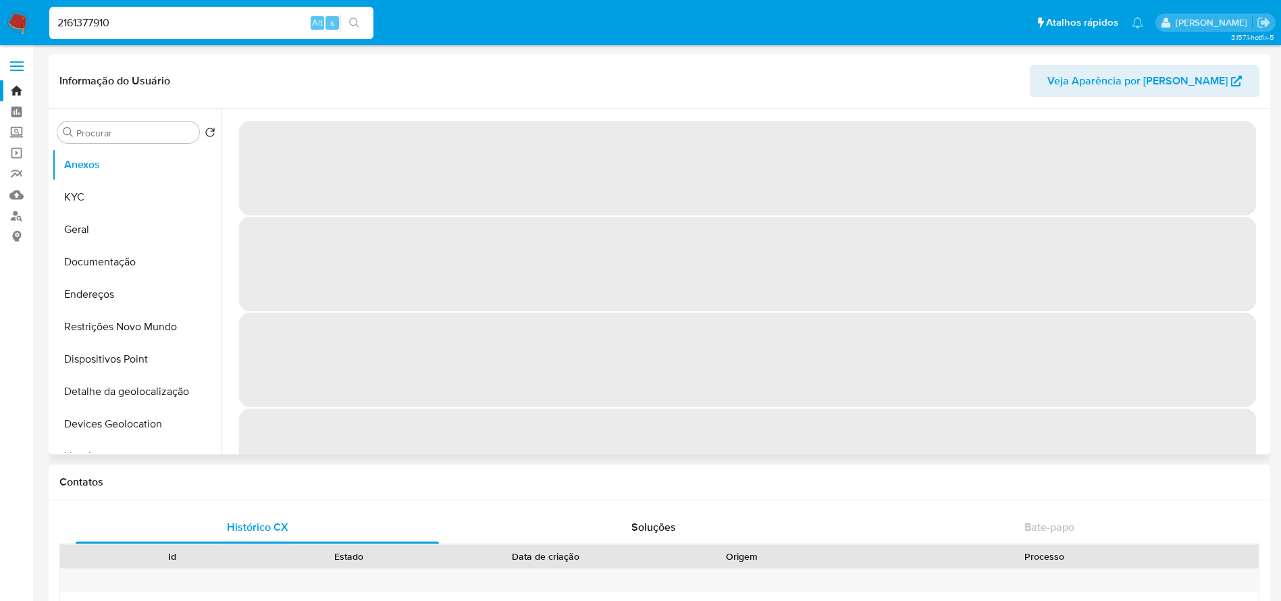
select select "10"
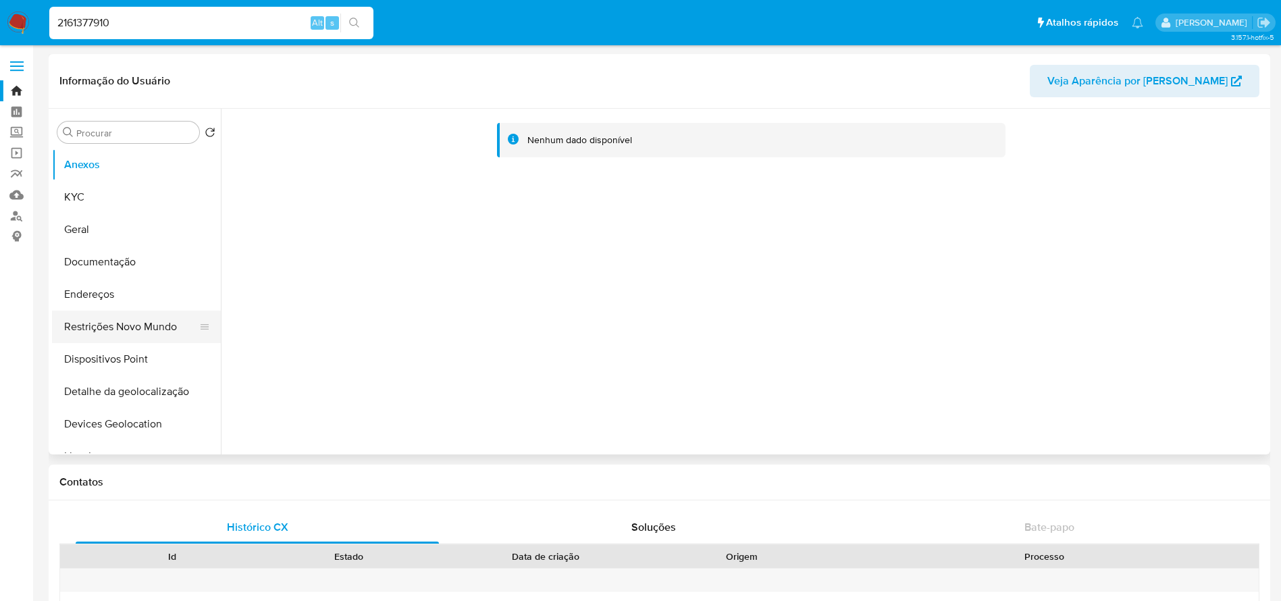
click at [102, 331] on button "Restrições Novo Mundo" at bounding box center [131, 327] width 158 height 32
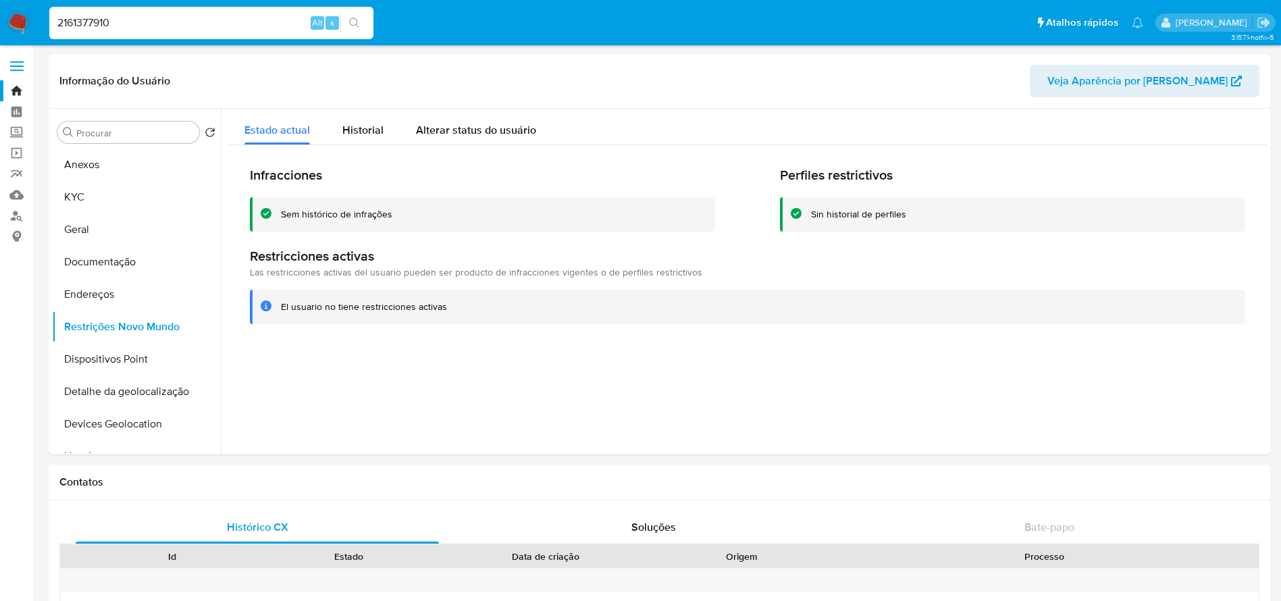
click at [197, 29] on input "2161377910" at bounding box center [211, 23] width 324 height 18
paste input "26312748"
type input "2126312748"
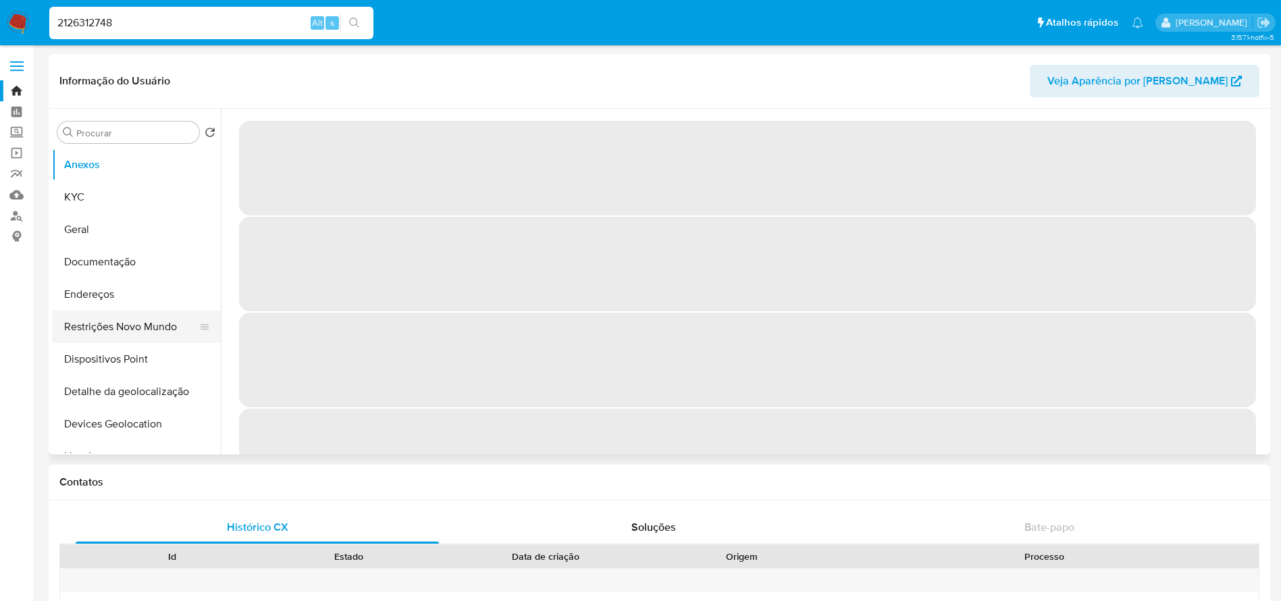
click at [107, 322] on button "Restrições Novo Mundo" at bounding box center [131, 327] width 158 height 32
select select "10"
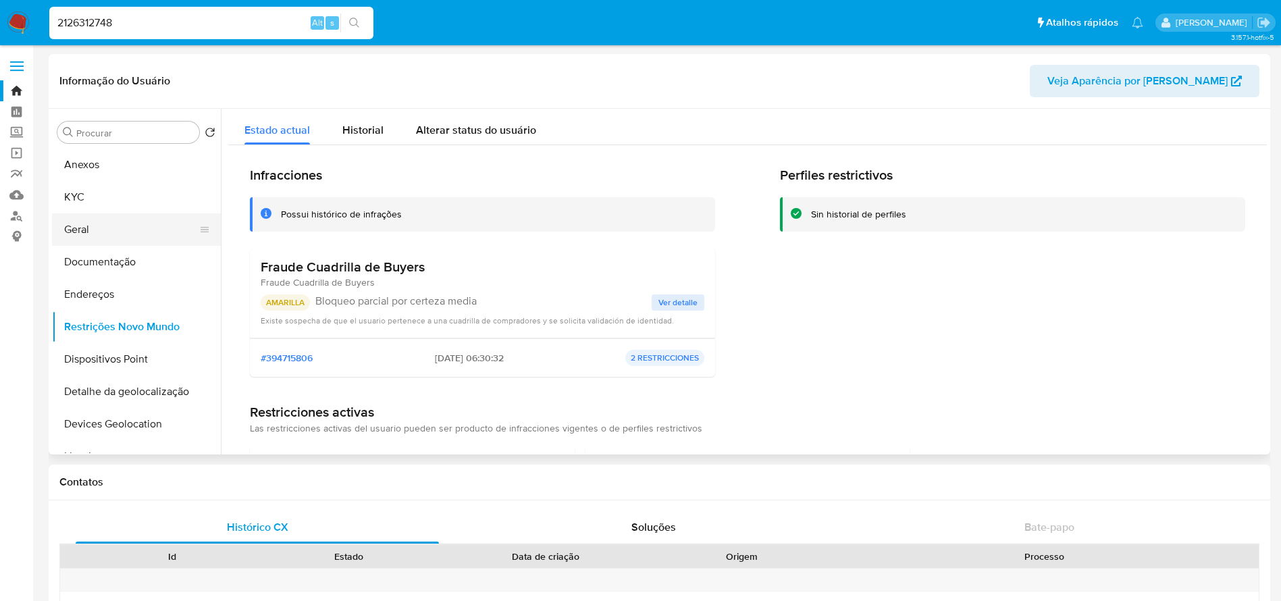
click at [84, 238] on button "Geral" at bounding box center [131, 229] width 158 height 32
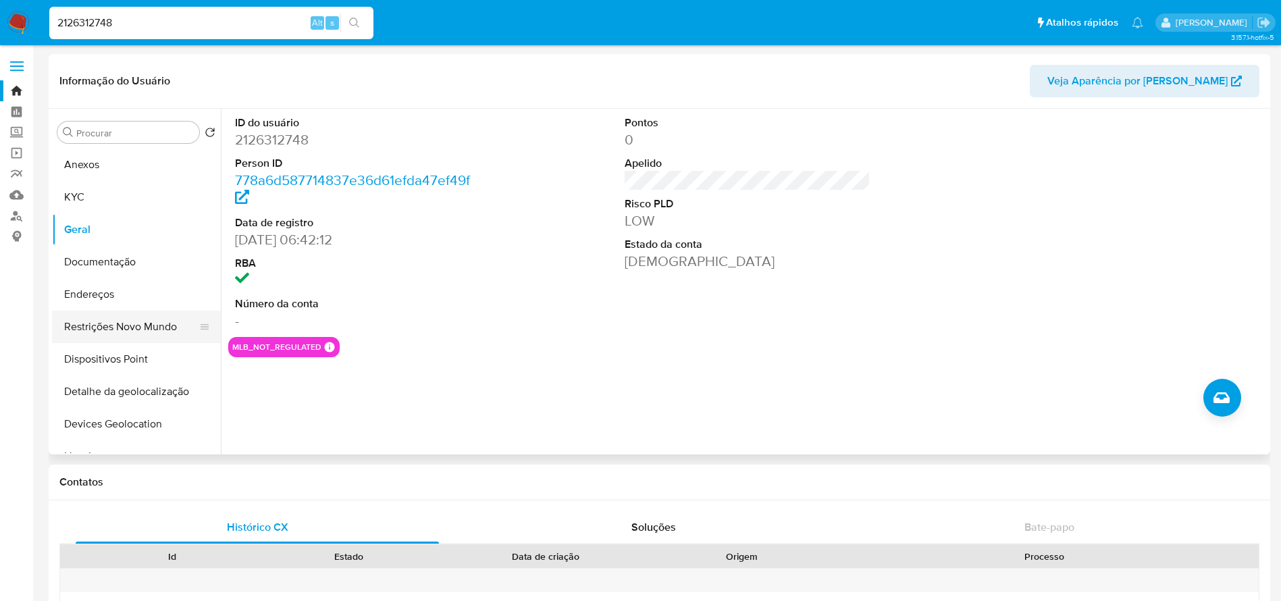
click at [99, 325] on button "Restrições Novo Mundo" at bounding box center [131, 327] width 158 height 32
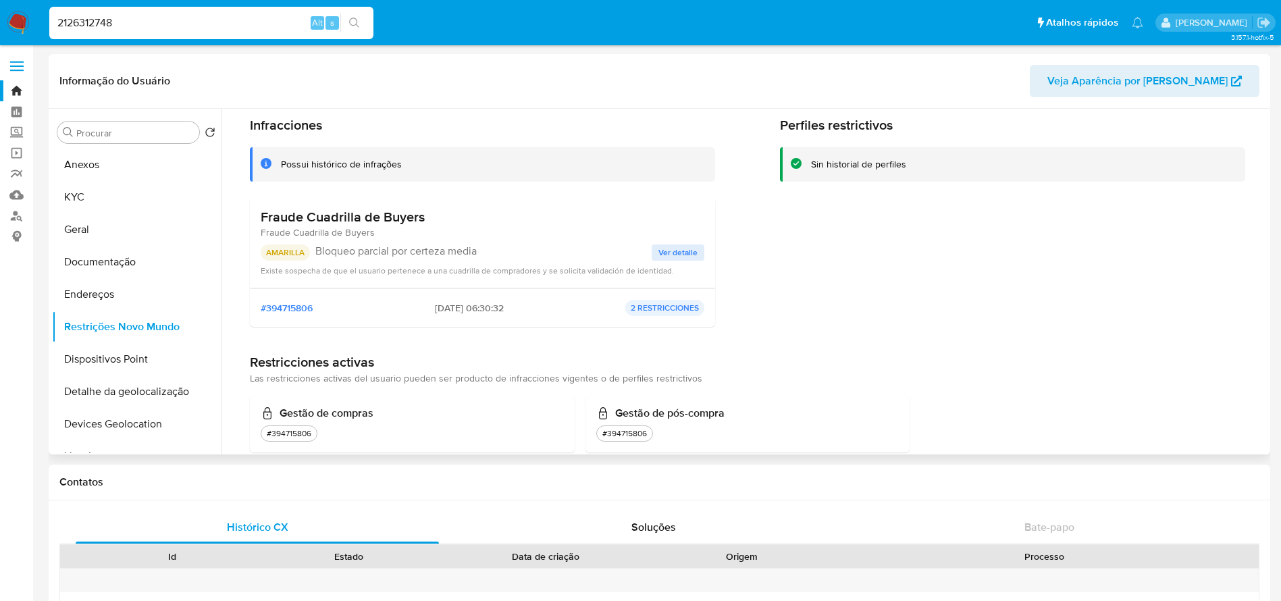
scroll to position [76, 0]
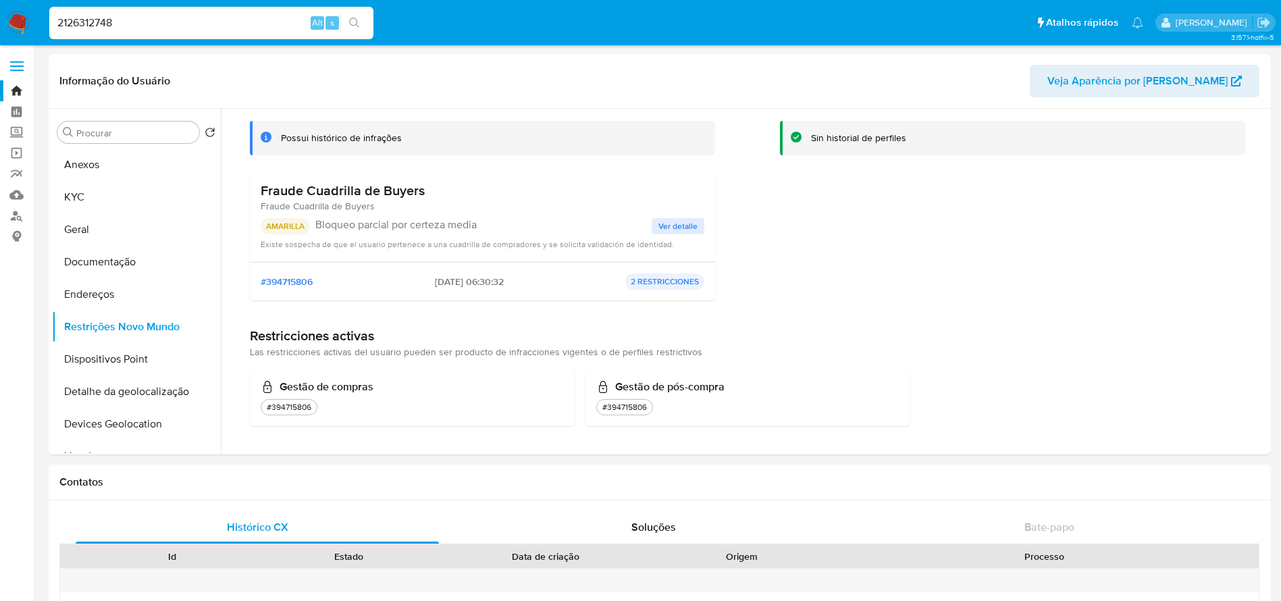
click at [170, 24] on input "2126312748" at bounding box center [211, 23] width 324 height 18
paste input "3542819"
type input "2123542819"
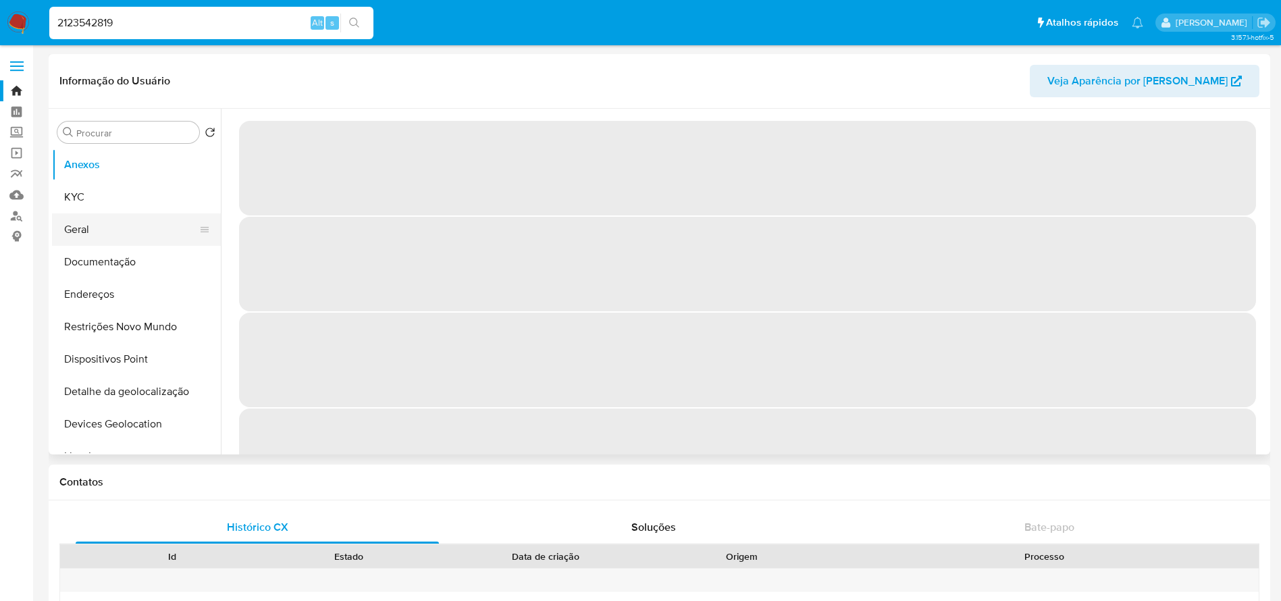
click at [78, 240] on button "Geral" at bounding box center [131, 229] width 158 height 32
select select "10"
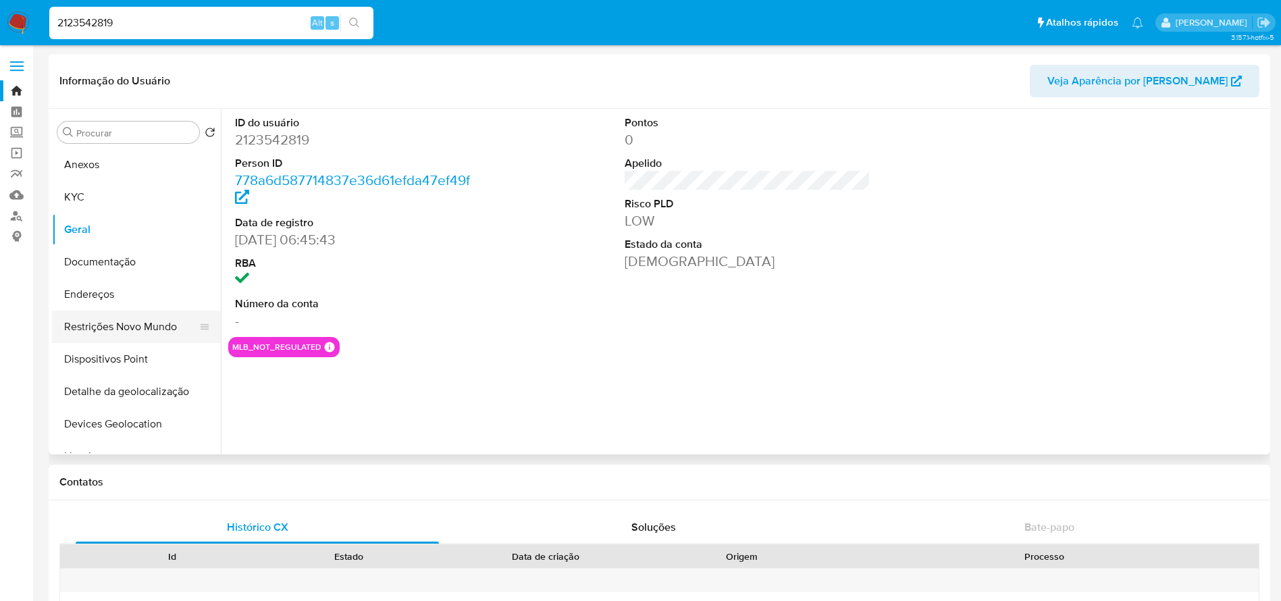
click at [115, 332] on button "Restrições Novo Mundo" at bounding box center [131, 327] width 158 height 32
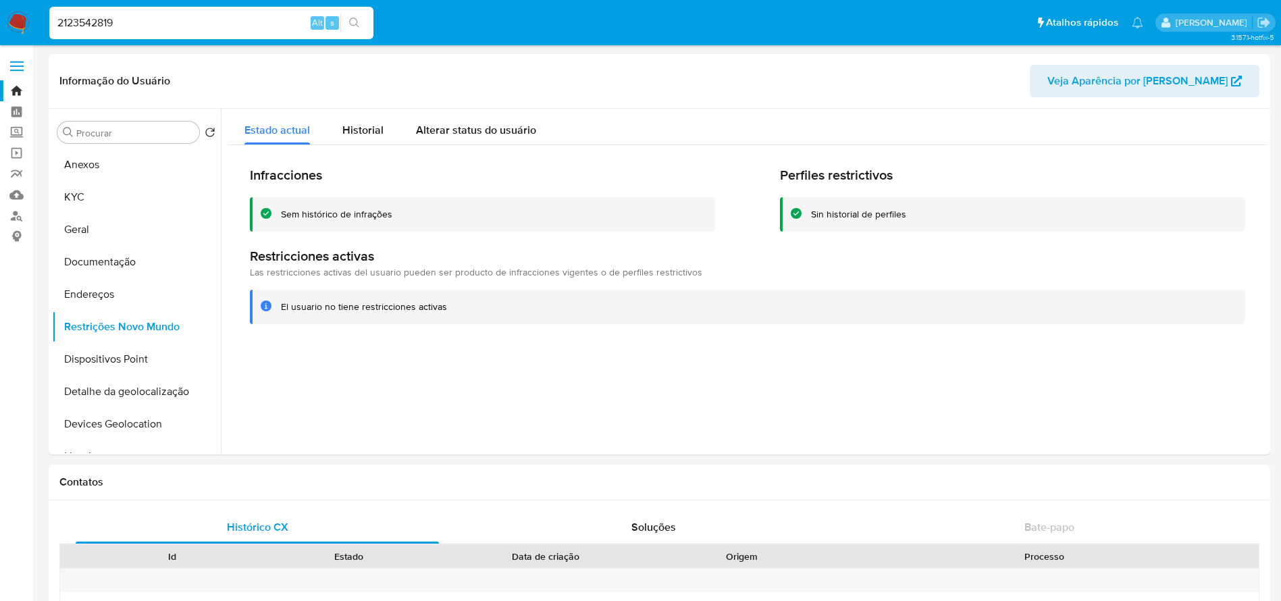
click at [179, 23] on input "2123542819" at bounding box center [211, 23] width 324 height 18
paste input "008587636"
type input "2008587636"
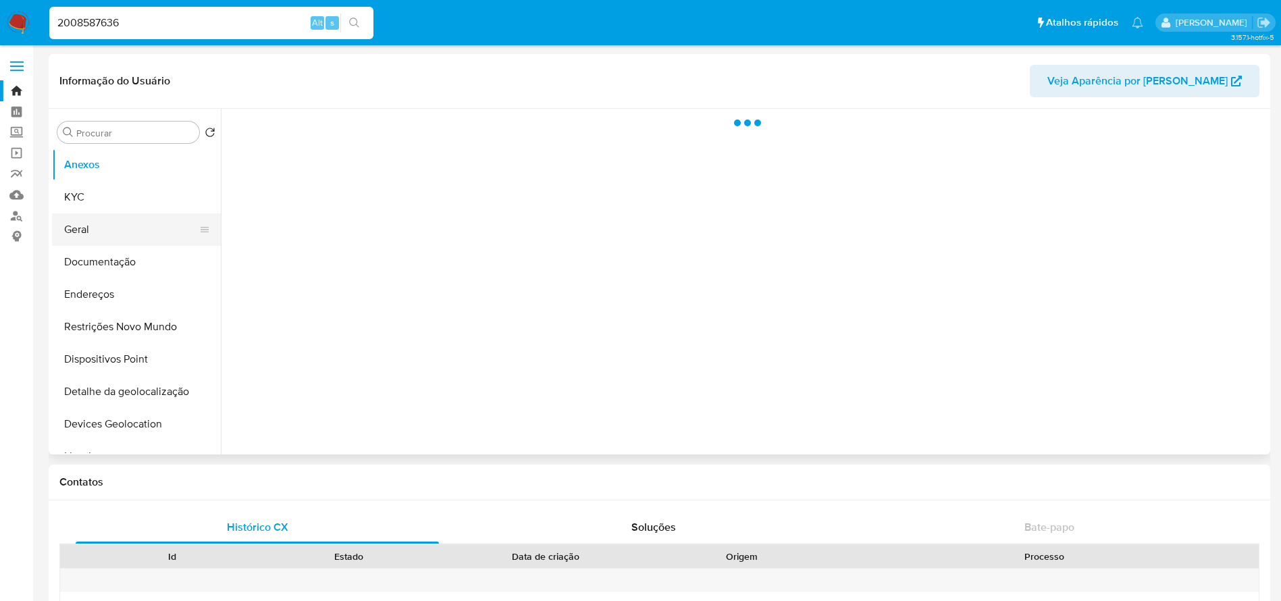
click at [80, 235] on button "Geral" at bounding box center [131, 229] width 158 height 32
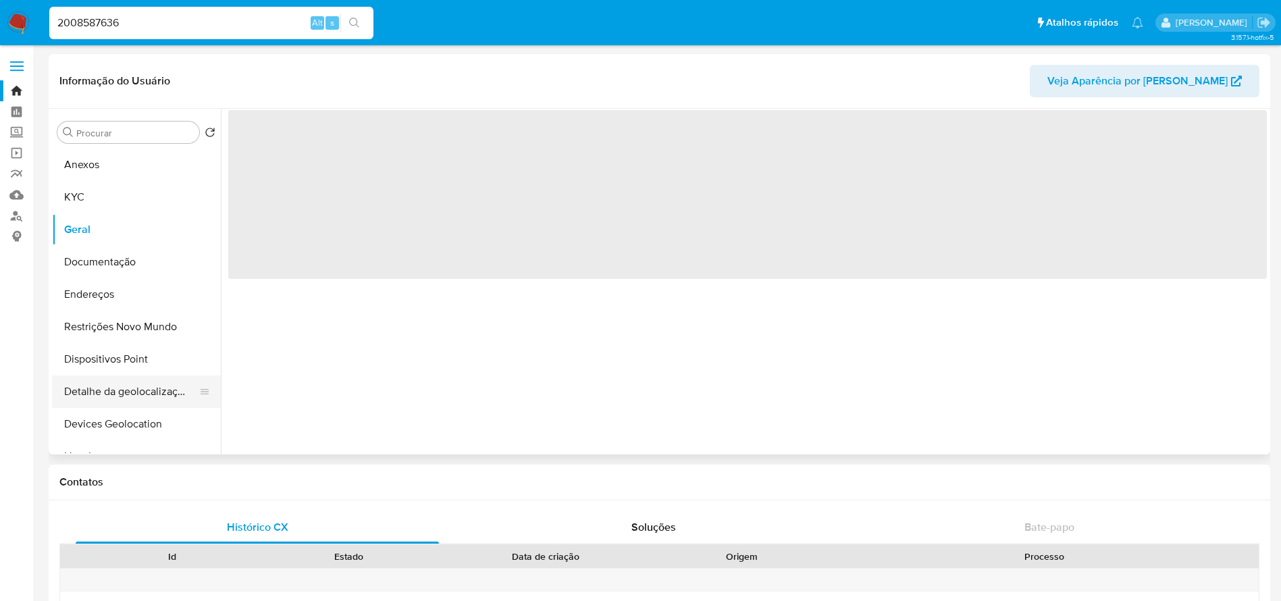
select select "10"
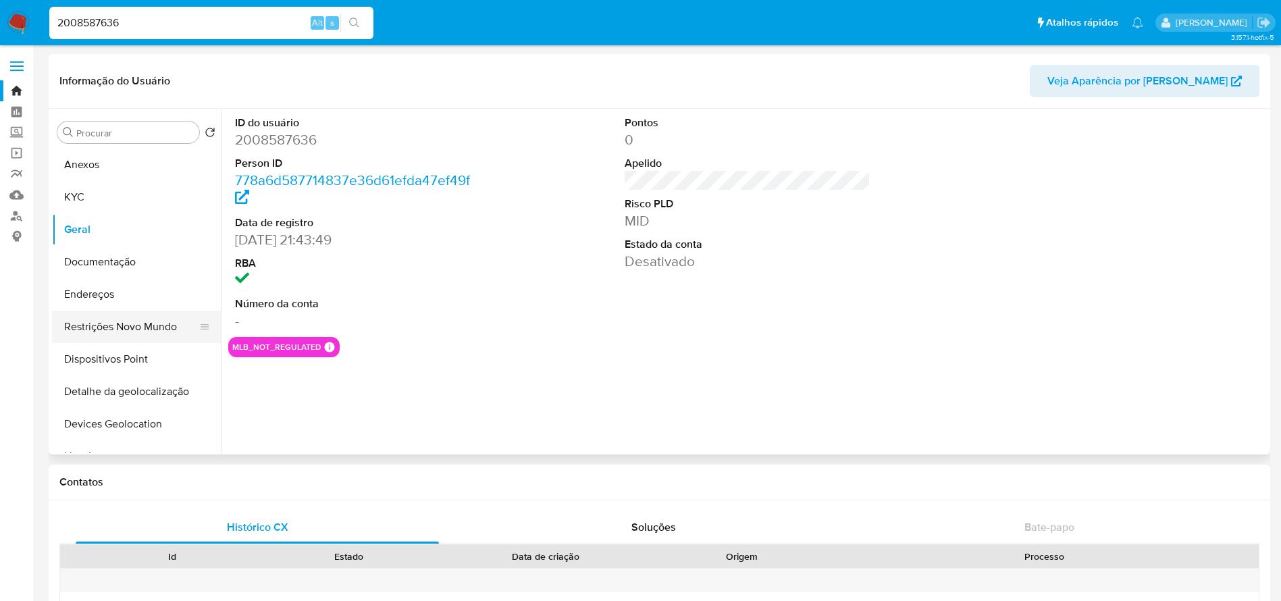
click at [104, 331] on button "Restrições Novo Mundo" at bounding box center [131, 327] width 158 height 32
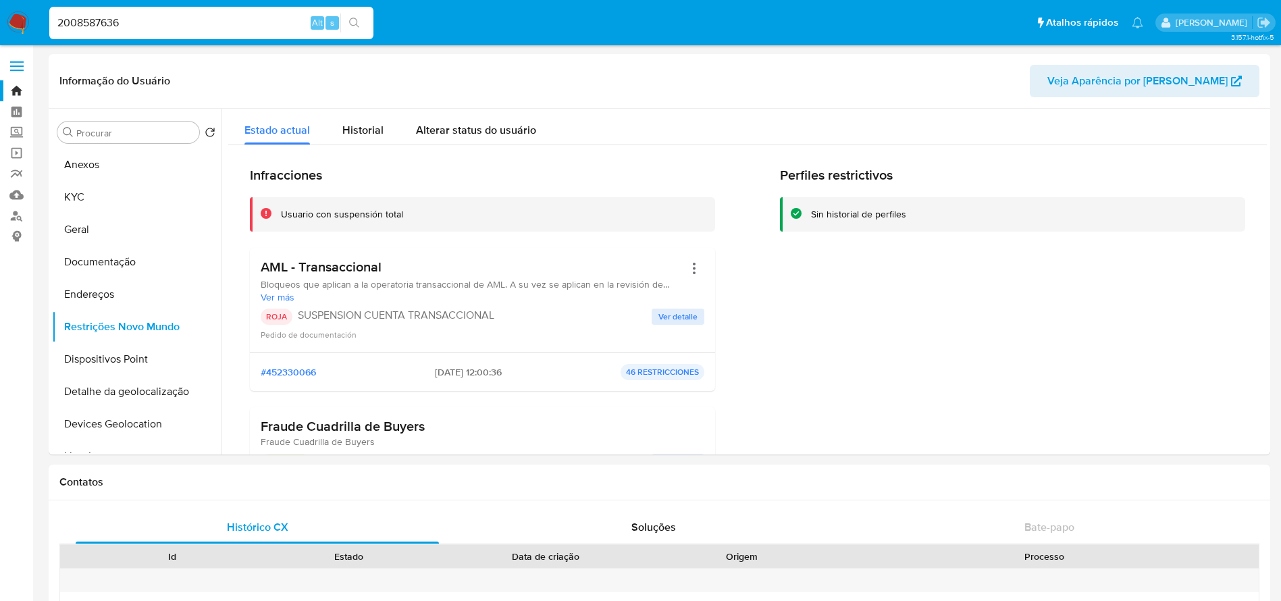
click at [143, 33] on div "2008587636 Alt s" at bounding box center [211, 23] width 324 height 32
click at [142, 24] on input "2008587636" at bounding box center [211, 23] width 324 height 18
paste input "337831413"
type input "337831413"
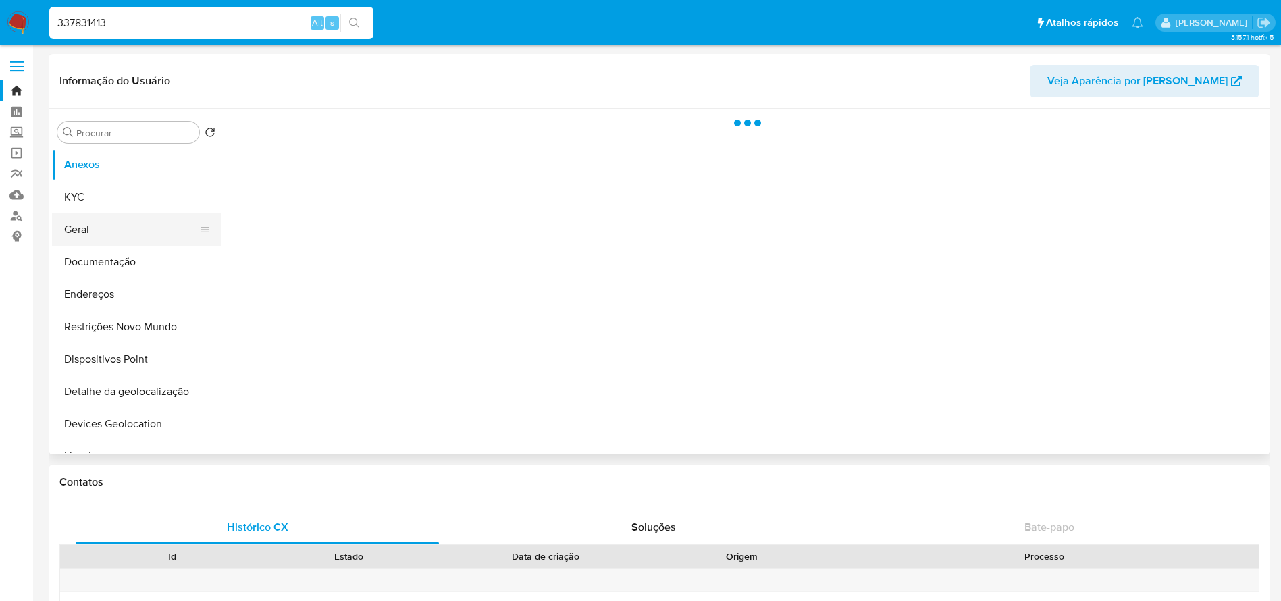
click at [88, 240] on button "Geral" at bounding box center [131, 229] width 158 height 32
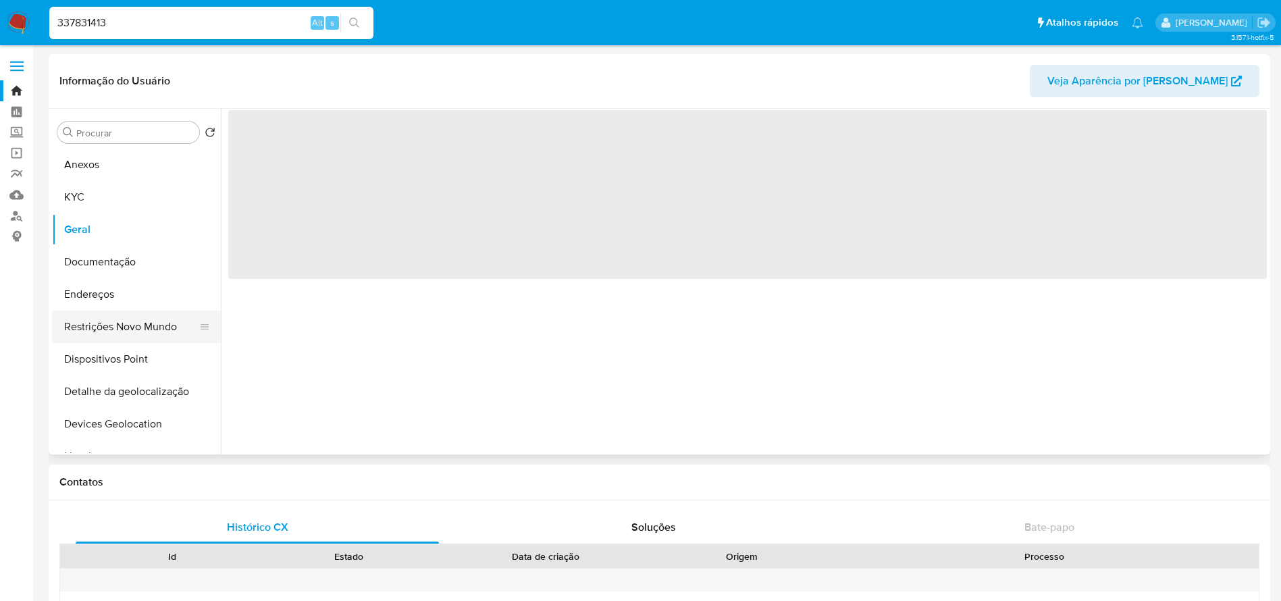
select select "10"
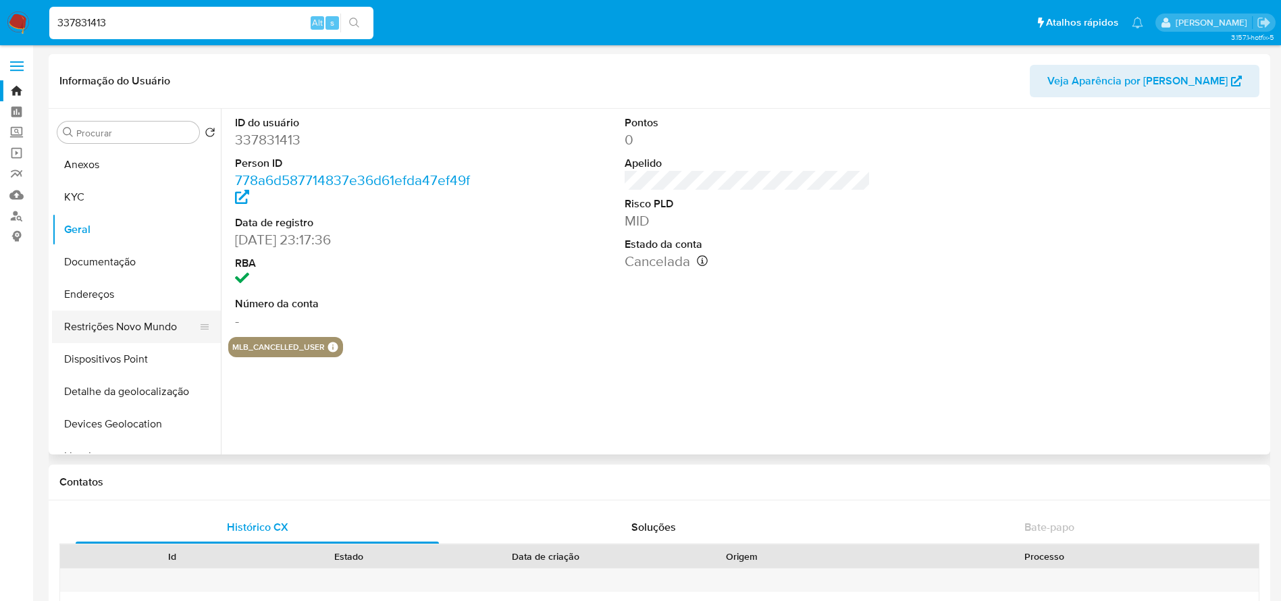
click at [98, 334] on button "Restrições Novo Mundo" at bounding box center [131, 327] width 158 height 32
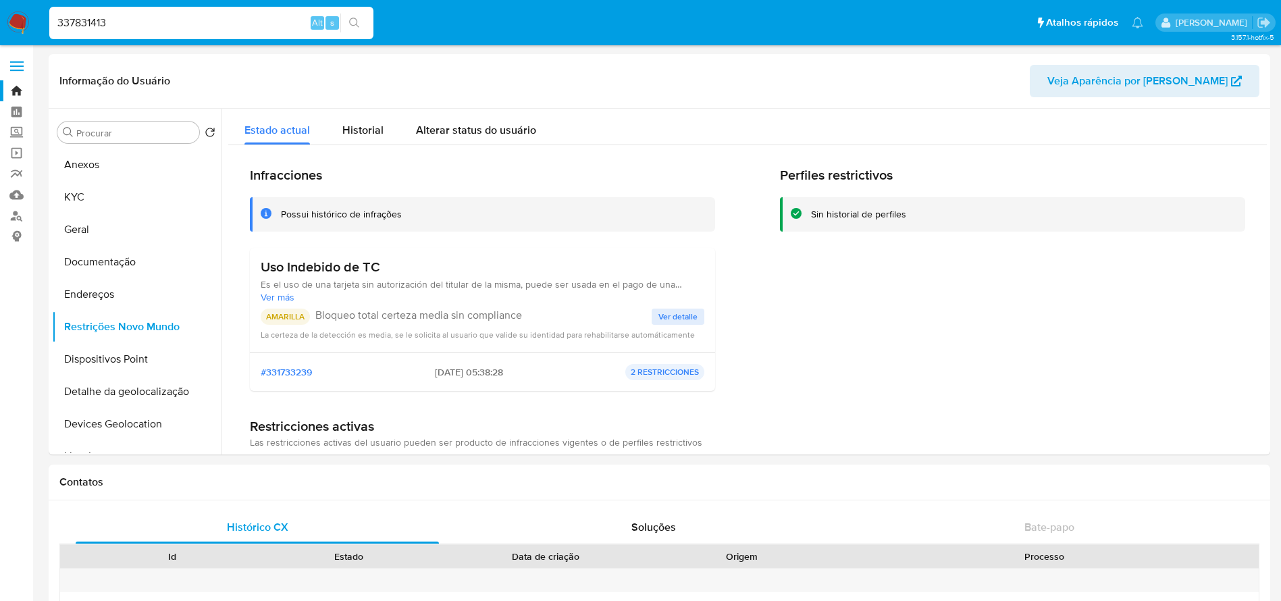
click at [188, 27] on input "337831413" at bounding box center [211, 23] width 324 height 18
paste input "643980382"
type input "643980382"
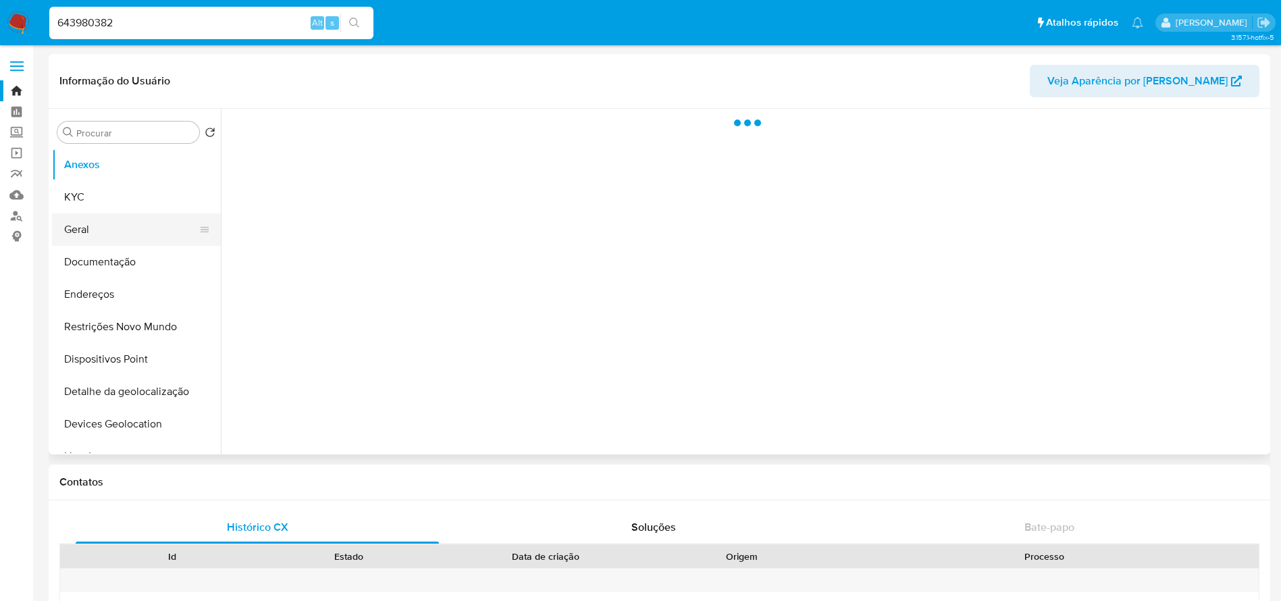
click at [90, 235] on button "Geral" at bounding box center [131, 229] width 158 height 32
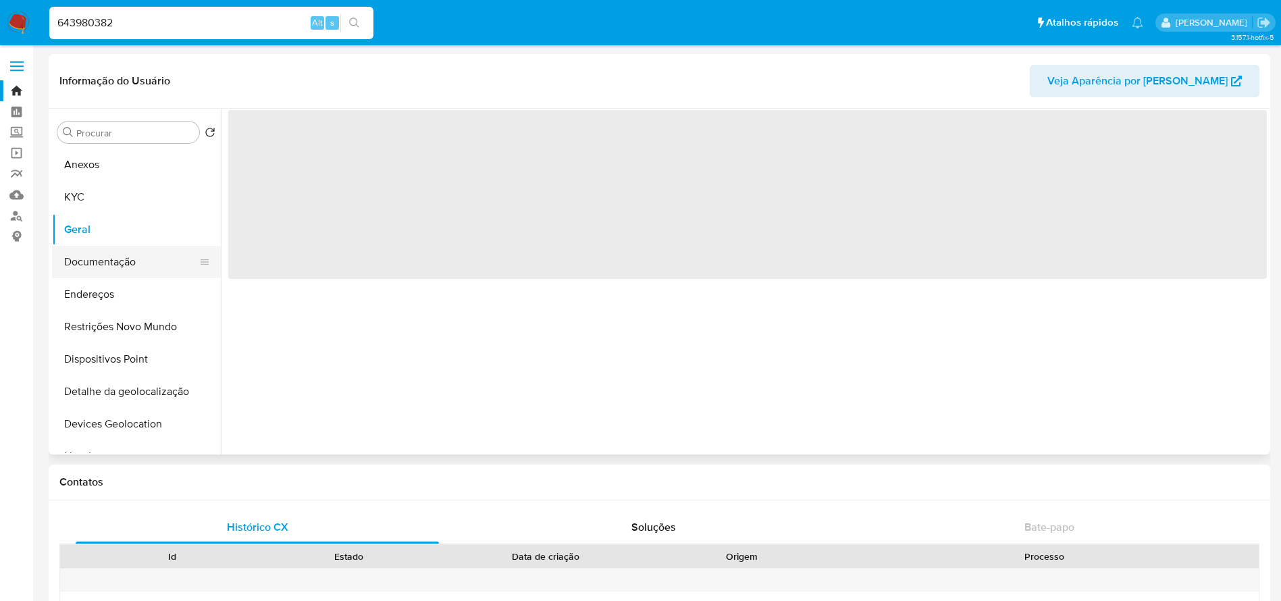
select select "10"
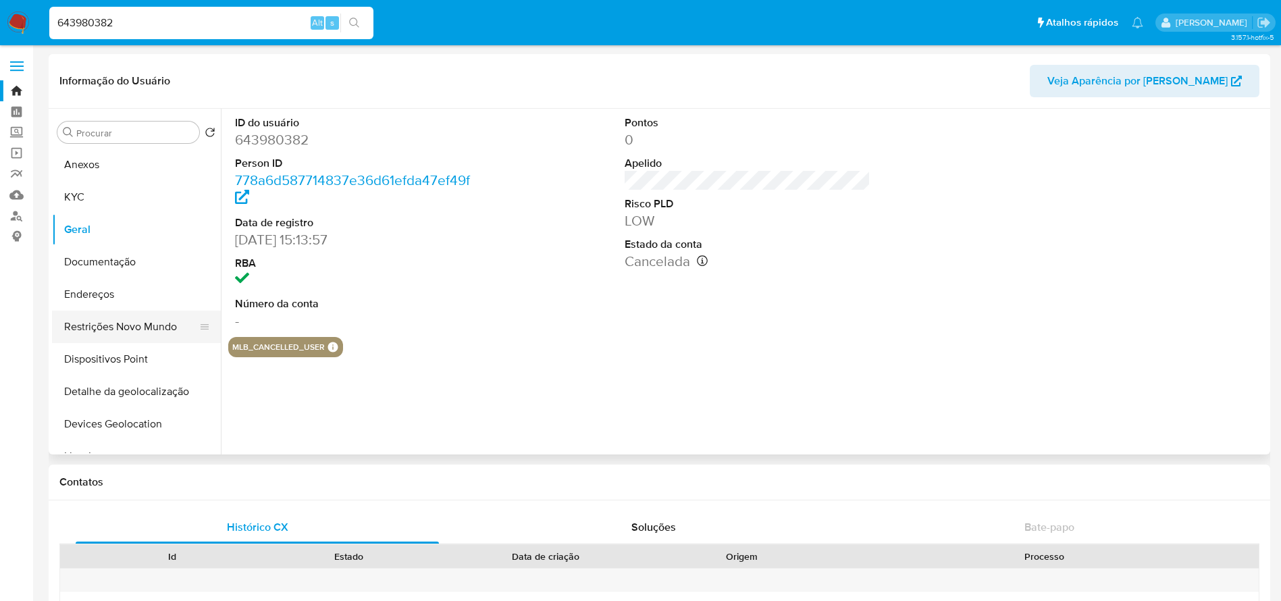
click at [108, 324] on button "Restrições Novo Mundo" at bounding box center [131, 327] width 158 height 32
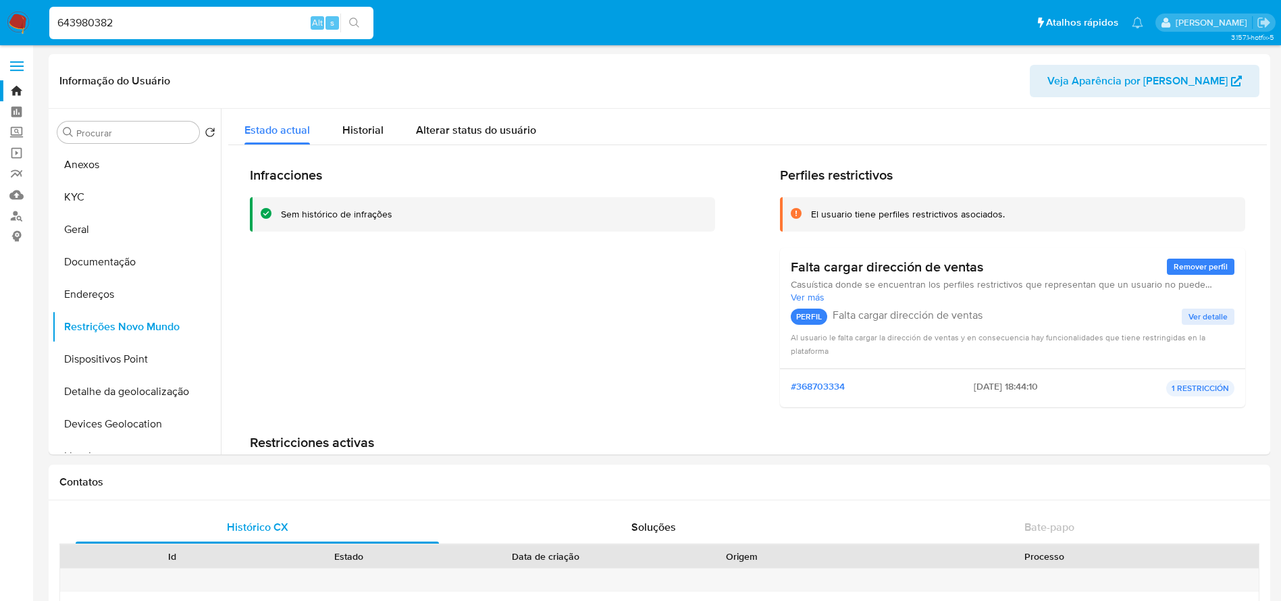
click at [186, 29] on input "643980382" at bounding box center [211, 23] width 324 height 18
paste input "2161343918"
type input "2161343918"
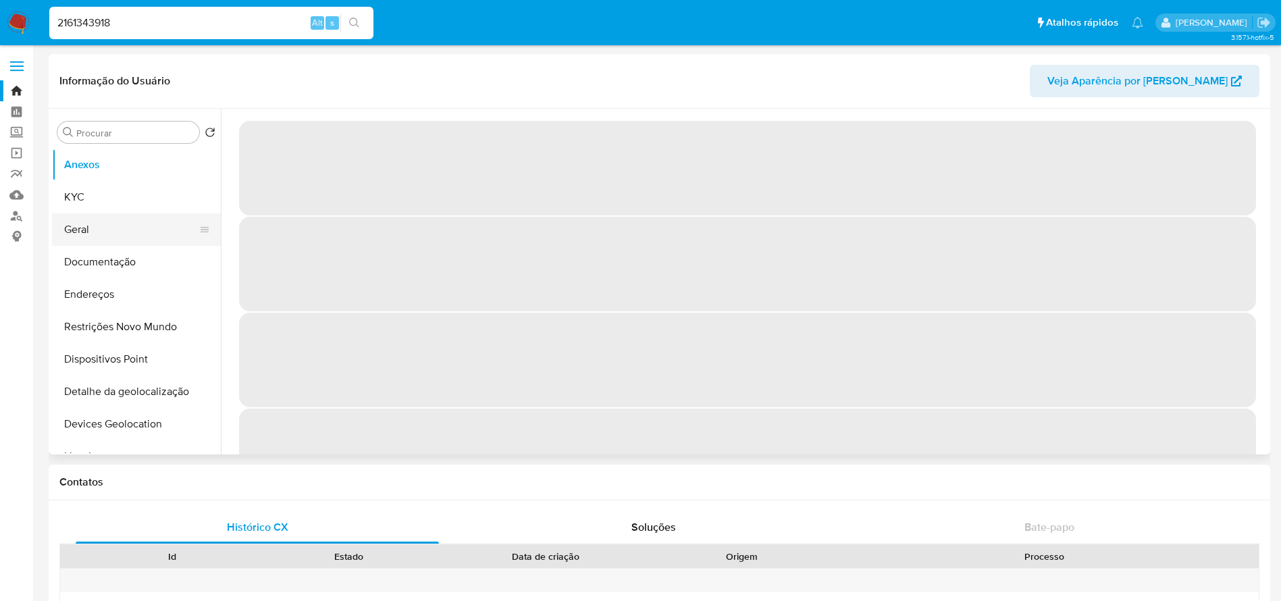
select select "10"
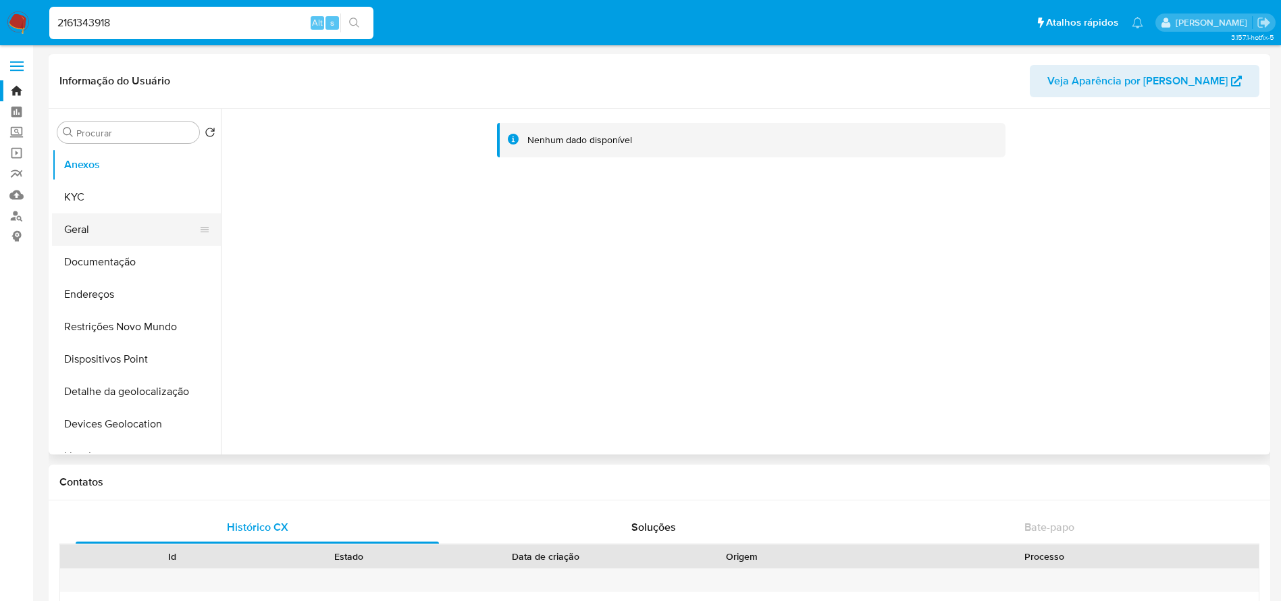
click at [93, 229] on button "Geral" at bounding box center [131, 229] width 158 height 32
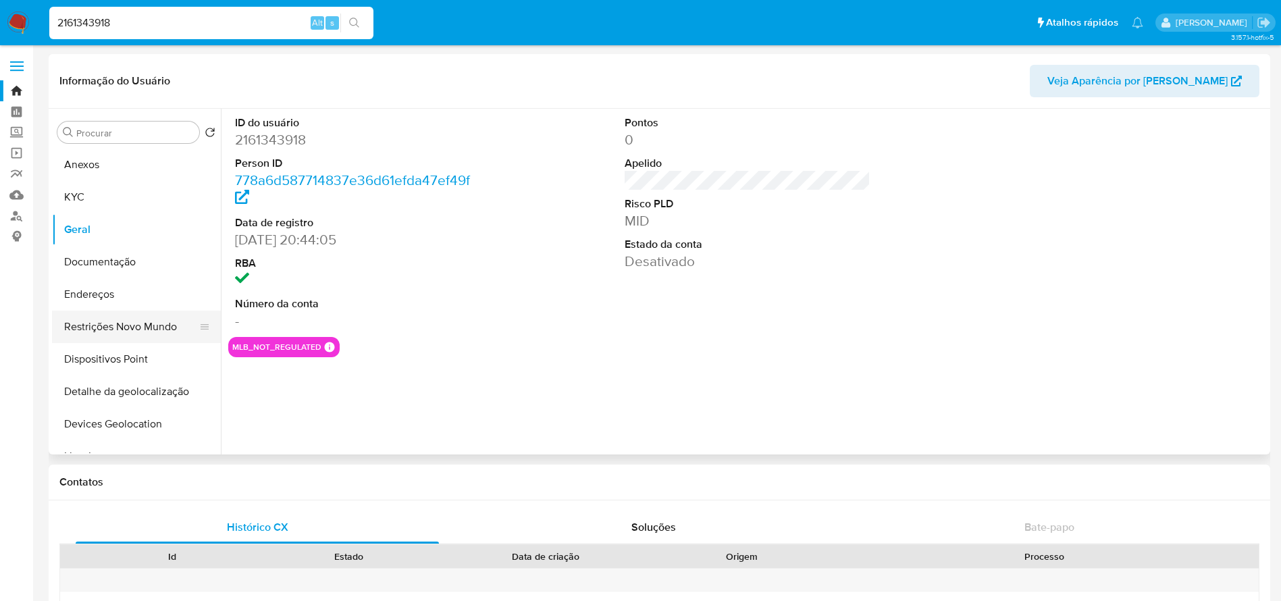
click at [99, 336] on button "Restrições Novo Mundo" at bounding box center [131, 327] width 158 height 32
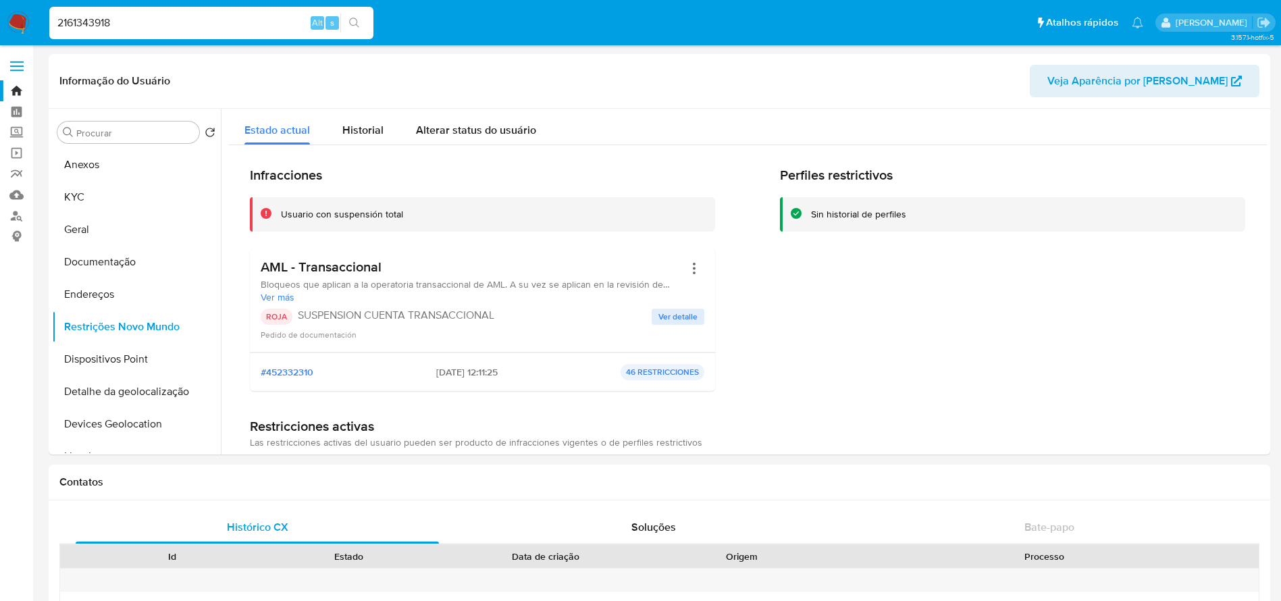
click at [151, 23] on input "2161343918" at bounding box center [211, 23] width 324 height 18
paste input "54086514"
type input "2154086514"
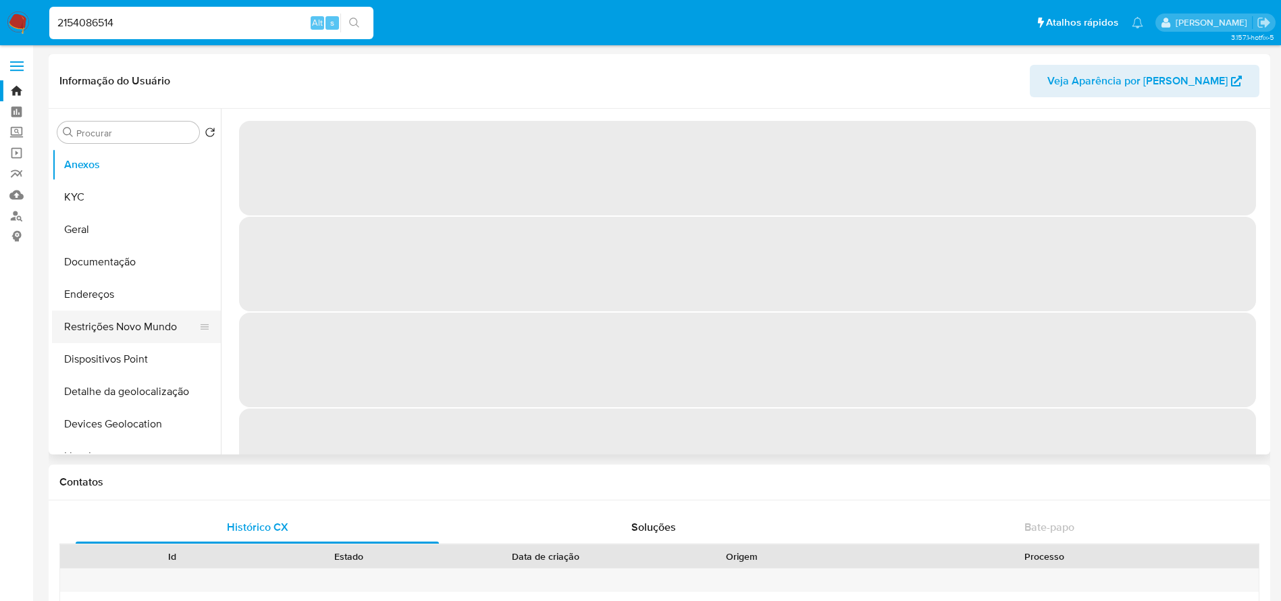
select select "10"
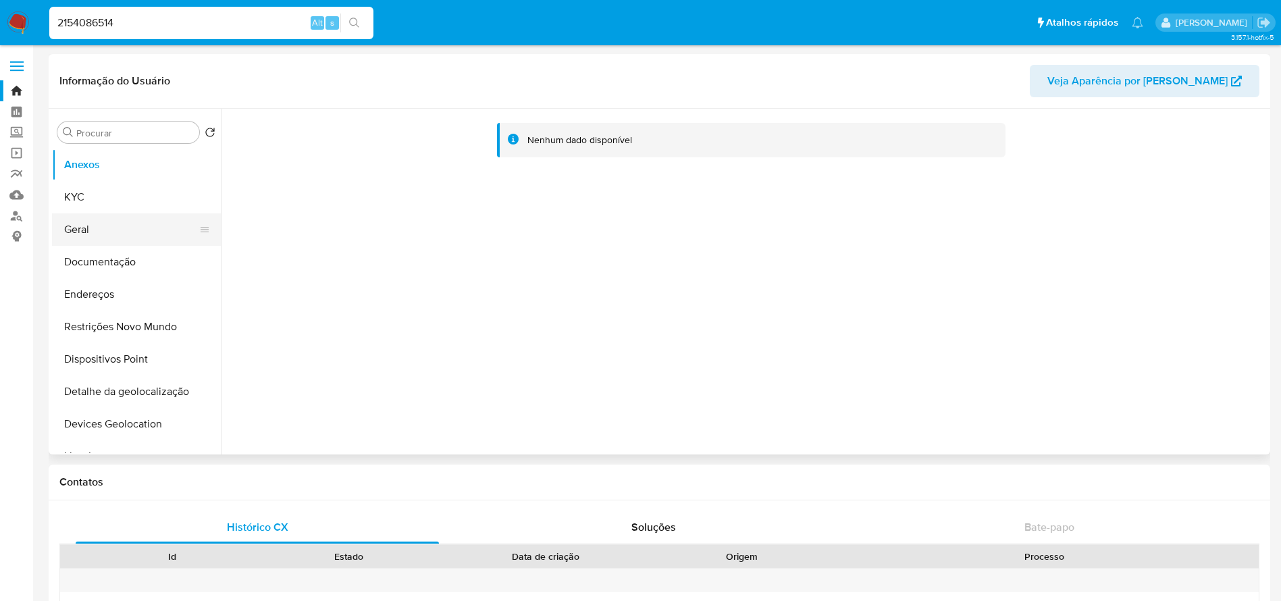
click at [89, 237] on button "Geral" at bounding box center [131, 229] width 158 height 32
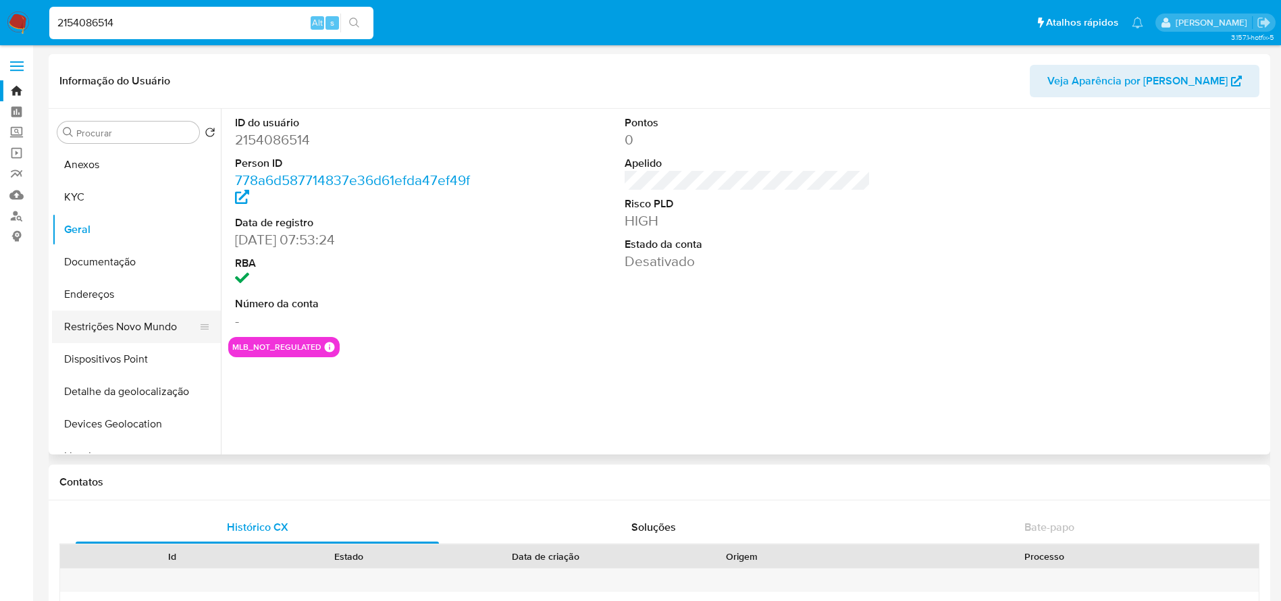
click at [110, 334] on button "Restrições Novo Mundo" at bounding box center [131, 327] width 158 height 32
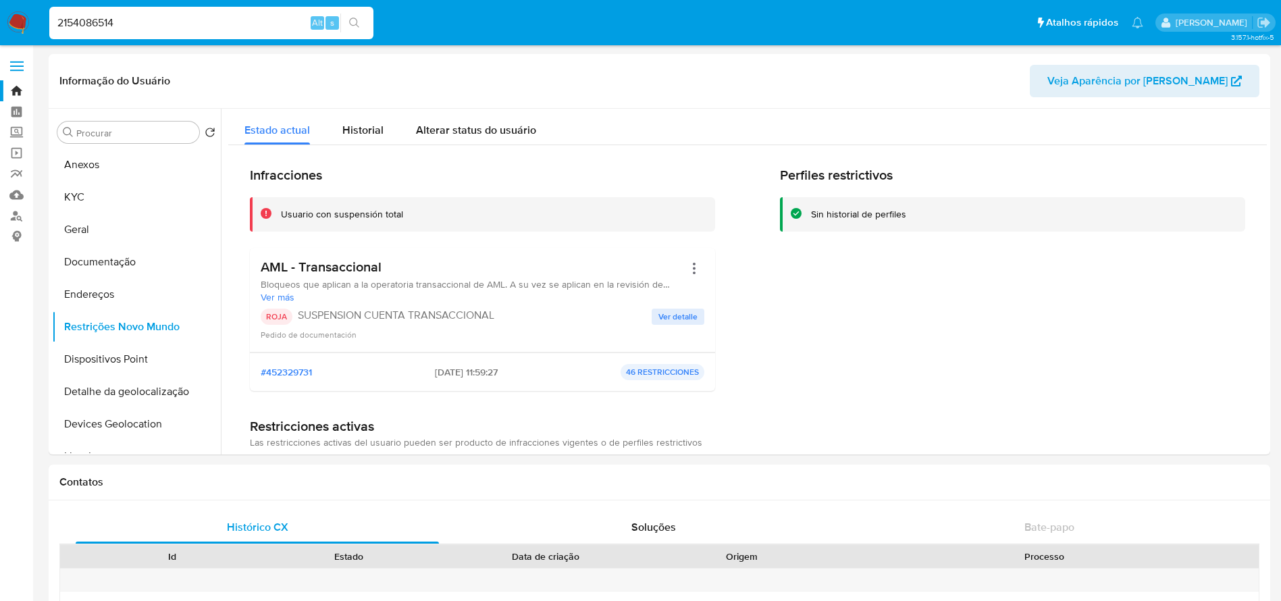
click at [154, 24] on input "2154086514" at bounding box center [211, 23] width 324 height 18
paste input "00864172"
type input "2008641724"
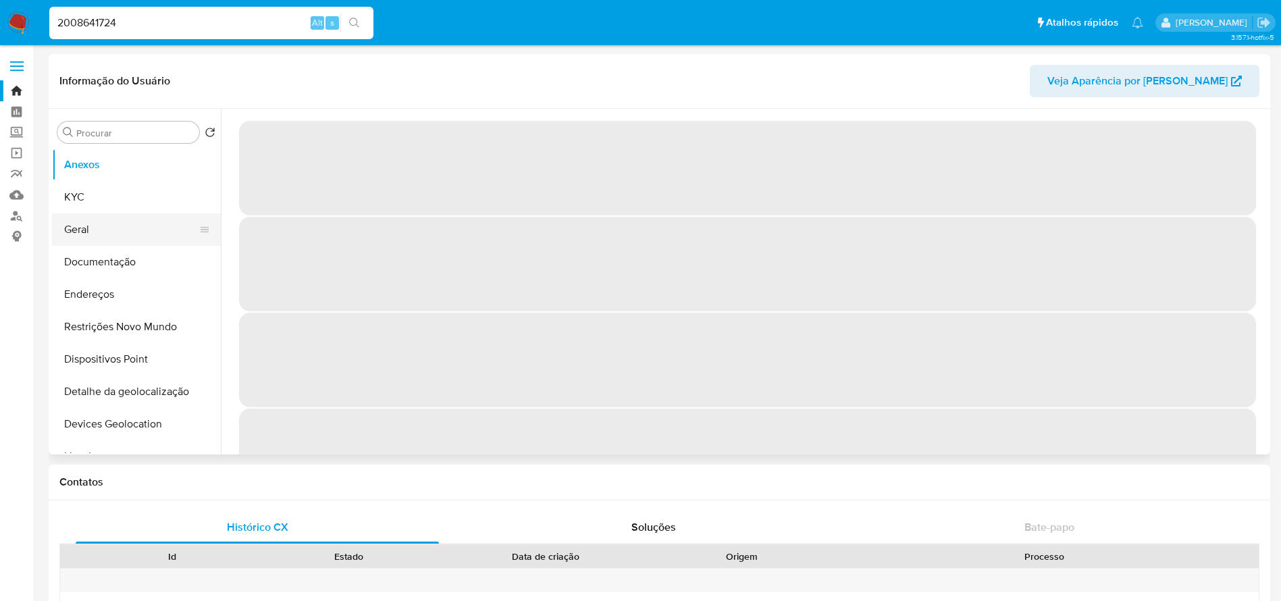
select select "10"
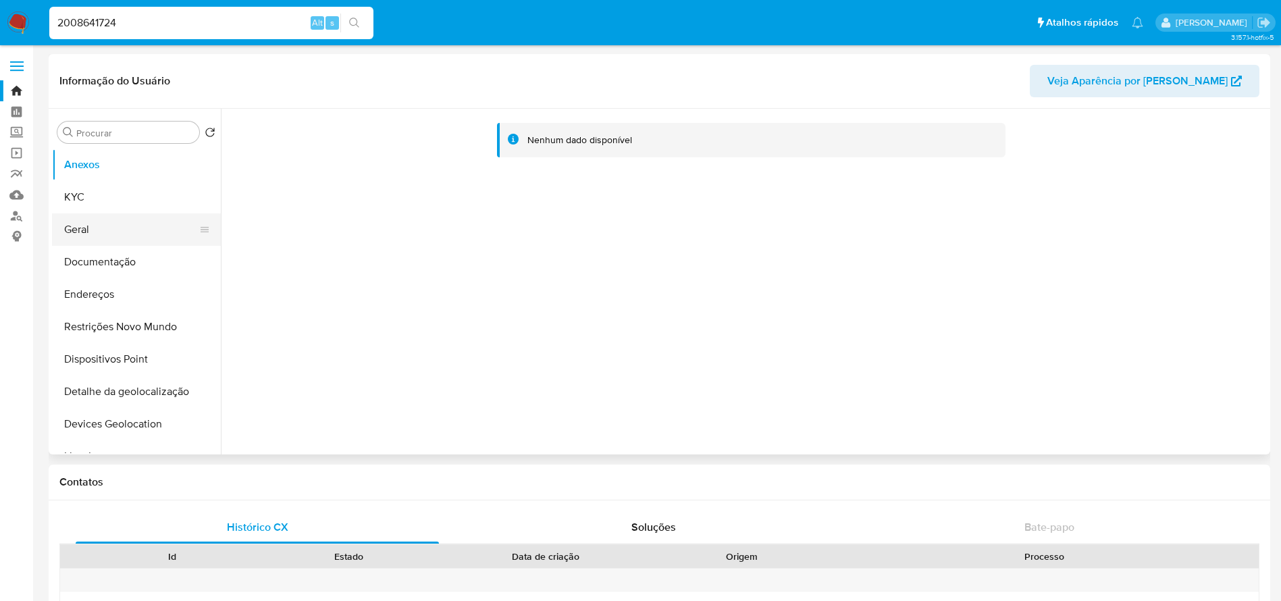
click at [87, 229] on button "Geral" at bounding box center [131, 229] width 158 height 32
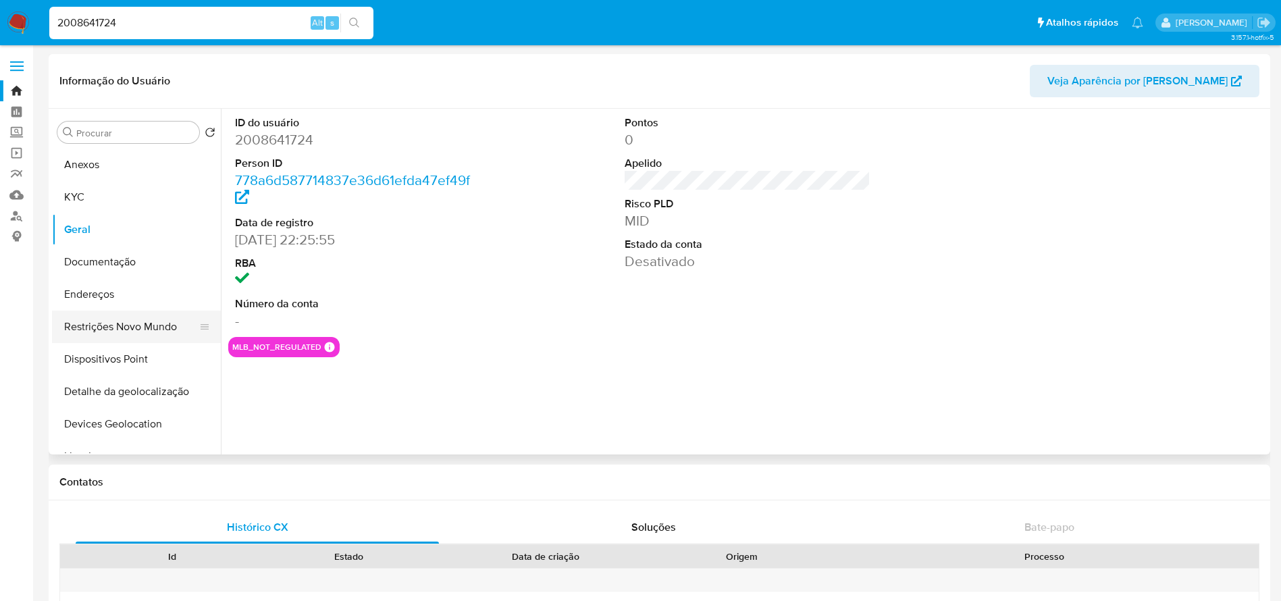
click at [104, 325] on button "Restrições Novo Mundo" at bounding box center [131, 327] width 158 height 32
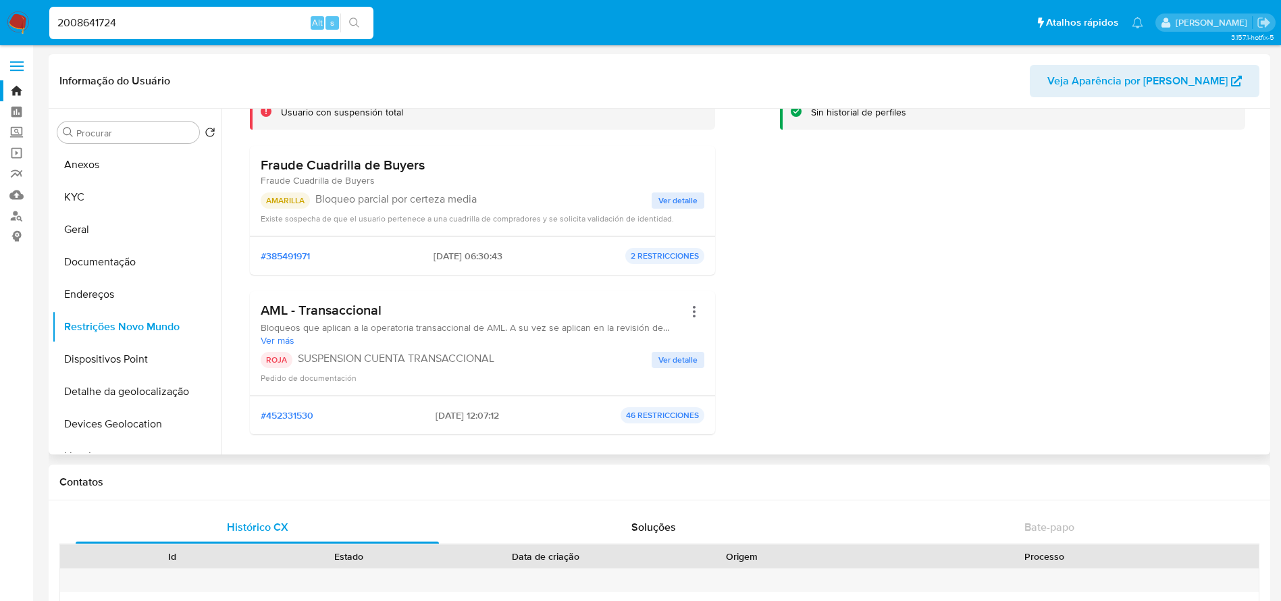
scroll to position [135, 0]
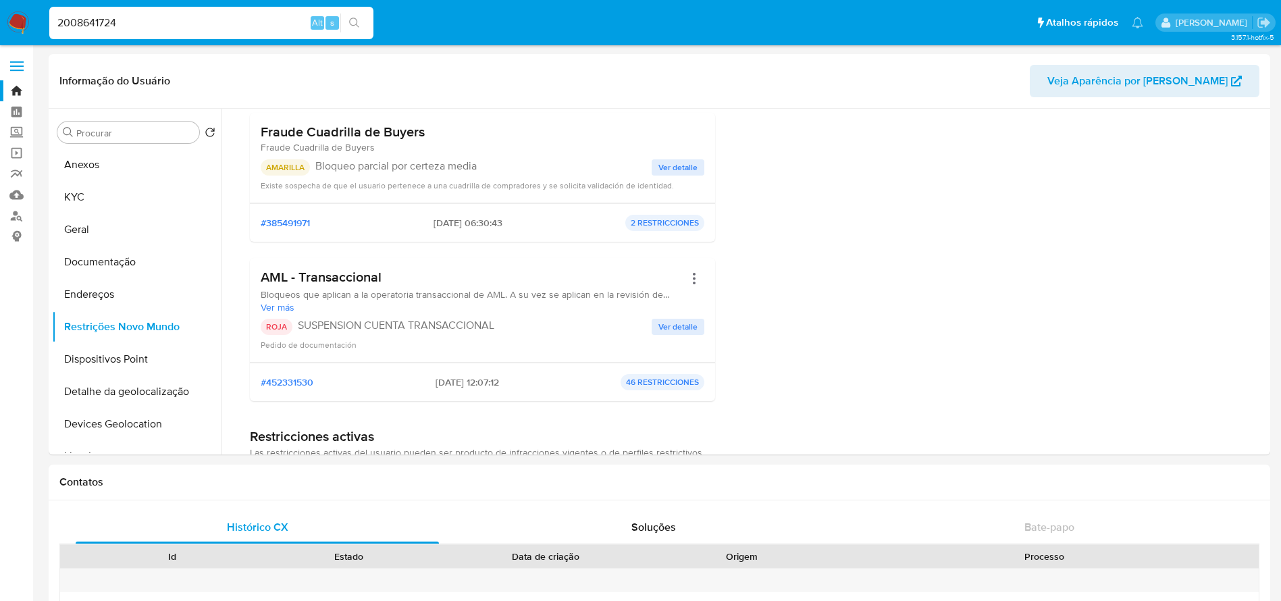
click at [149, 22] on input "2008641724" at bounding box center [211, 23] width 324 height 18
paste input "158563865"
type input "2158563865"
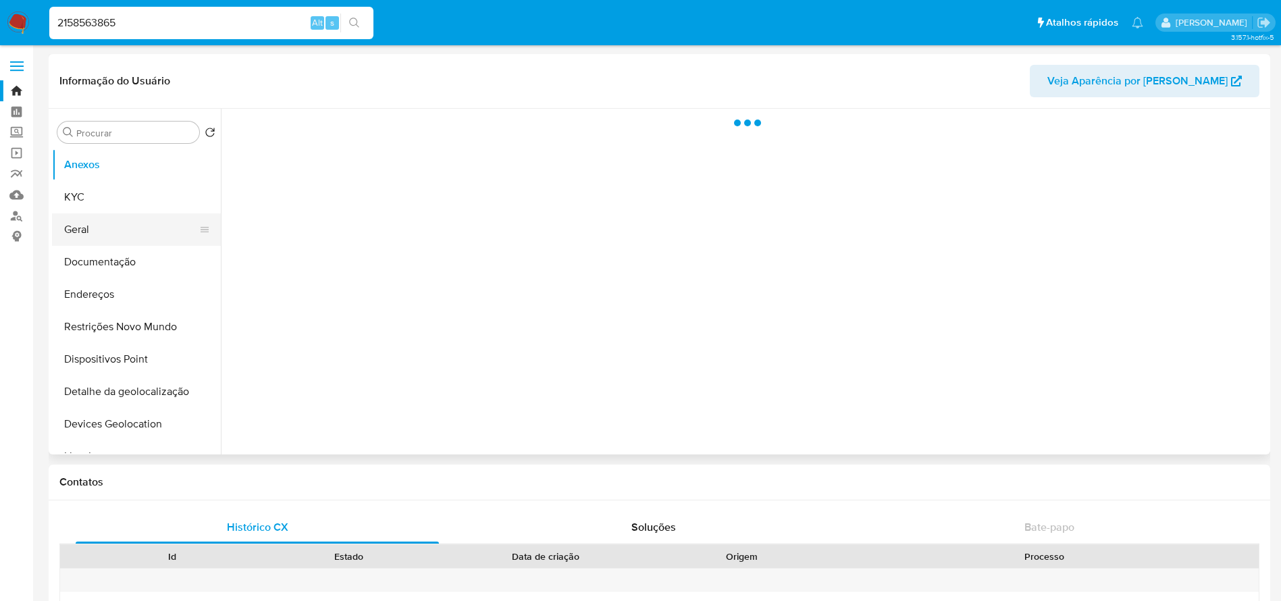
click at [77, 234] on button "Geral" at bounding box center [131, 229] width 158 height 32
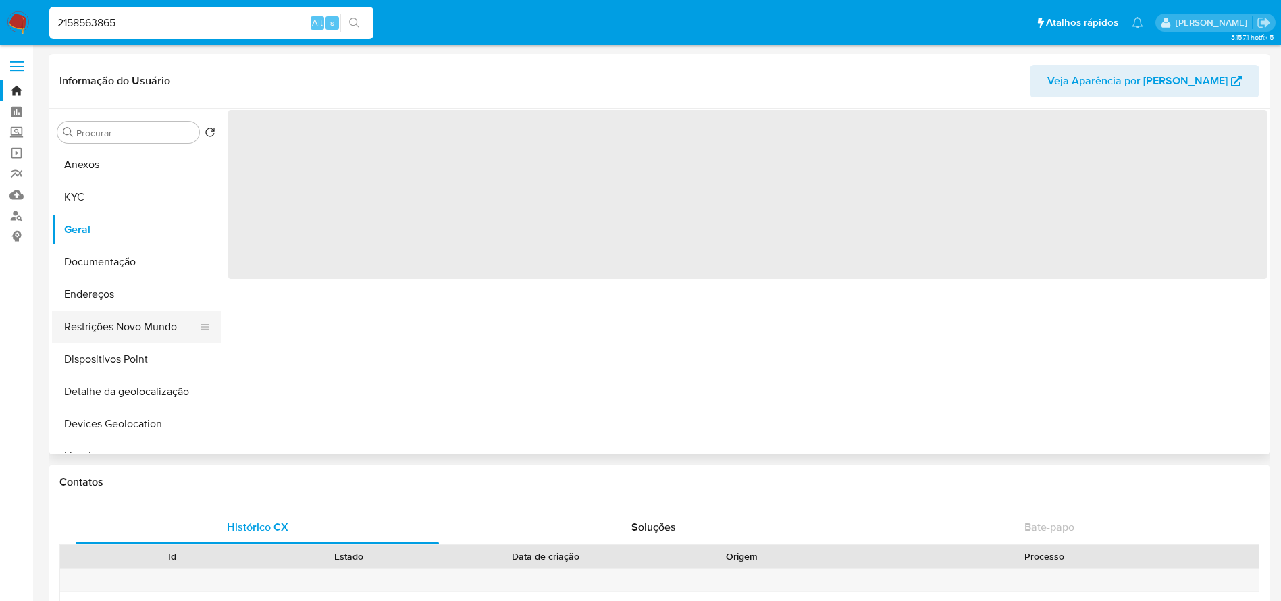
select select "10"
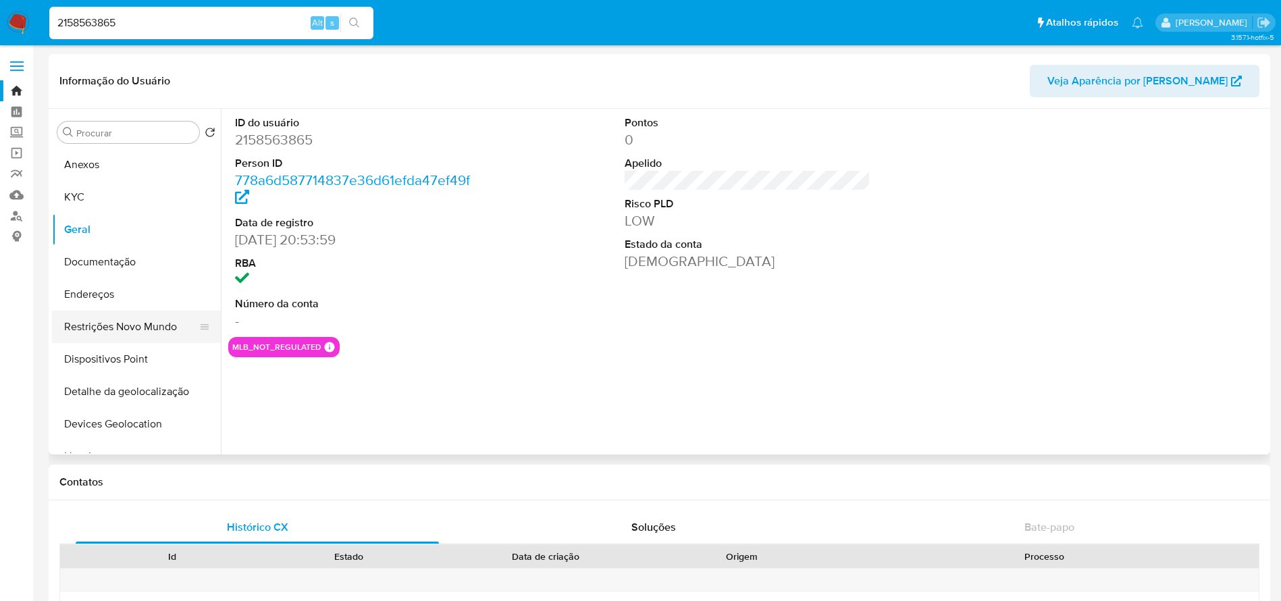
click at [92, 327] on button "Restrições Novo Mundo" at bounding box center [131, 327] width 158 height 32
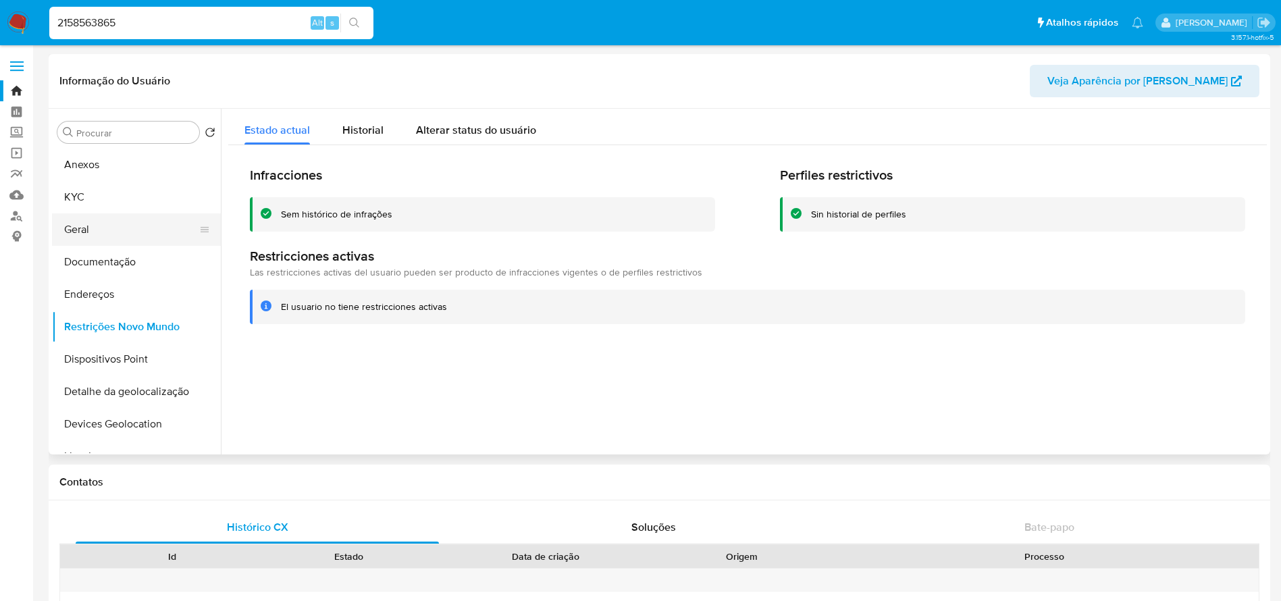
click at [101, 230] on button "Geral" at bounding box center [131, 229] width 158 height 32
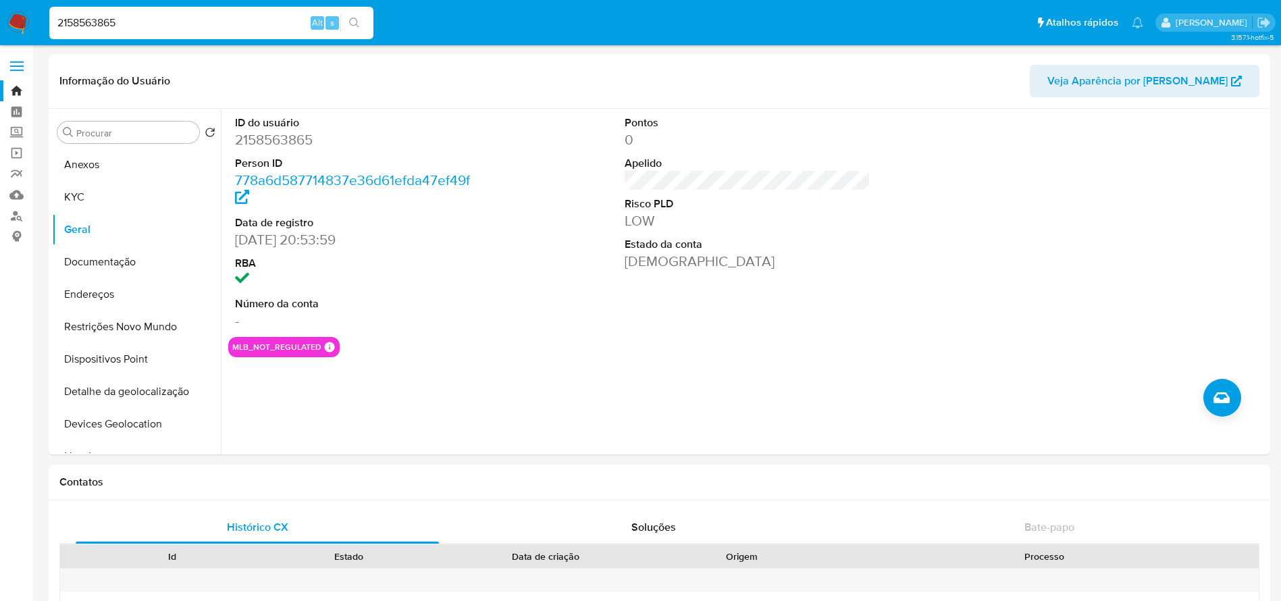
click at [154, 18] on input "2158563865" at bounding box center [211, 23] width 324 height 18
paste input "007235903"
type input "2007235903"
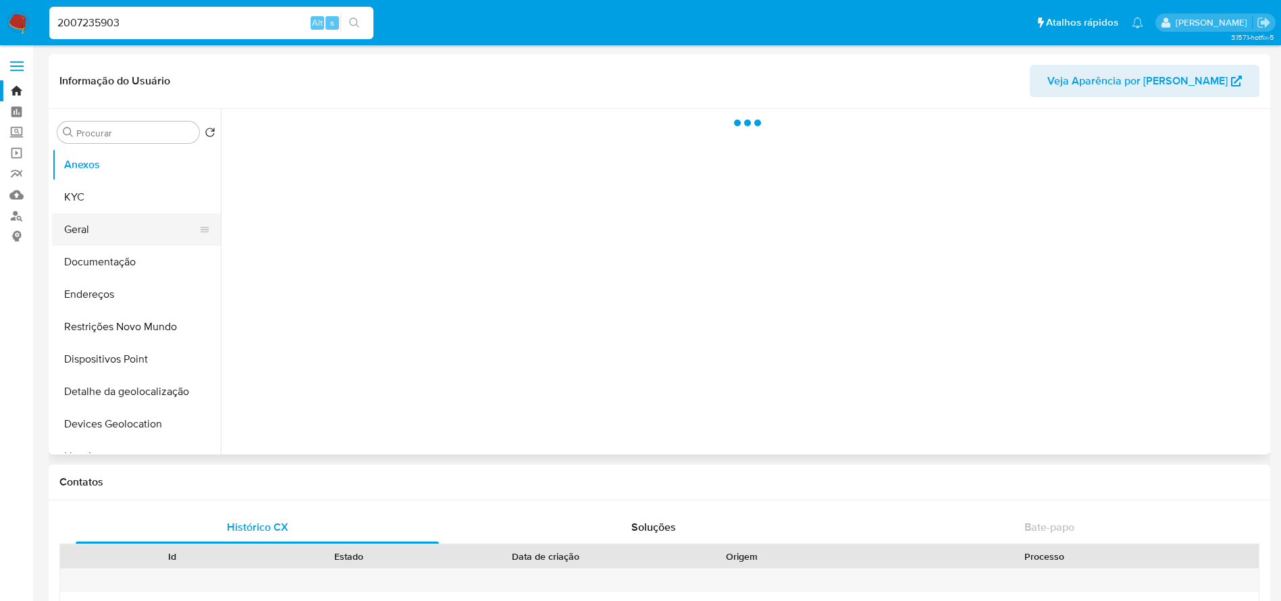
click at [87, 234] on button "Geral" at bounding box center [131, 229] width 158 height 32
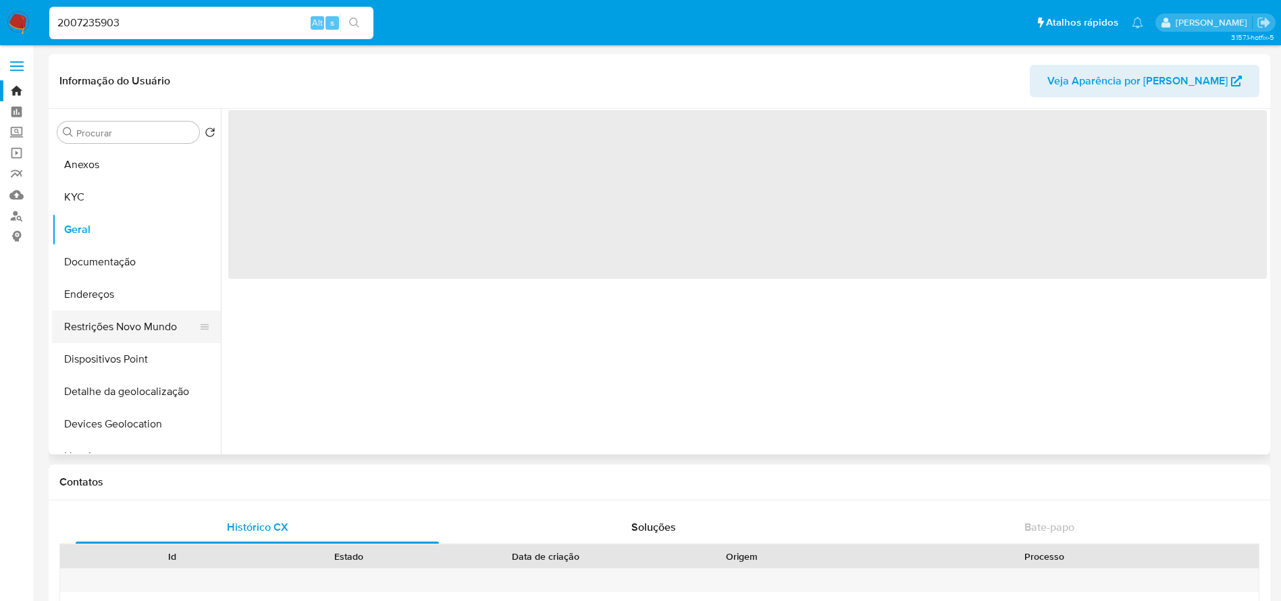
select select "10"
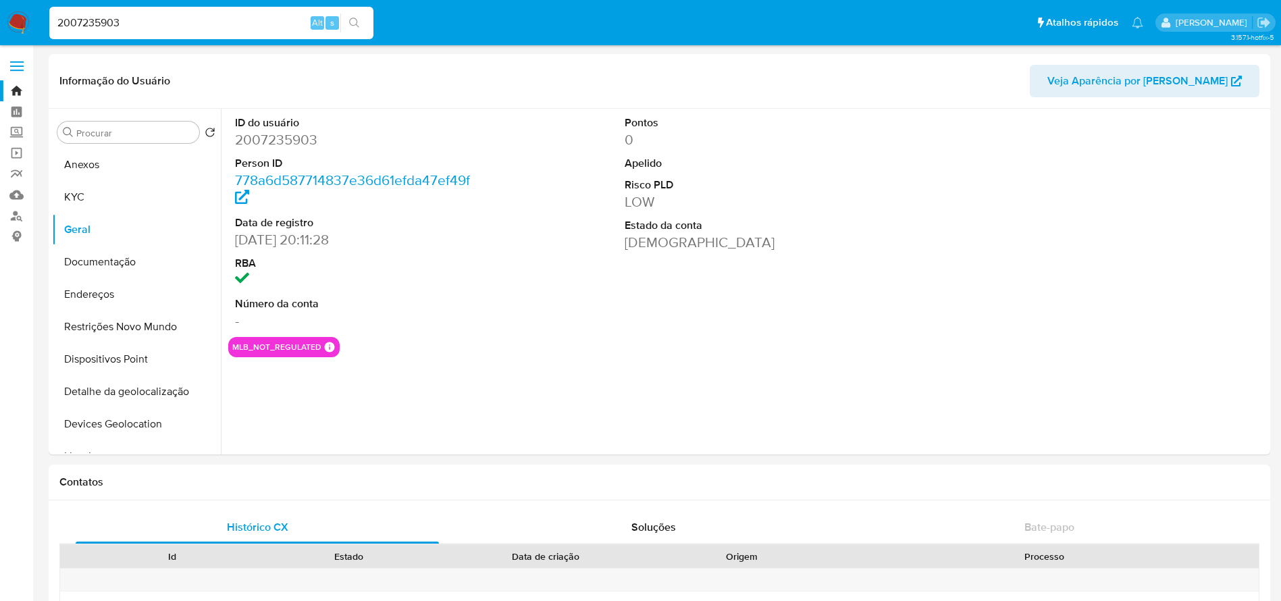
select select "10"
click at [101, 333] on button "Restrições Novo Mundo" at bounding box center [136, 327] width 169 height 32
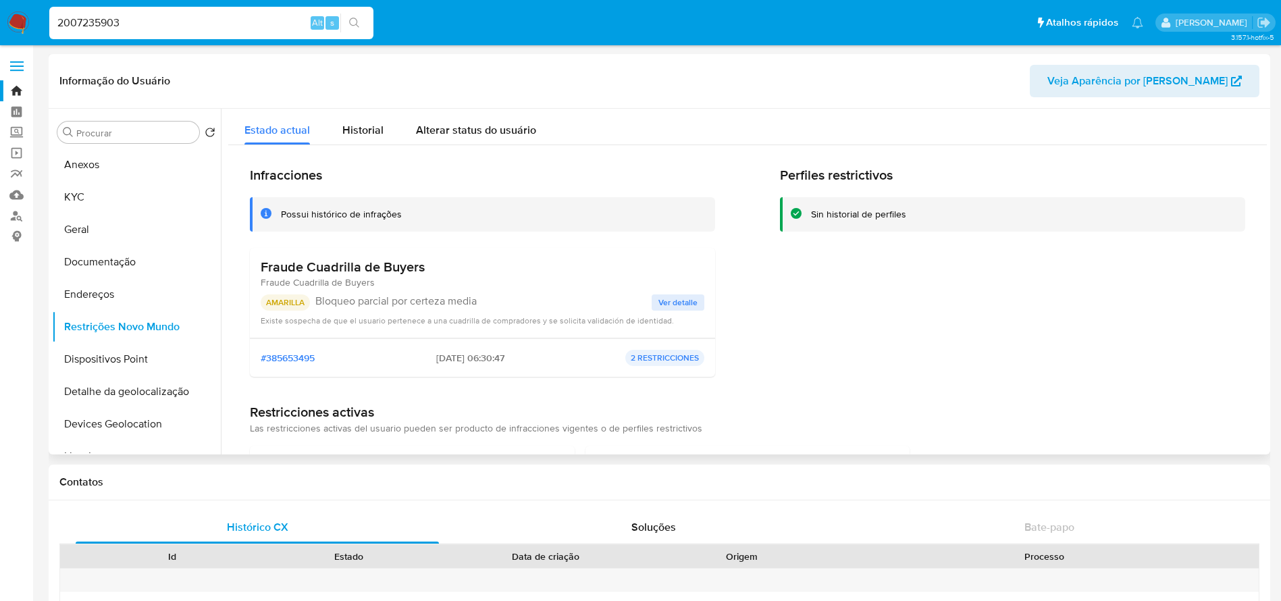
scroll to position [76, 0]
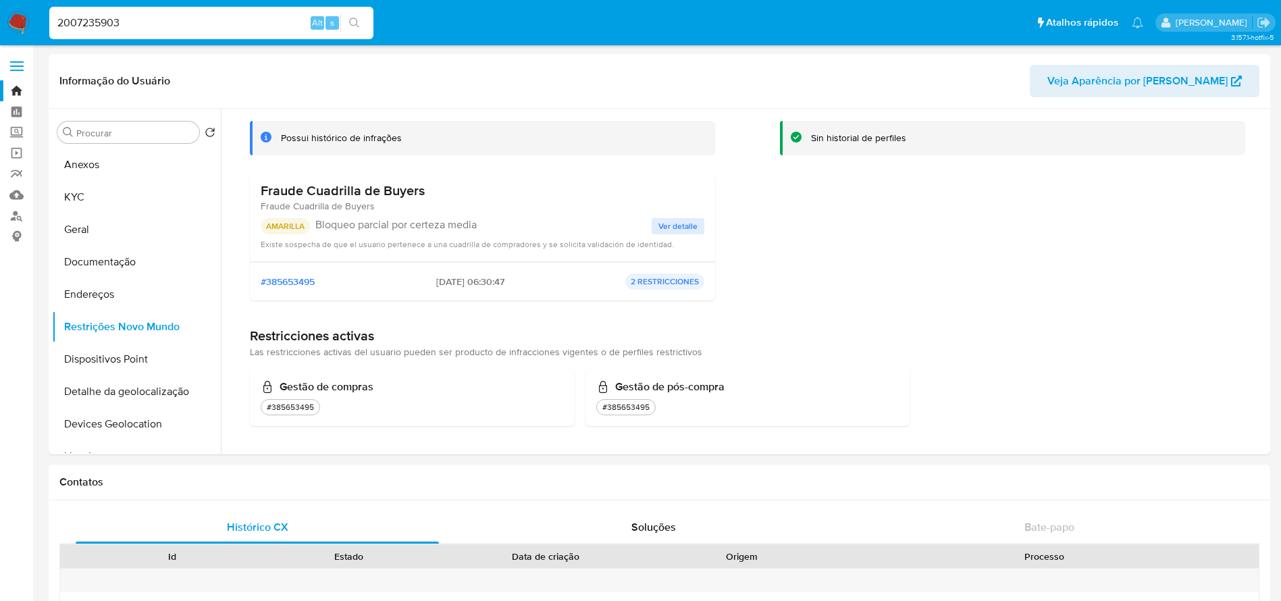
click at [205, 26] on input "2007235903" at bounding box center [211, 23] width 324 height 18
paste input "227307290"
type input "2227307290"
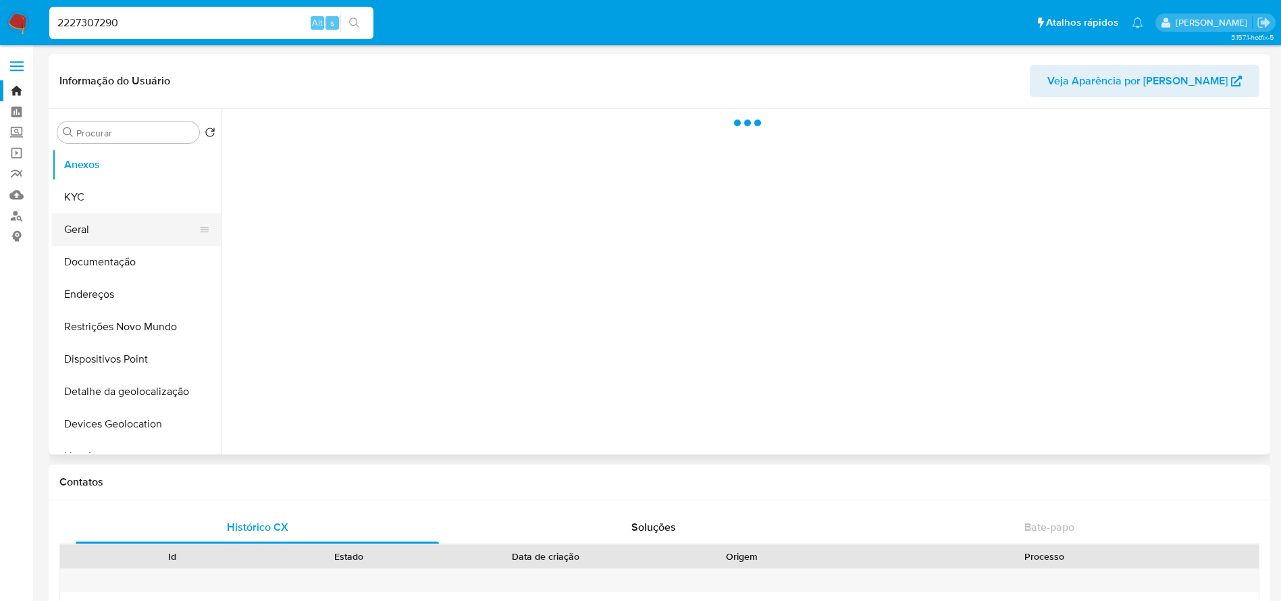
click at [113, 234] on button "Geral" at bounding box center [131, 229] width 158 height 32
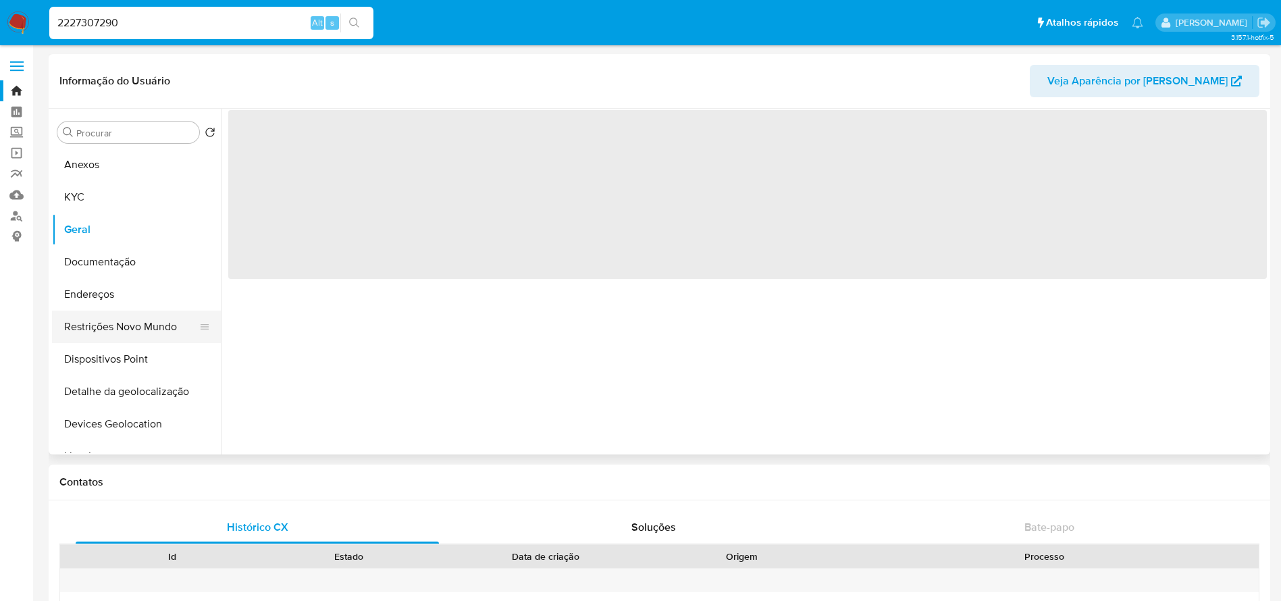
select select "10"
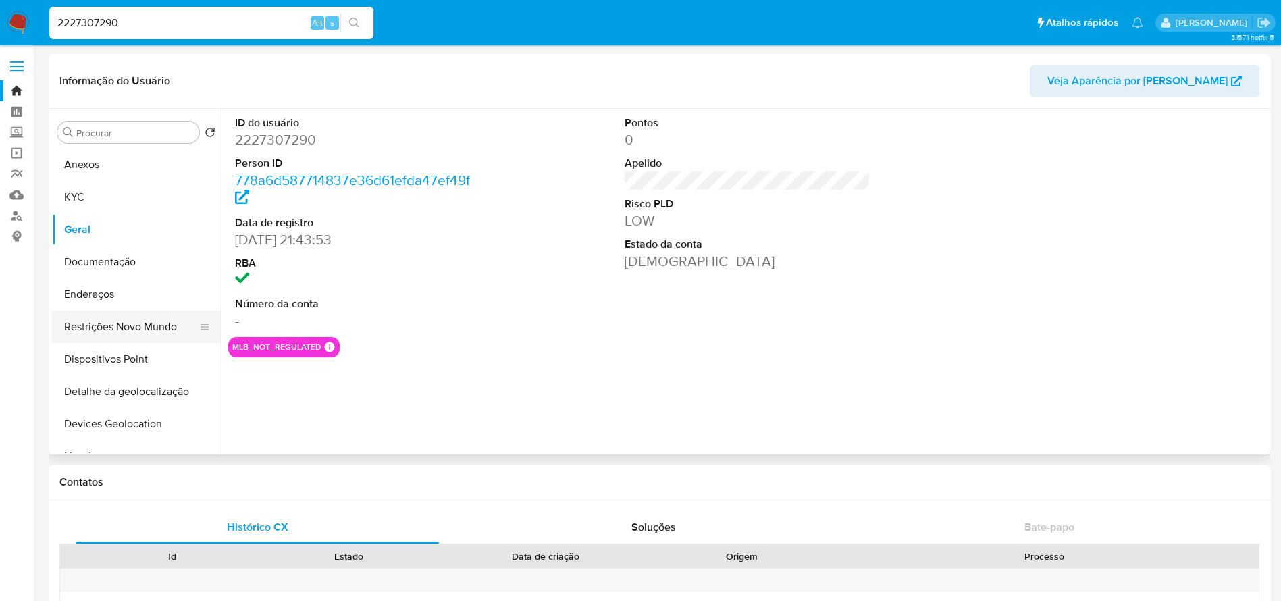
click at [110, 327] on button "Restrições Novo Mundo" at bounding box center [131, 327] width 158 height 32
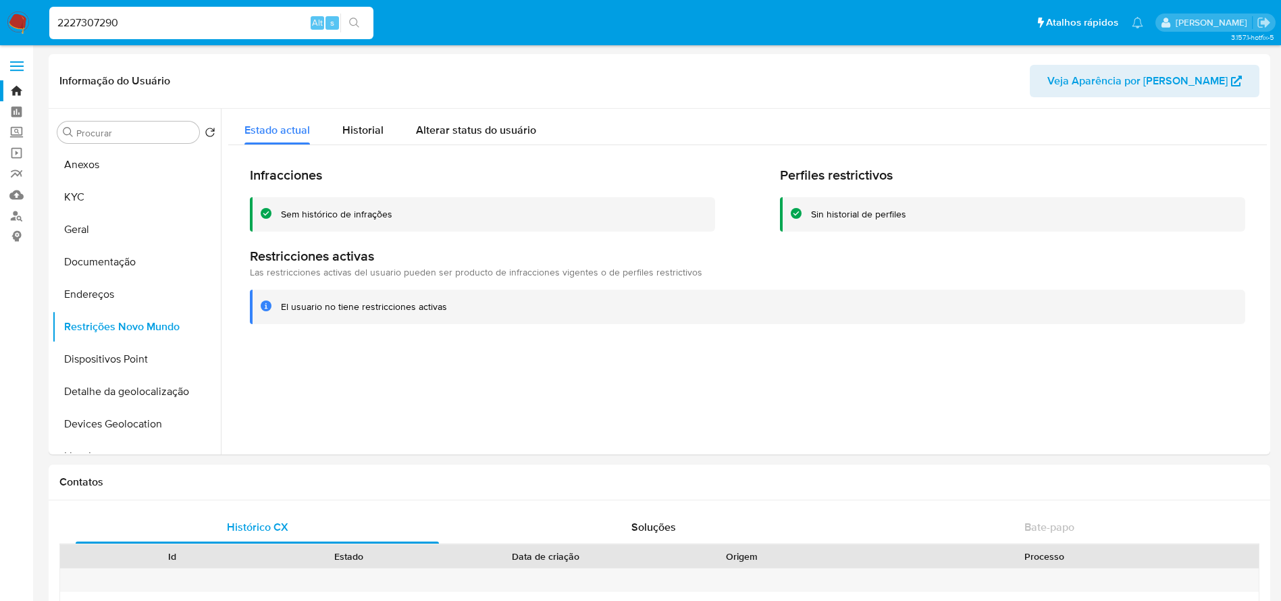
click at [163, 18] on input "2227307290" at bounding box center [211, 23] width 324 height 18
paste input "140371793"
type input "140371793"
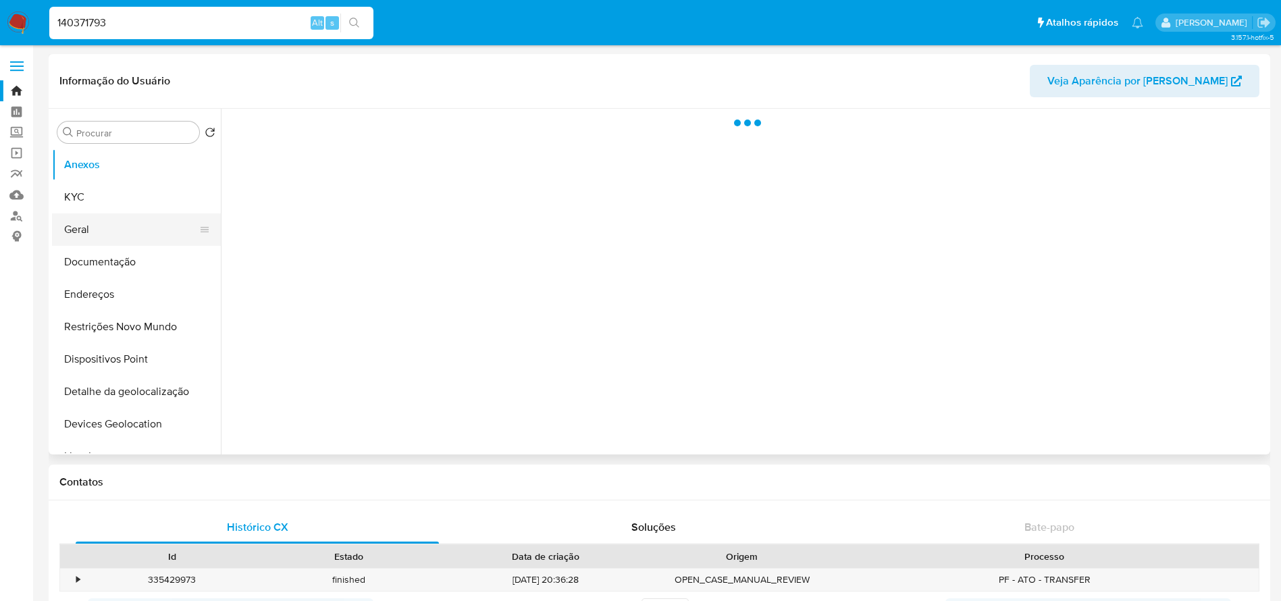
click at [79, 232] on button "Geral" at bounding box center [131, 229] width 158 height 32
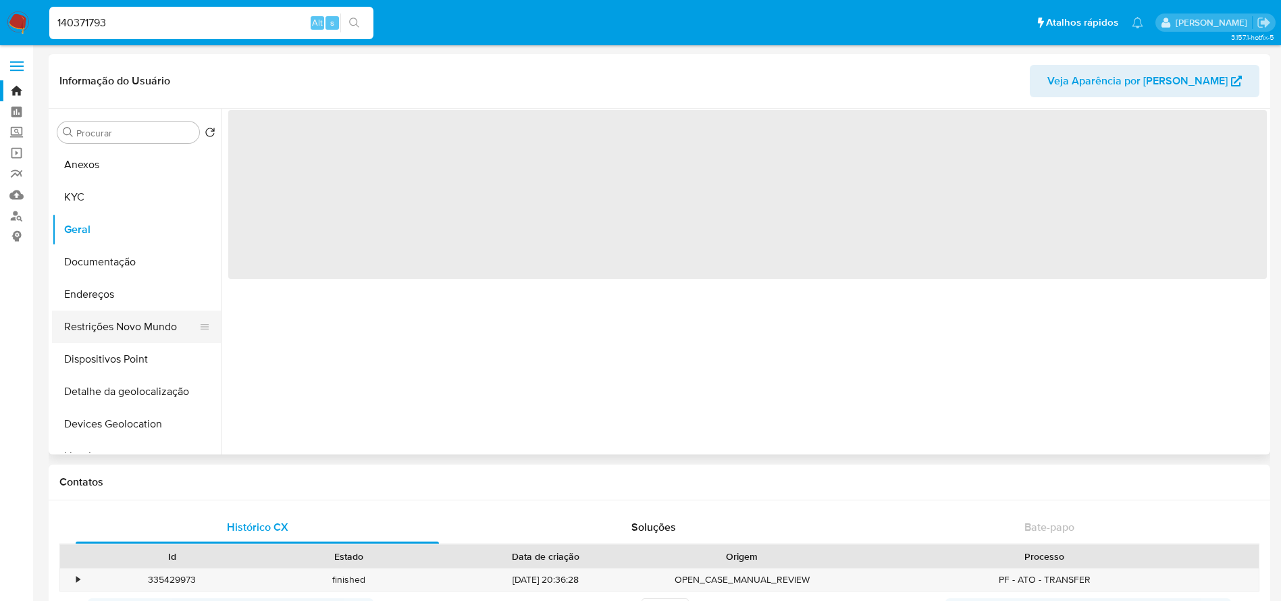
select select "10"
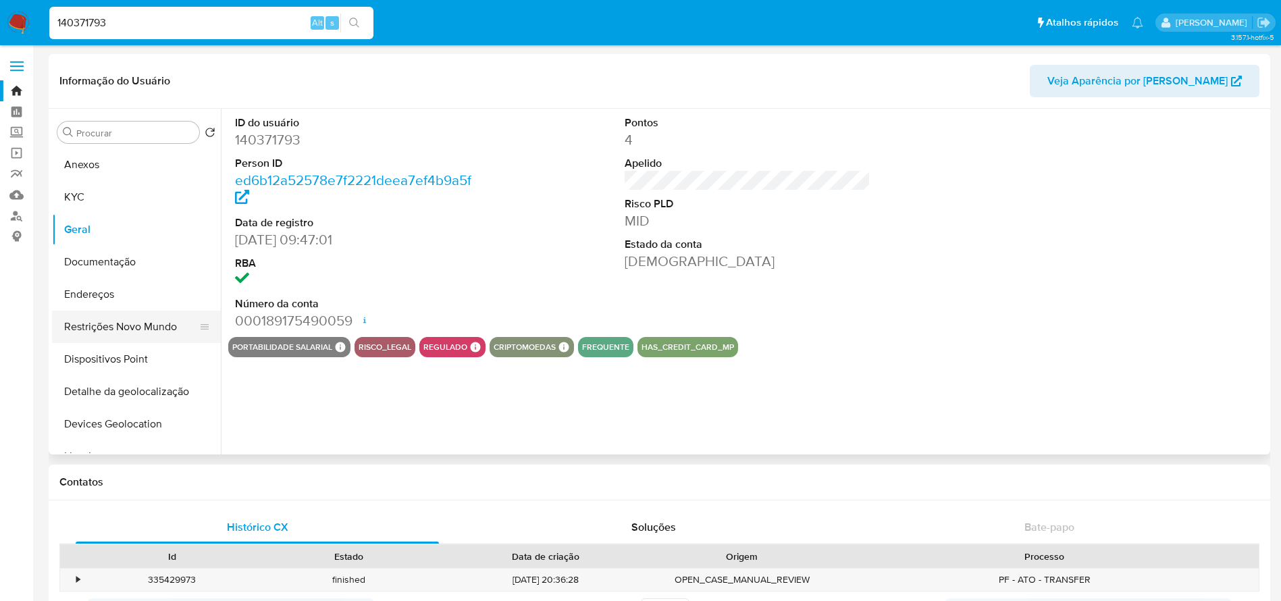
click at [109, 332] on button "Restrições Novo Mundo" at bounding box center [131, 327] width 158 height 32
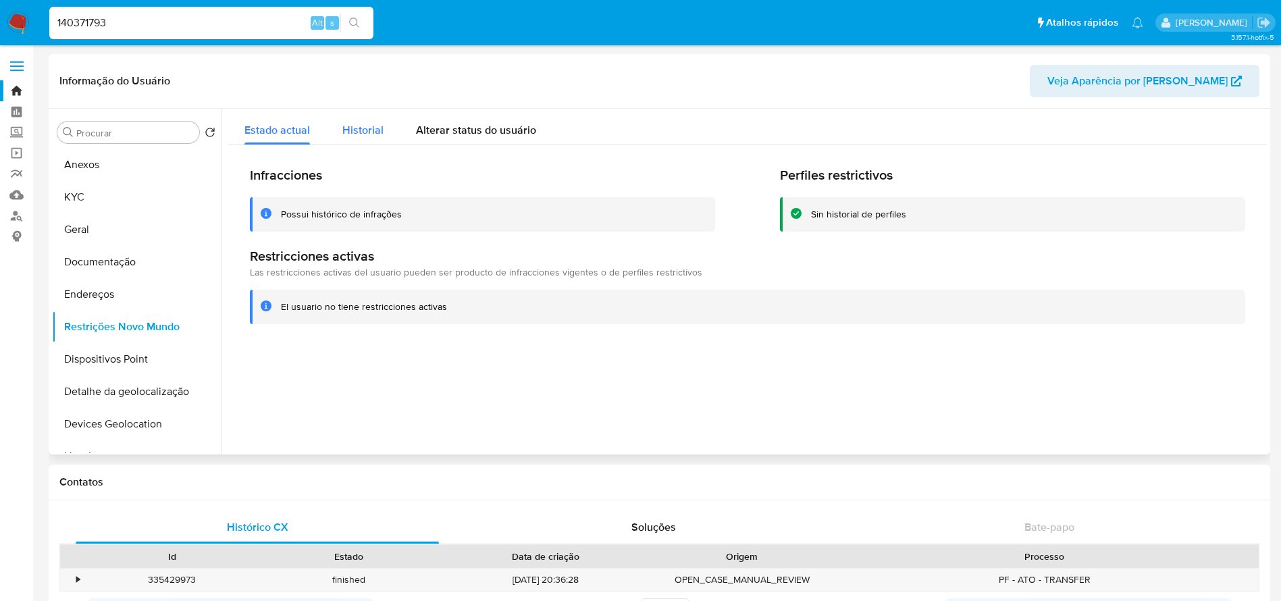
click at [361, 135] on span "Historial" at bounding box center [362, 130] width 41 height 16
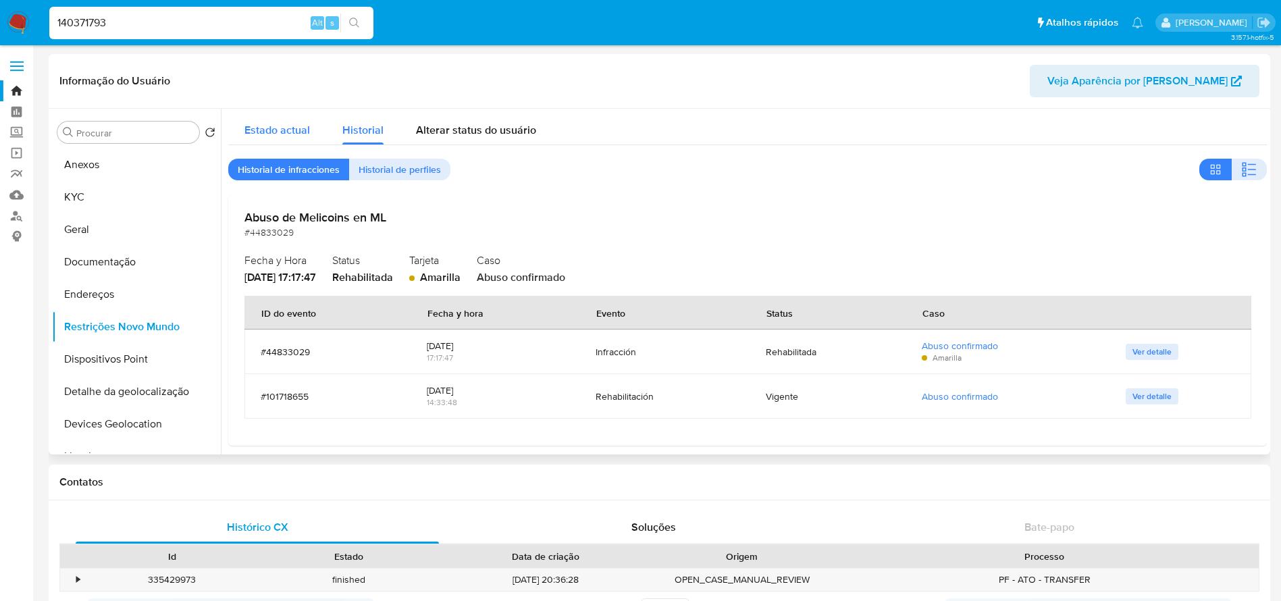
click at [286, 137] on span "Estado actual" at bounding box center [276, 130] width 65 height 16
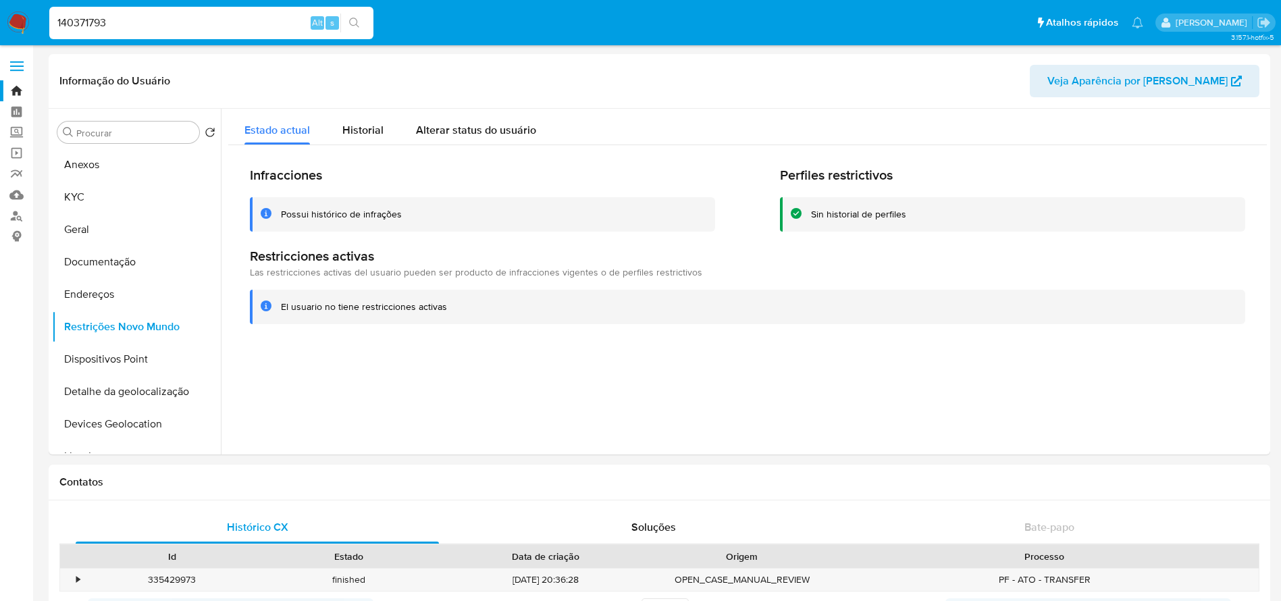
click at [176, 21] on input "140371793" at bounding box center [211, 23] width 324 height 18
paste input "2248535442"
type input "2248535442"
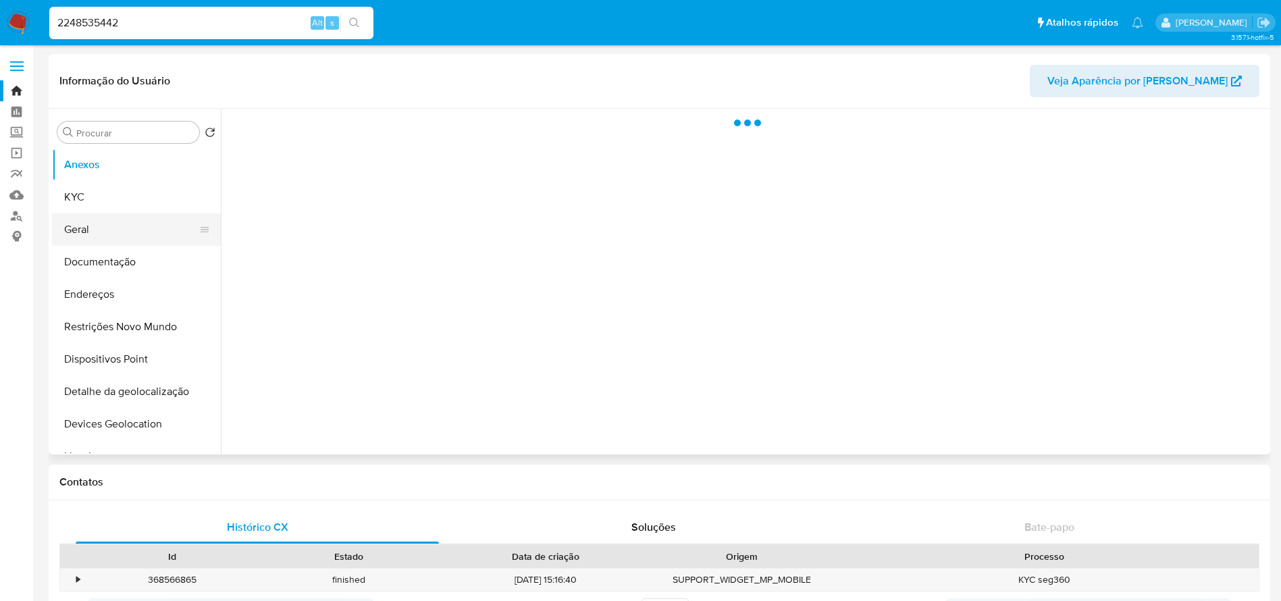
click at [84, 240] on button "Geral" at bounding box center [131, 229] width 158 height 32
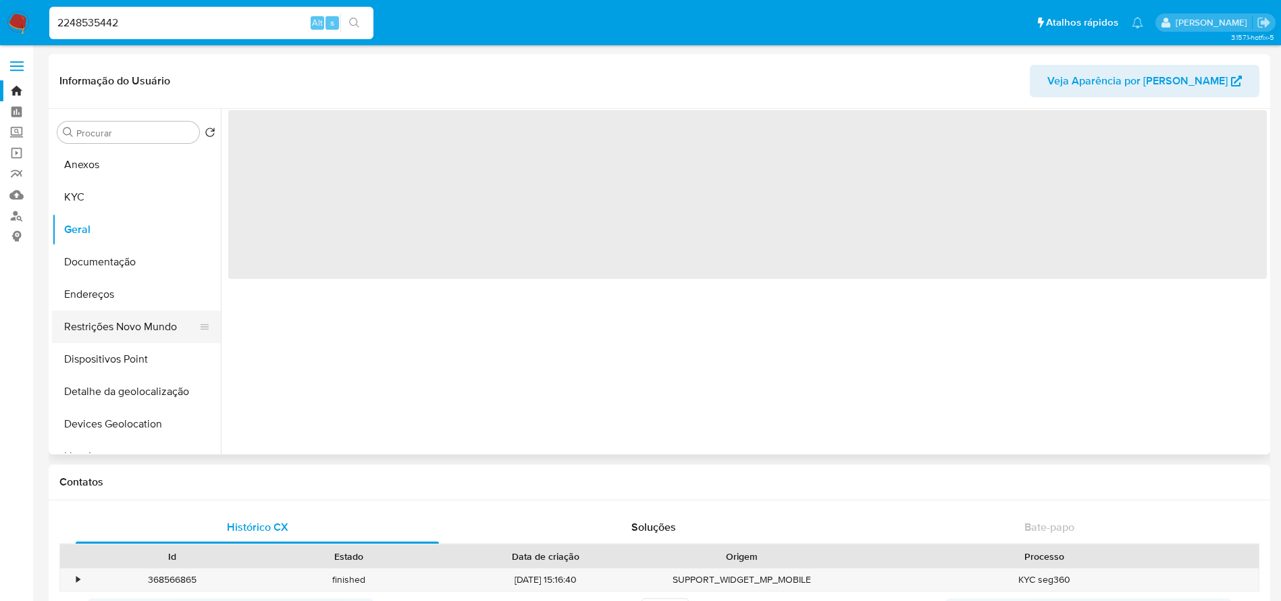
select select "10"
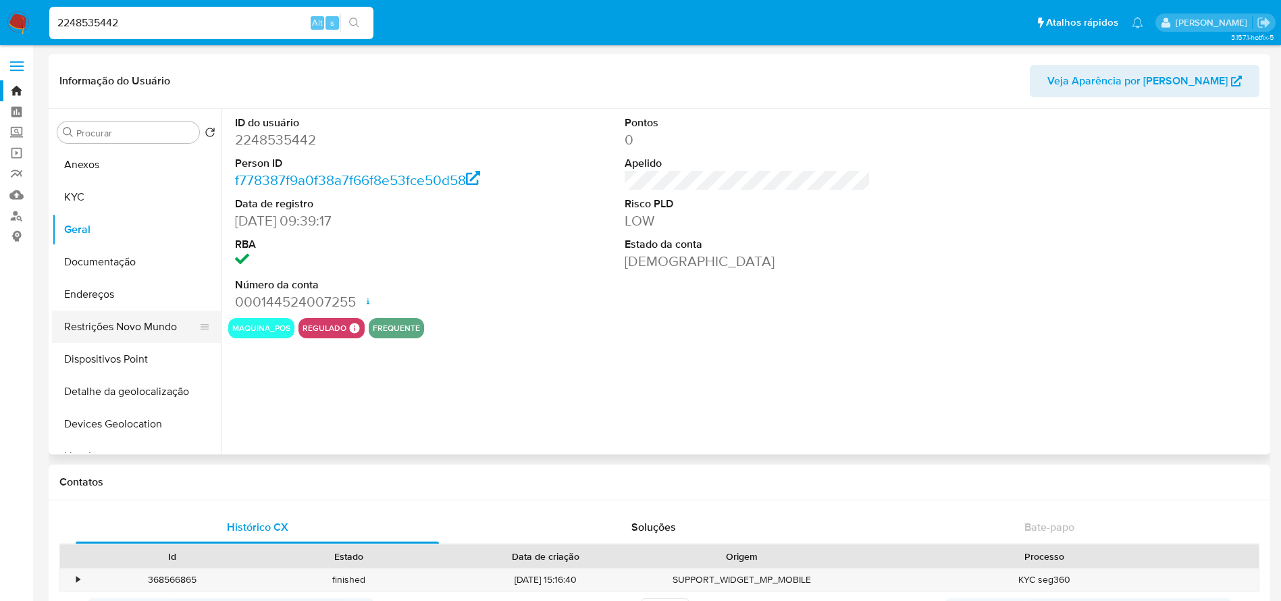
click at [110, 332] on button "Restrições Novo Mundo" at bounding box center [131, 327] width 158 height 32
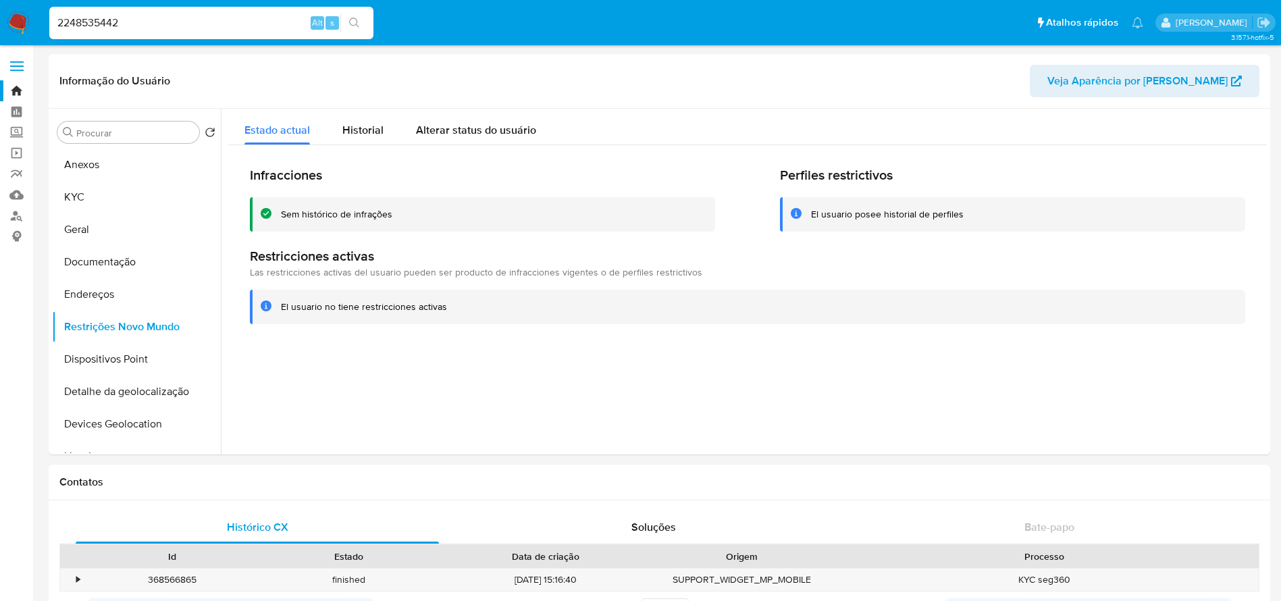
click at [168, 28] on input "2248535442" at bounding box center [211, 23] width 324 height 18
paste input "618506845"
type input "2618506845"
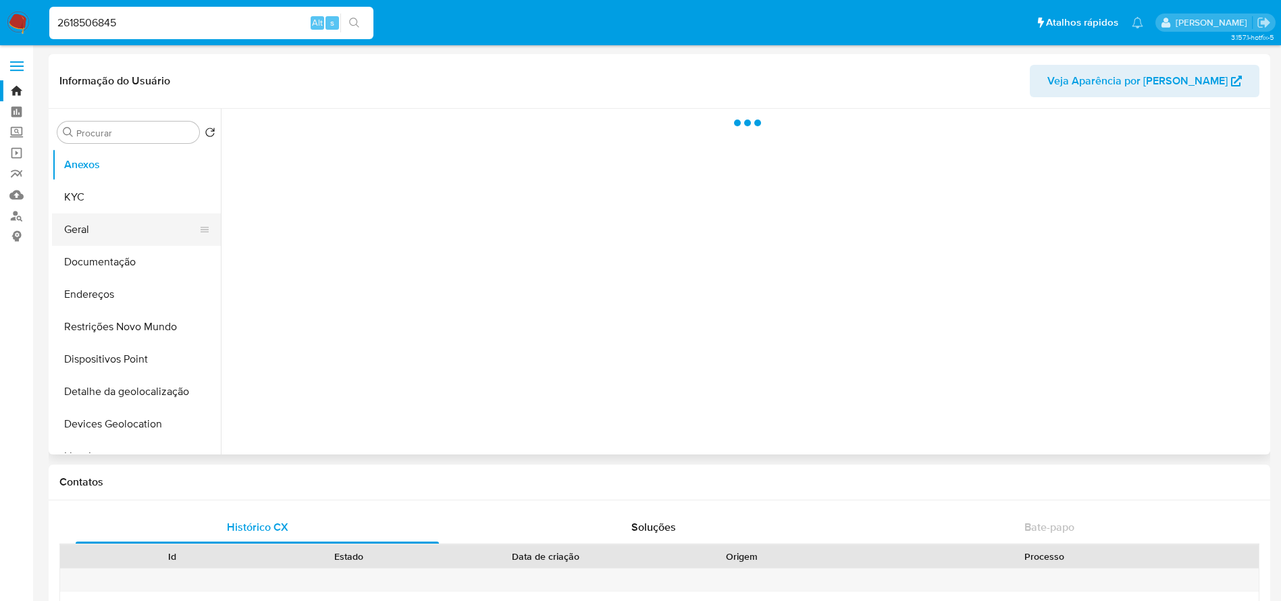
click at [105, 226] on button "Geral" at bounding box center [131, 229] width 158 height 32
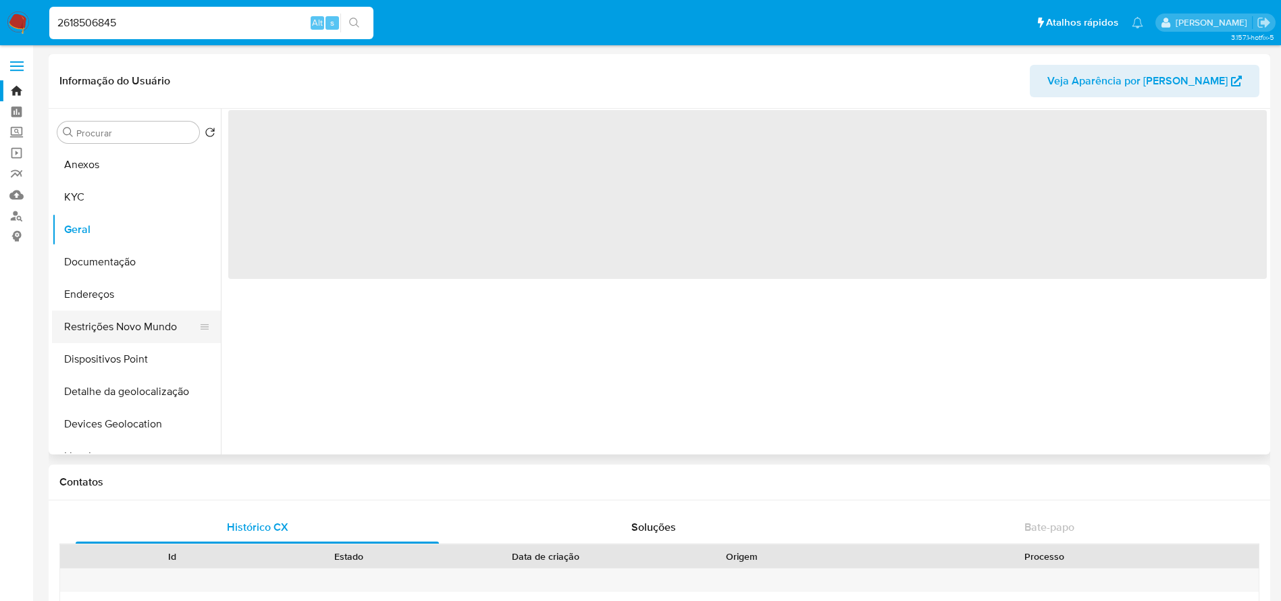
select select "10"
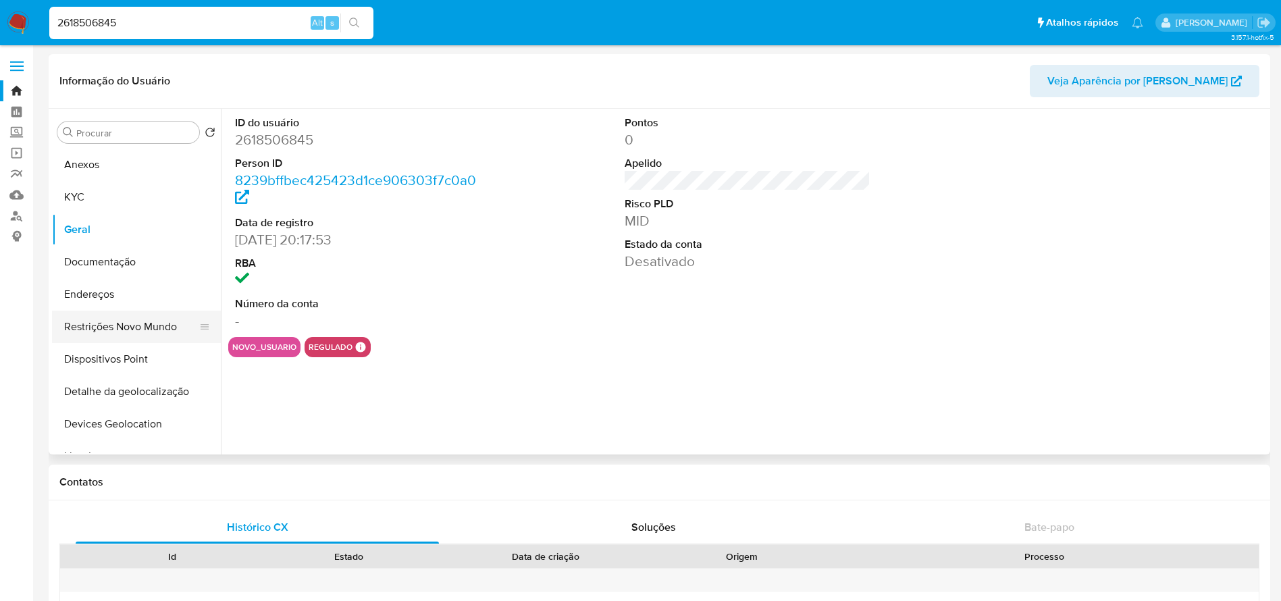
click at [121, 330] on button "Restrições Novo Mundo" at bounding box center [131, 327] width 158 height 32
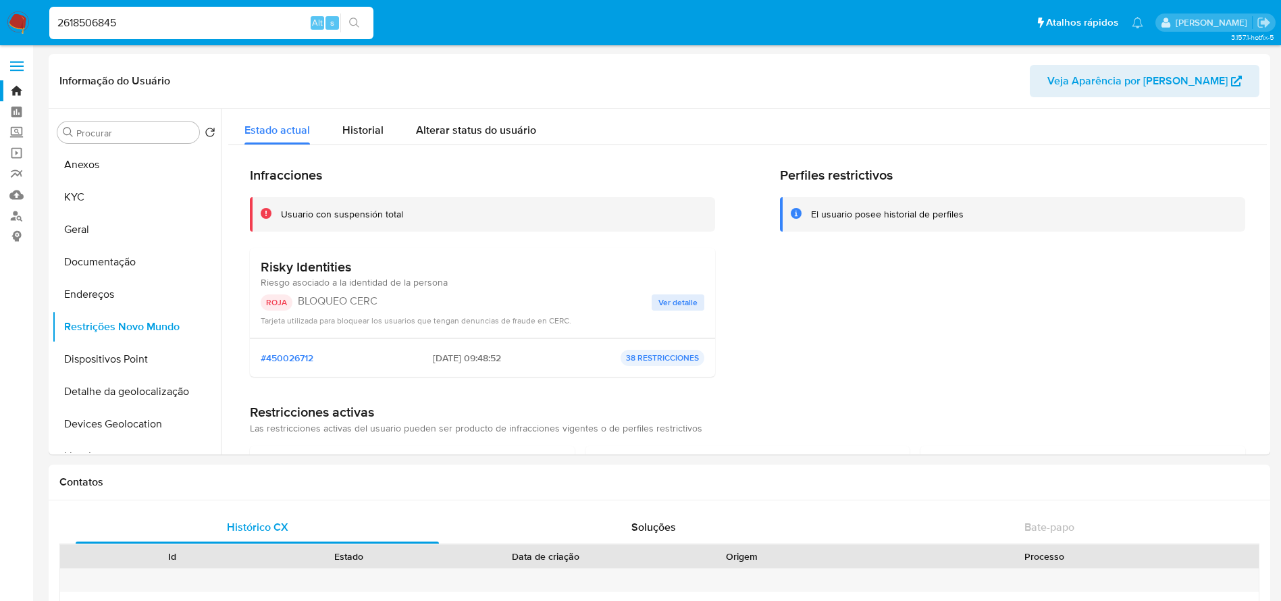
click at [165, 18] on input "2618506845" at bounding box center [211, 23] width 324 height 18
paste input "197989538"
type input "2197989538"
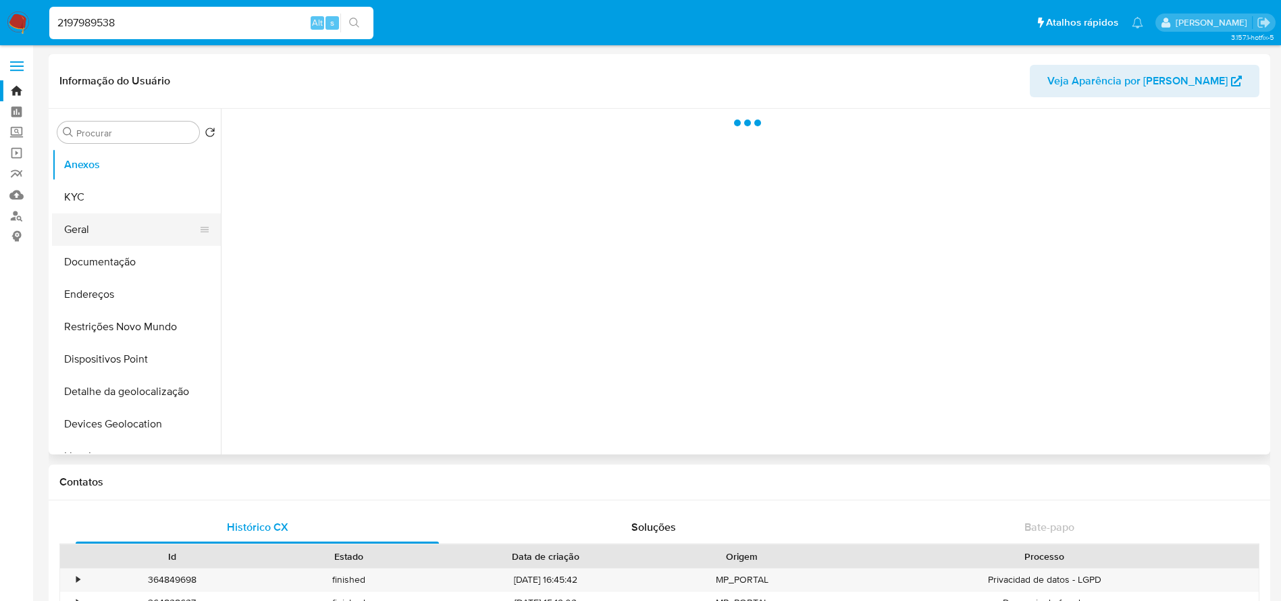
click at [83, 231] on button "Geral" at bounding box center [131, 229] width 158 height 32
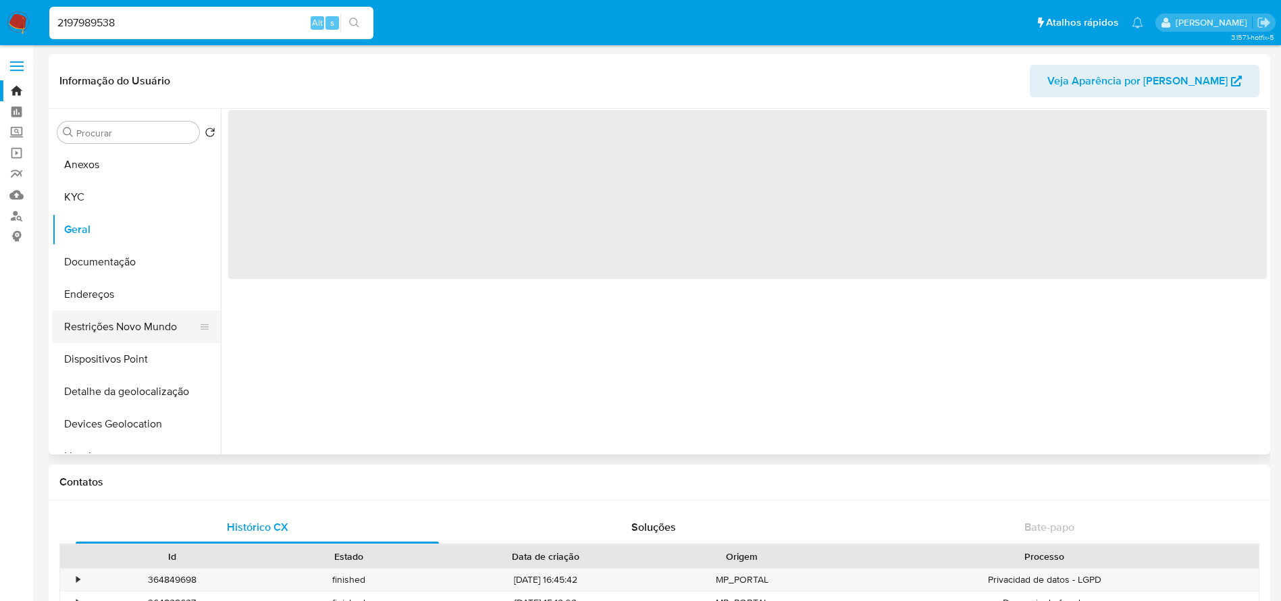
select select "10"
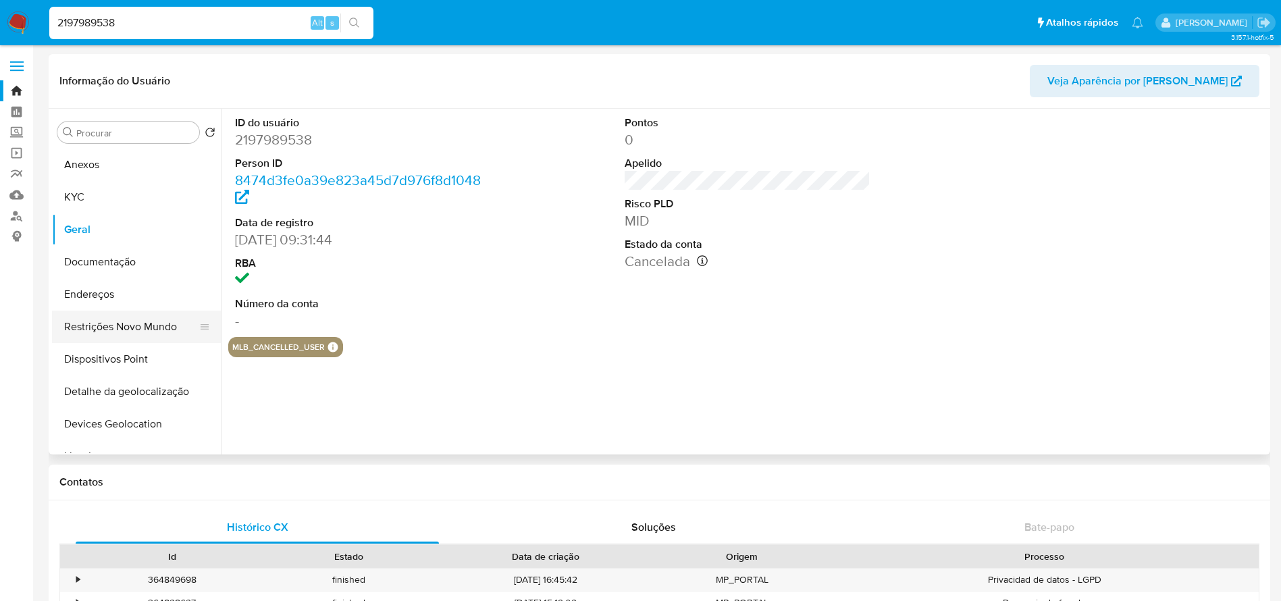
click at [99, 323] on button "Restrições Novo Mundo" at bounding box center [131, 327] width 158 height 32
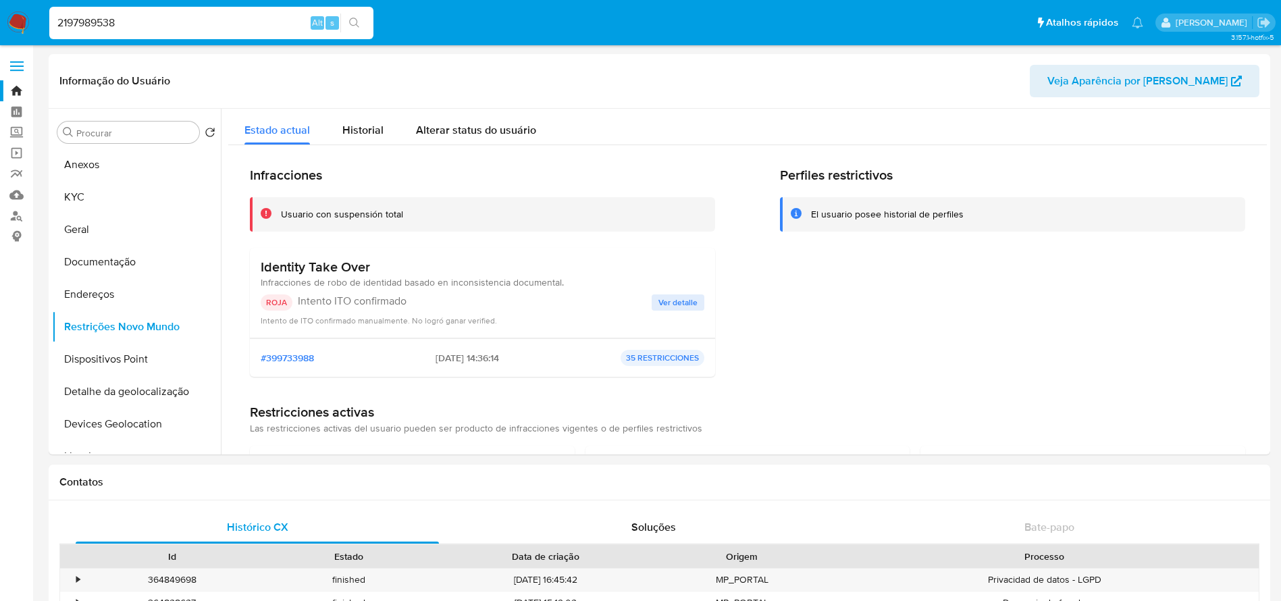
click at [145, 25] on input "2197989538" at bounding box center [211, 23] width 324 height 18
paste input "103886160"
type input "103886160"
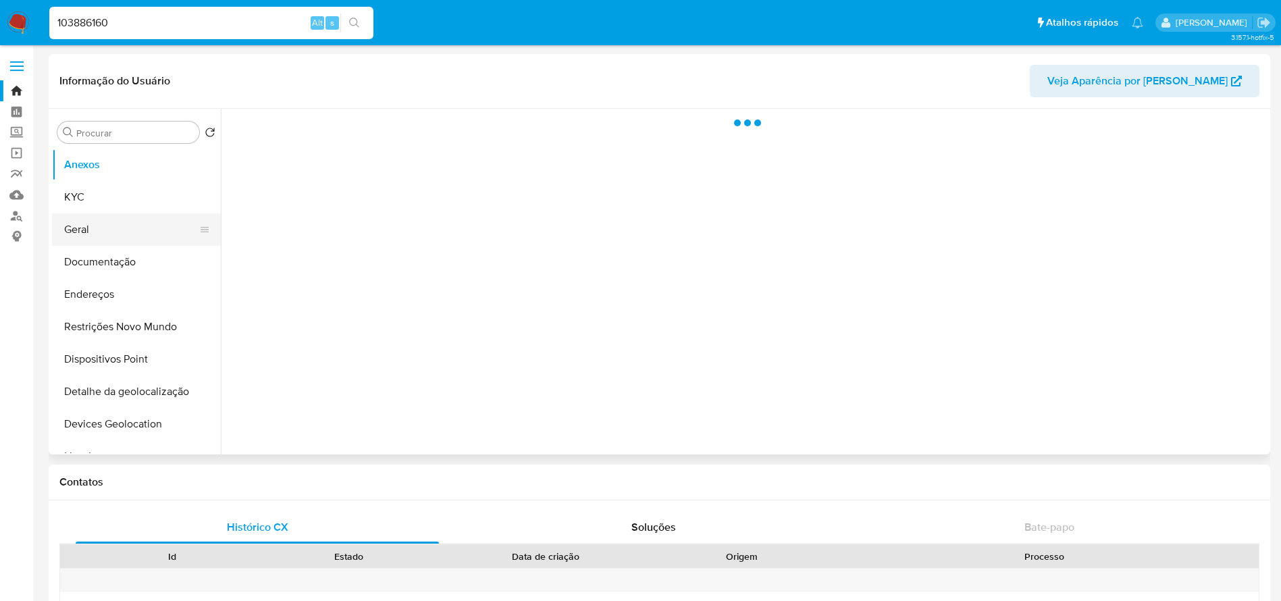
click at [88, 233] on button "Geral" at bounding box center [131, 229] width 158 height 32
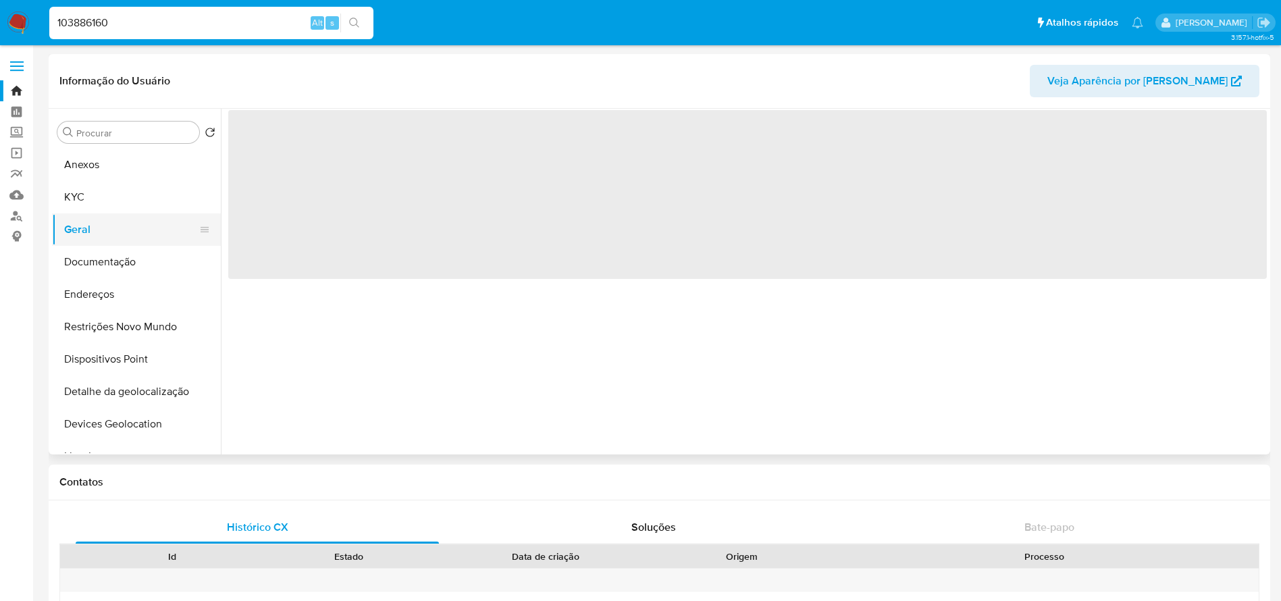
select select "10"
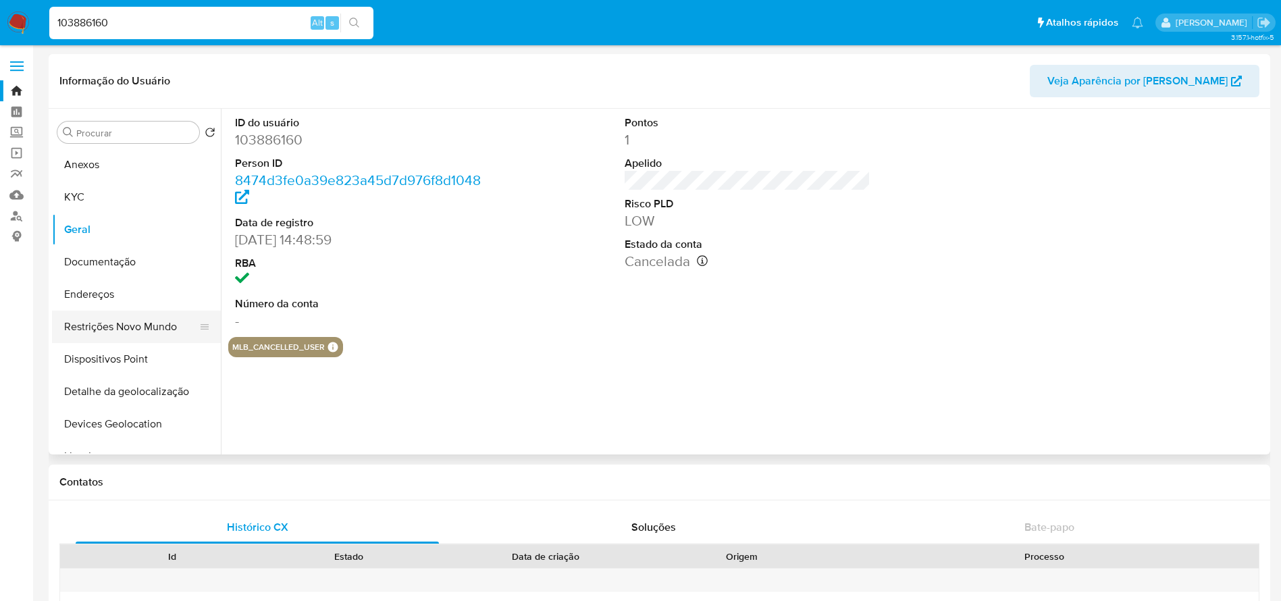
click at [84, 329] on button "Restrições Novo Mundo" at bounding box center [131, 327] width 158 height 32
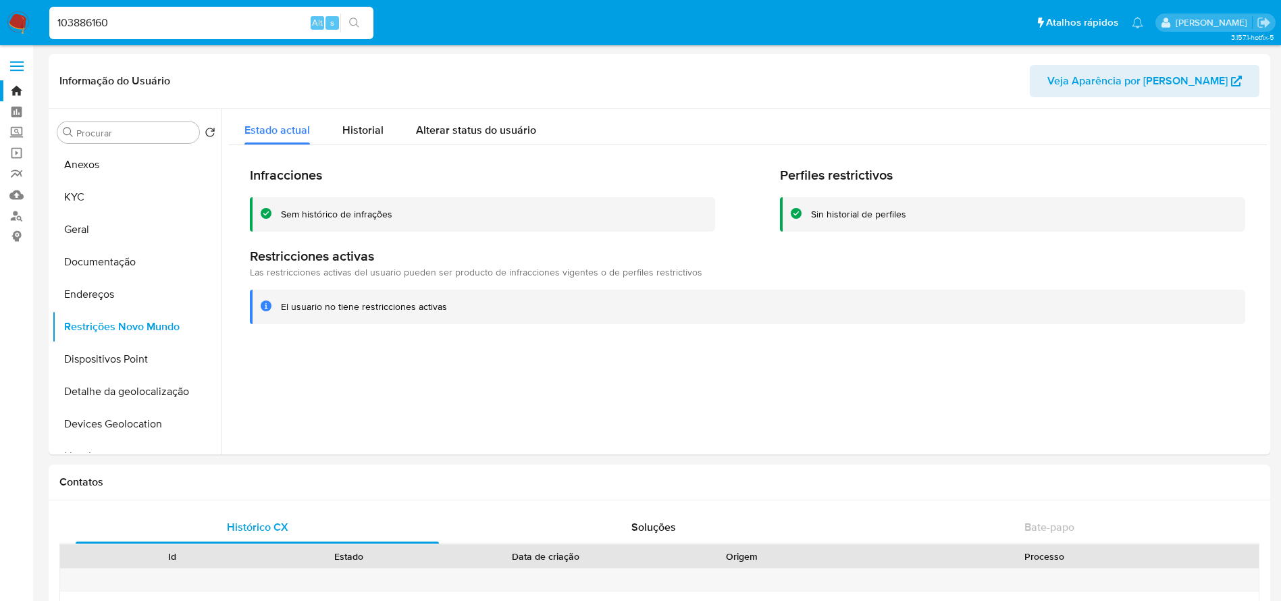
click at [196, 24] on input "103886160" at bounding box center [211, 23] width 324 height 18
paste input "505074469"
type input "1505074469"
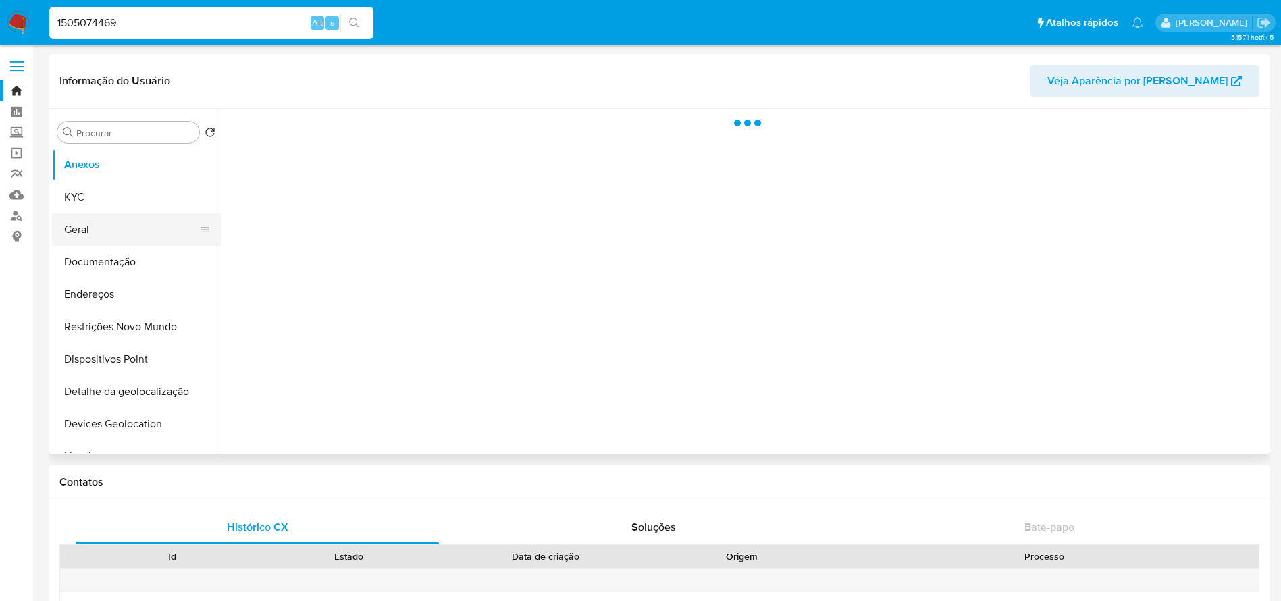
click at [87, 230] on button "Geral" at bounding box center [131, 229] width 158 height 32
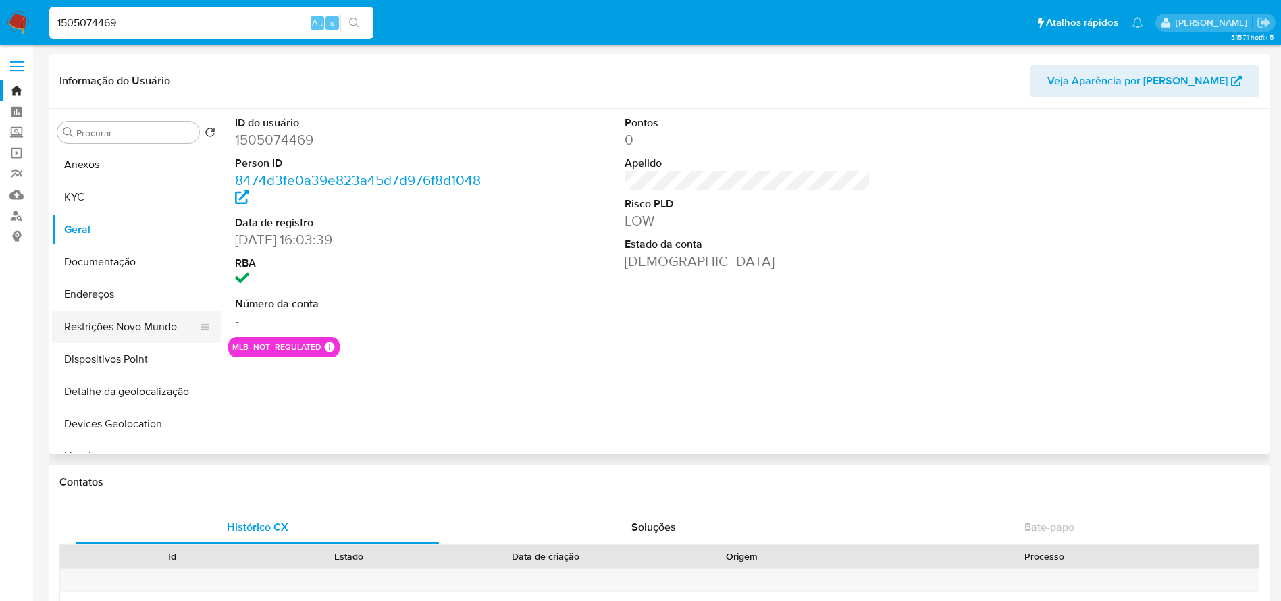
click at [85, 330] on button "Restrições Novo Mundo" at bounding box center [131, 327] width 158 height 32
select select "10"
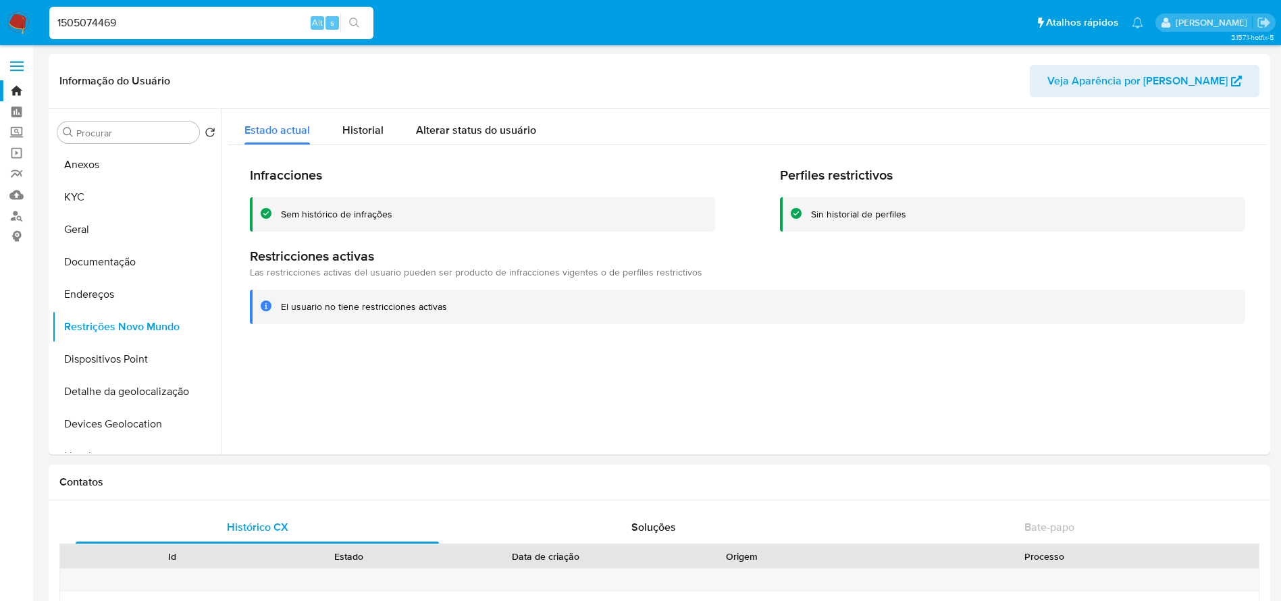
click at [176, 21] on input "1505074469" at bounding box center [211, 23] width 324 height 18
paste input "730525"
type input "1505730525"
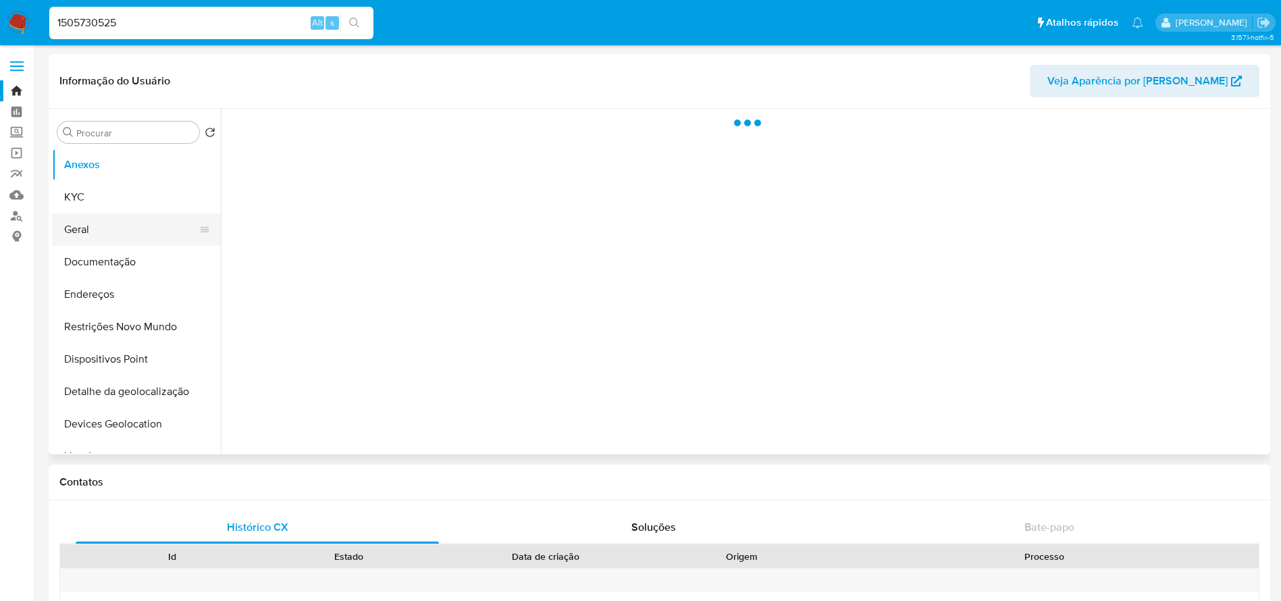
click at [101, 233] on button "Geral" at bounding box center [131, 229] width 158 height 32
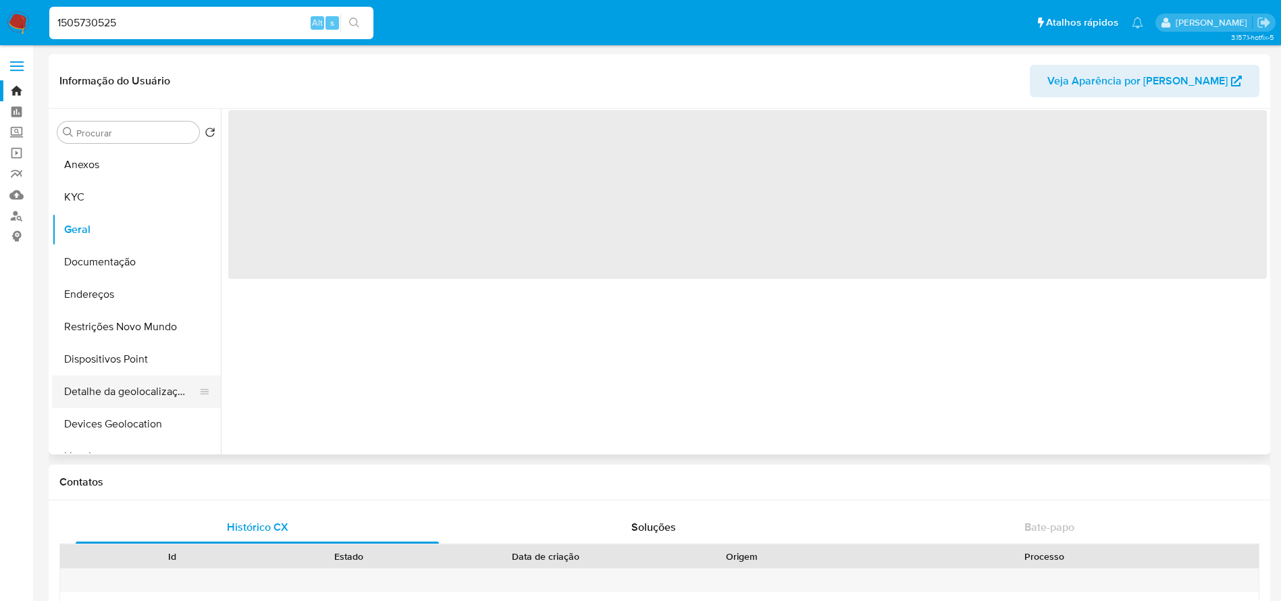
select select "10"
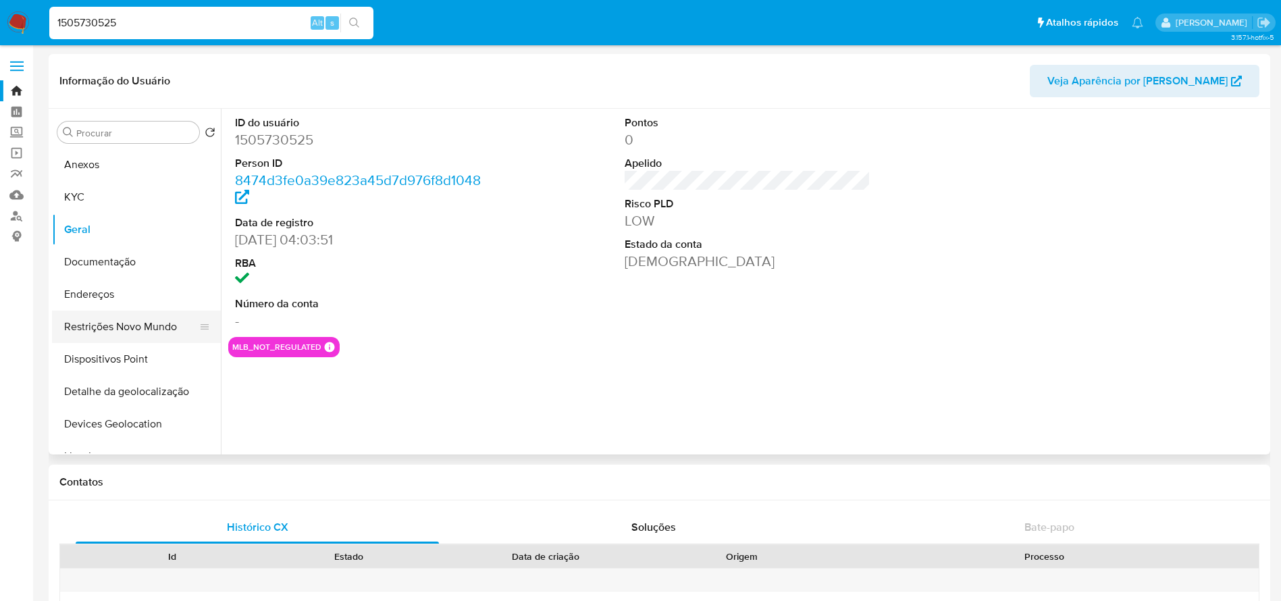
click at [99, 336] on button "Restrições Novo Mundo" at bounding box center [131, 327] width 158 height 32
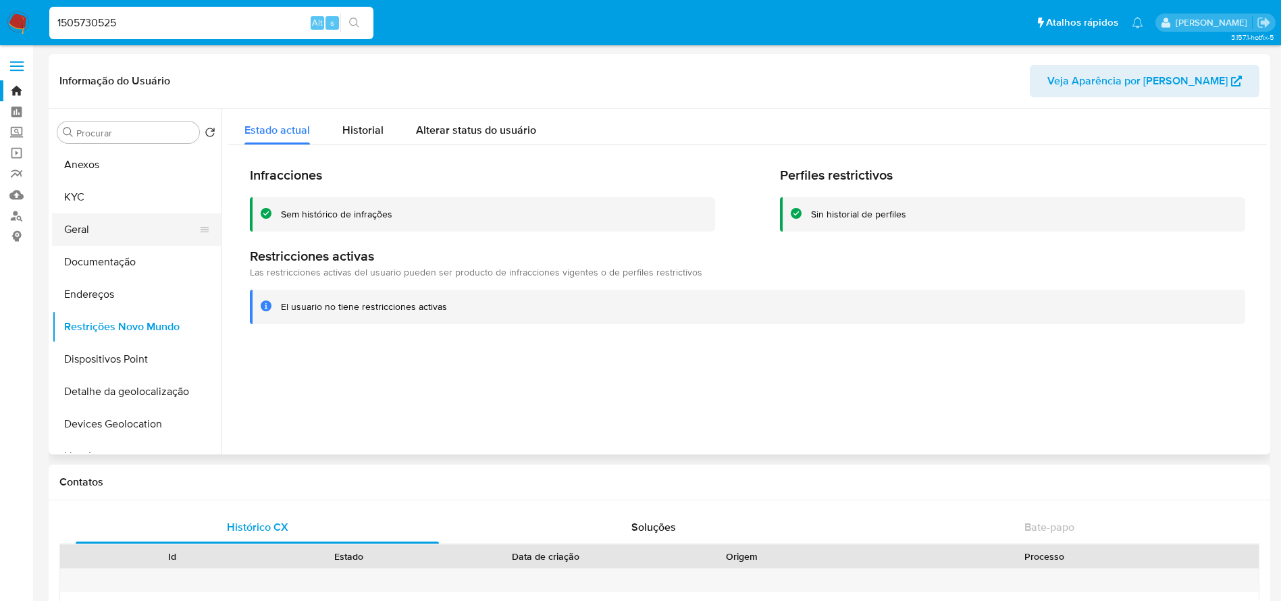
click at [78, 240] on button "Geral" at bounding box center [131, 229] width 158 height 32
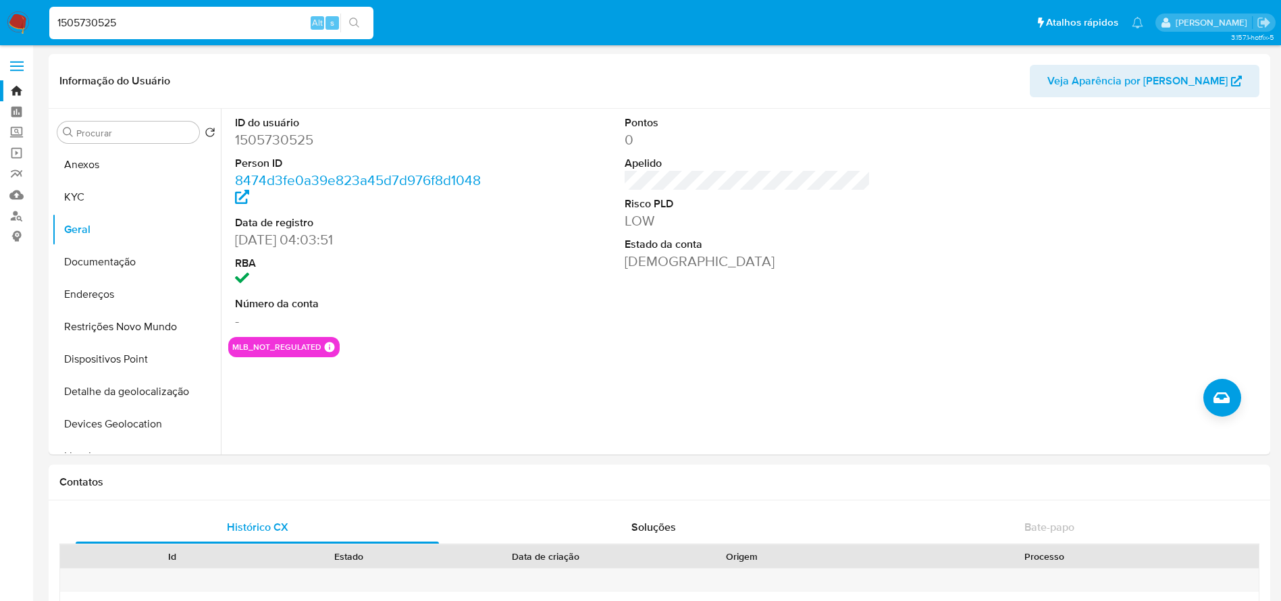
click at [150, 18] on input "1505730525" at bounding box center [211, 23] width 324 height 18
paste input "469510138"
type input "469510138"
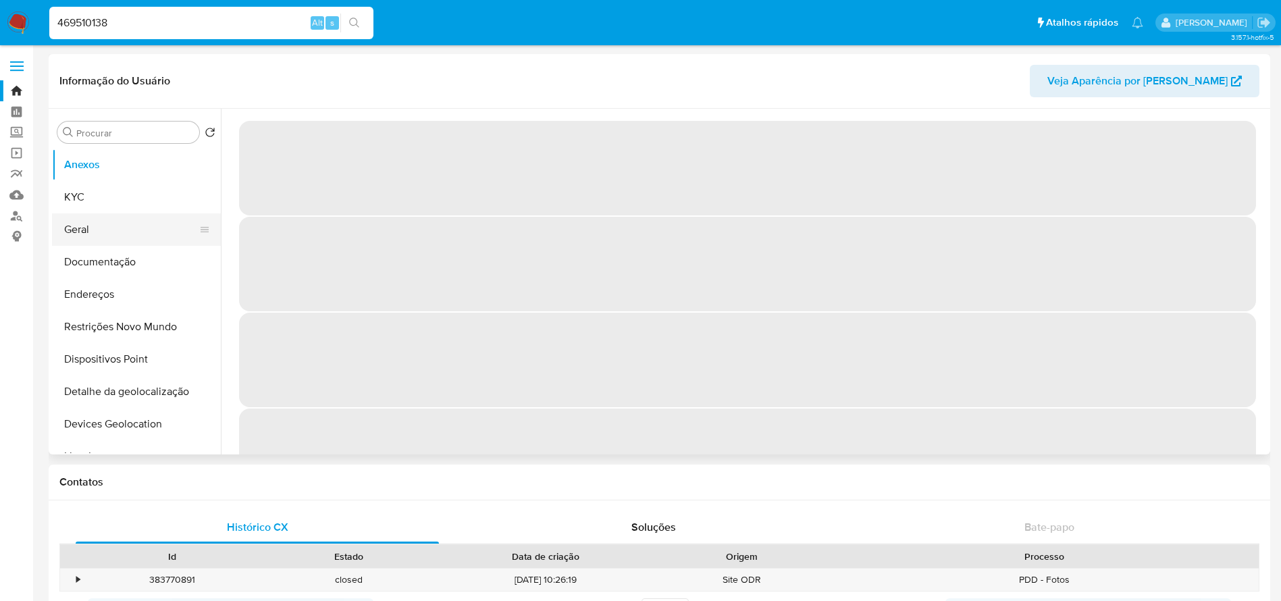
click at [85, 224] on button "Geral" at bounding box center [131, 229] width 158 height 32
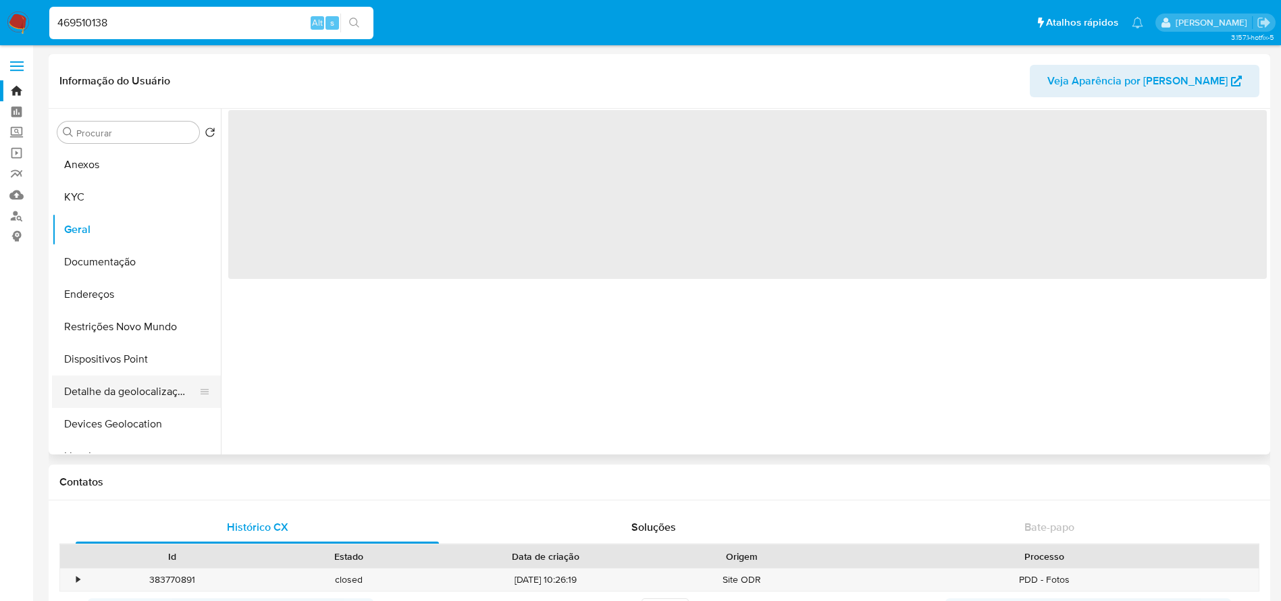
select select "10"
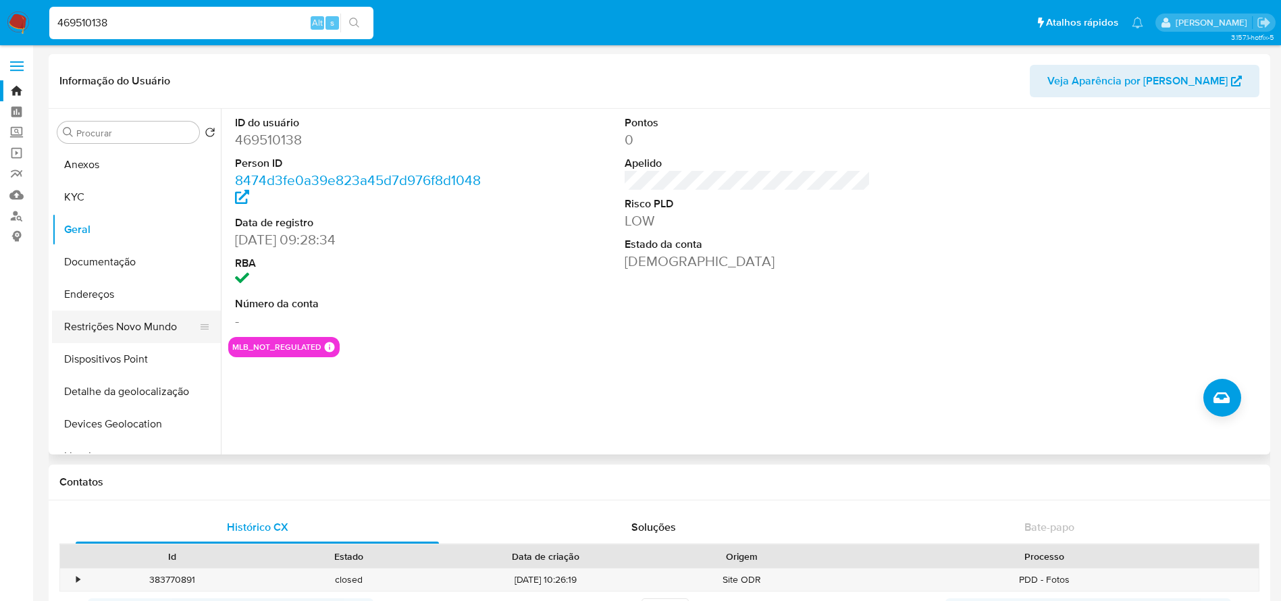
click at [110, 330] on button "Restrições Novo Mundo" at bounding box center [131, 327] width 158 height 32
